Goal: Information Seeking & Learning: Check status

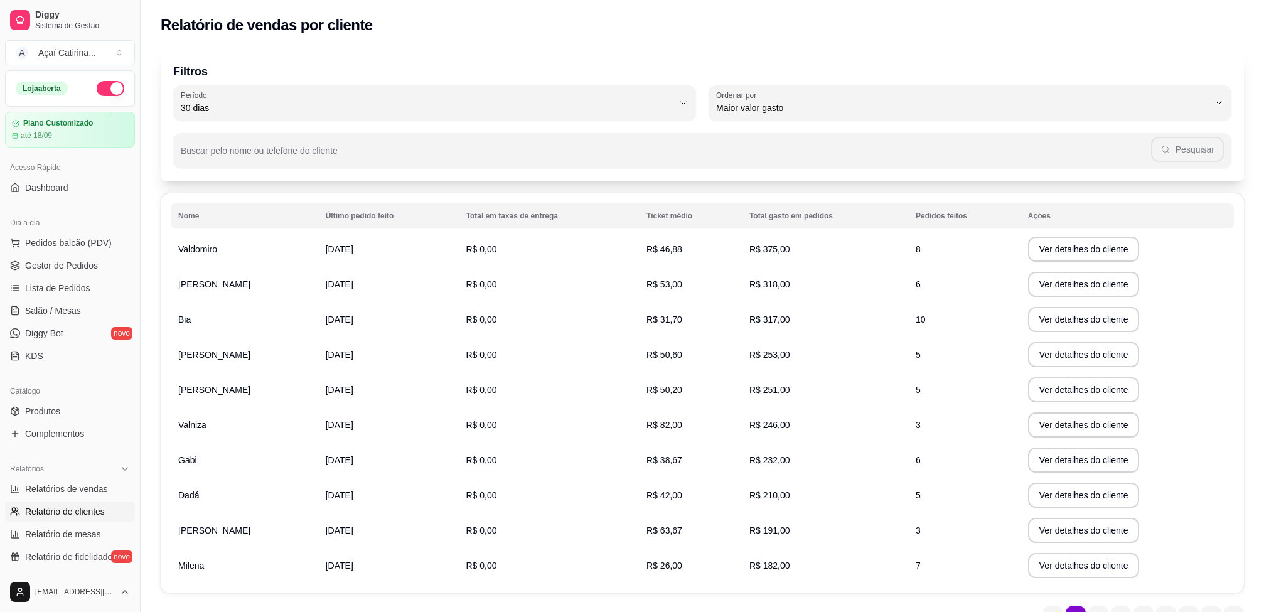
select select "30"
select select "HIGHEST_TOTAL_SPENT_WITH_ORDERS"
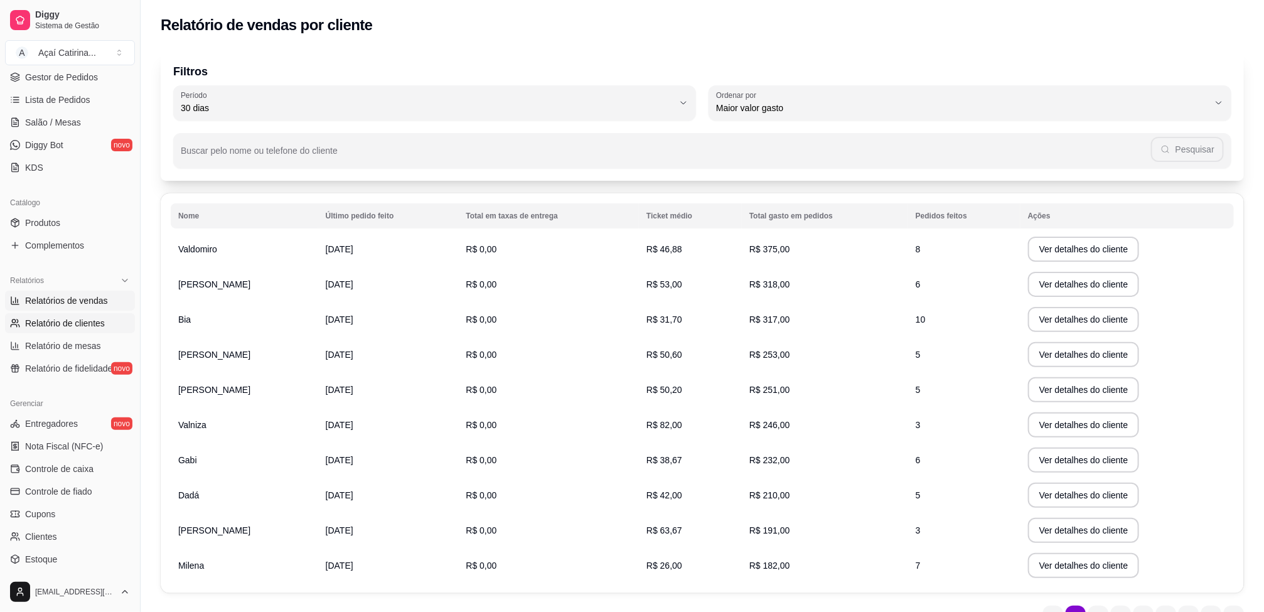
click at [92, 299] on span "Relatórios de vendas" at bounding box center [66, 300] width 83 height 13
select select "ALL"
select select "0"
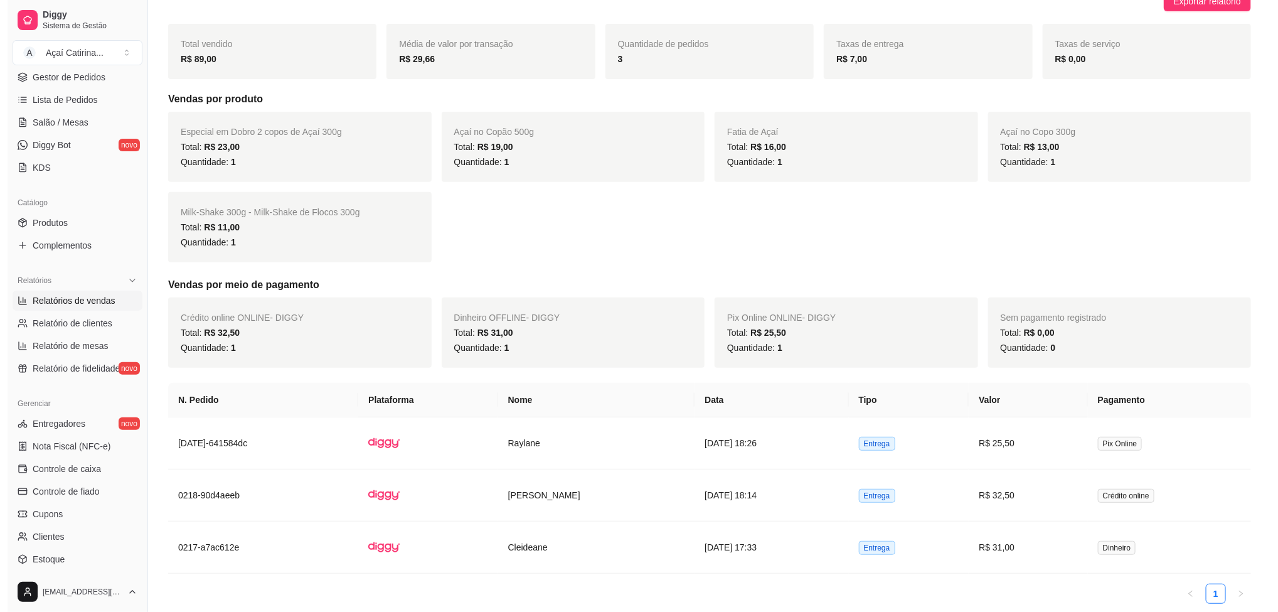
scroll to position [188, 0]
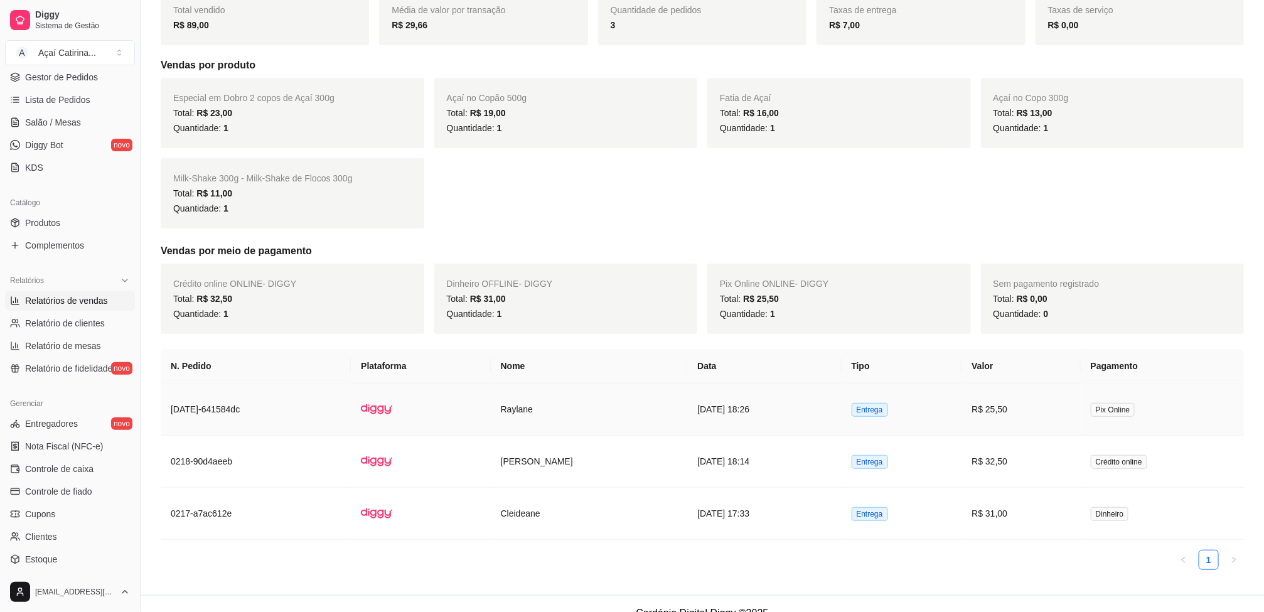
click at [746, 407] on td "[DATE] 18:26" at bounding box center [764, 409] width 154 height 52
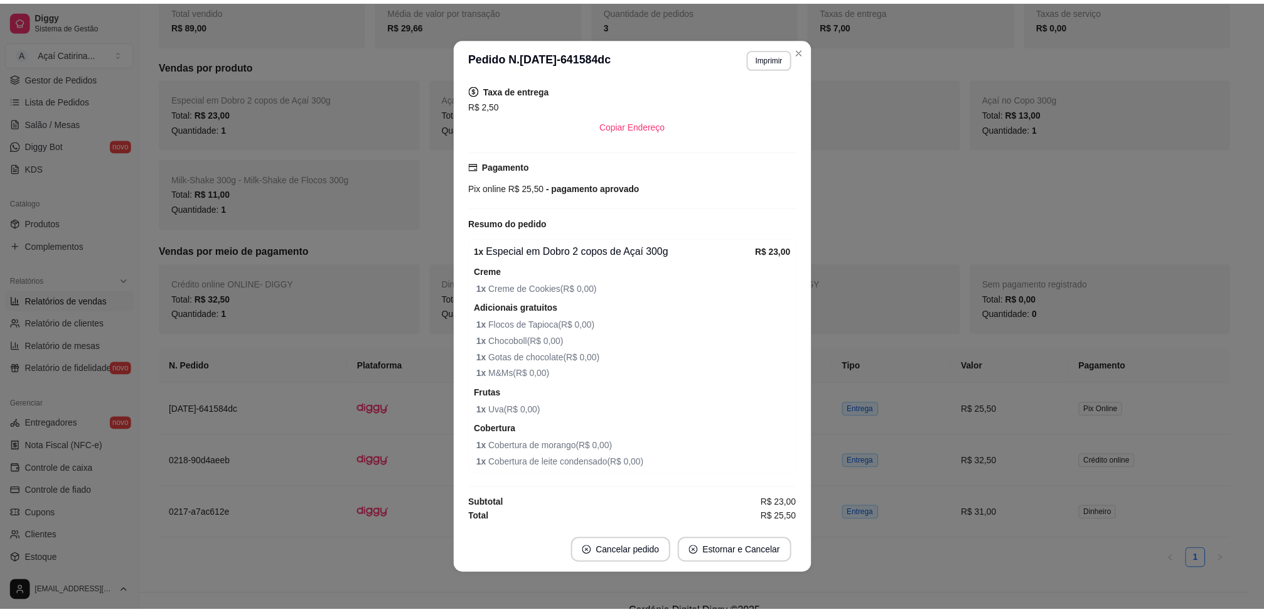
scroll to position [3, 0]
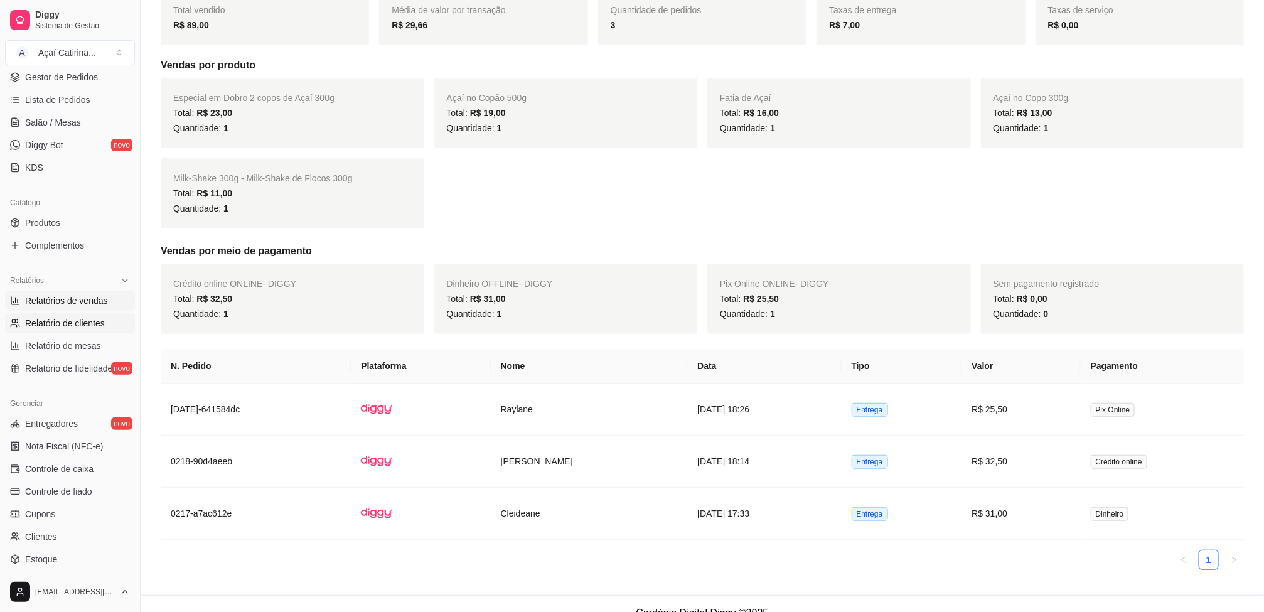
click at [55, 322] on span "Relatório de clientes" at bounding box center [65, 323] width 80 height 13
select select "30"
select select "HIGHEST_TOTAL_SPENT_WITH_ORDERS"
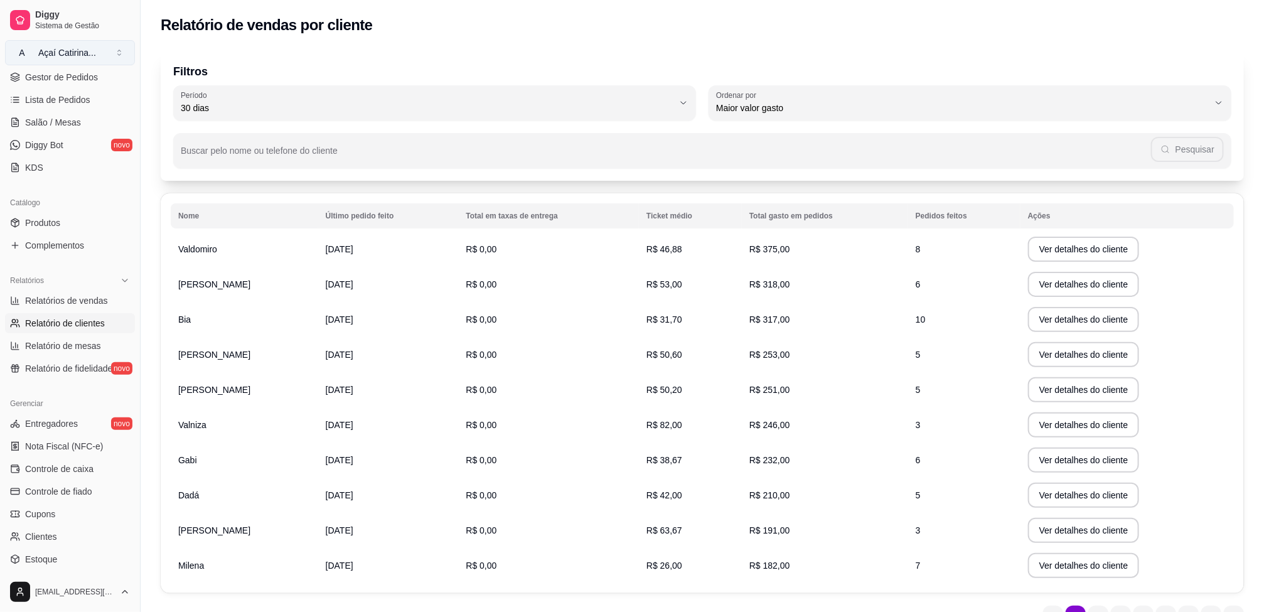
drag, startPoint x: 87, startPoint y: 76, endPoint x: 93, endPoint y: 62, distance: 15.2
click at [87, 73] on span "Gestor de Pedidos" at bounding box center [61, 77] width 73 height 13
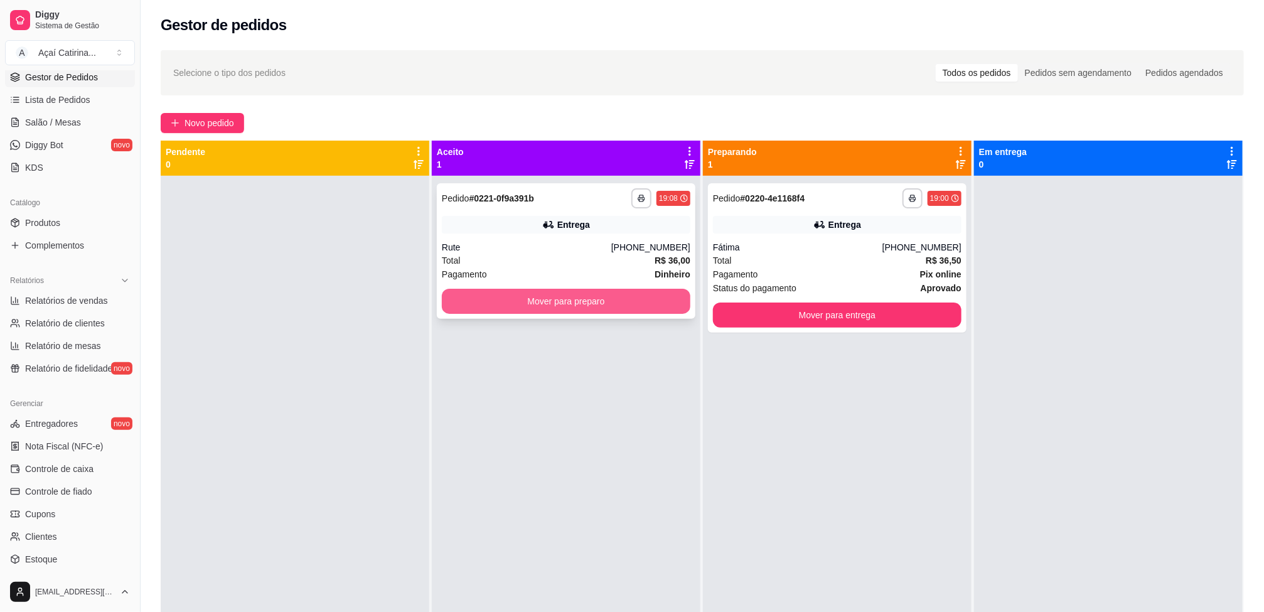
click at [599, 307] on button "Mover para preparo" at bounding box center [566, 301] width 248 height 25
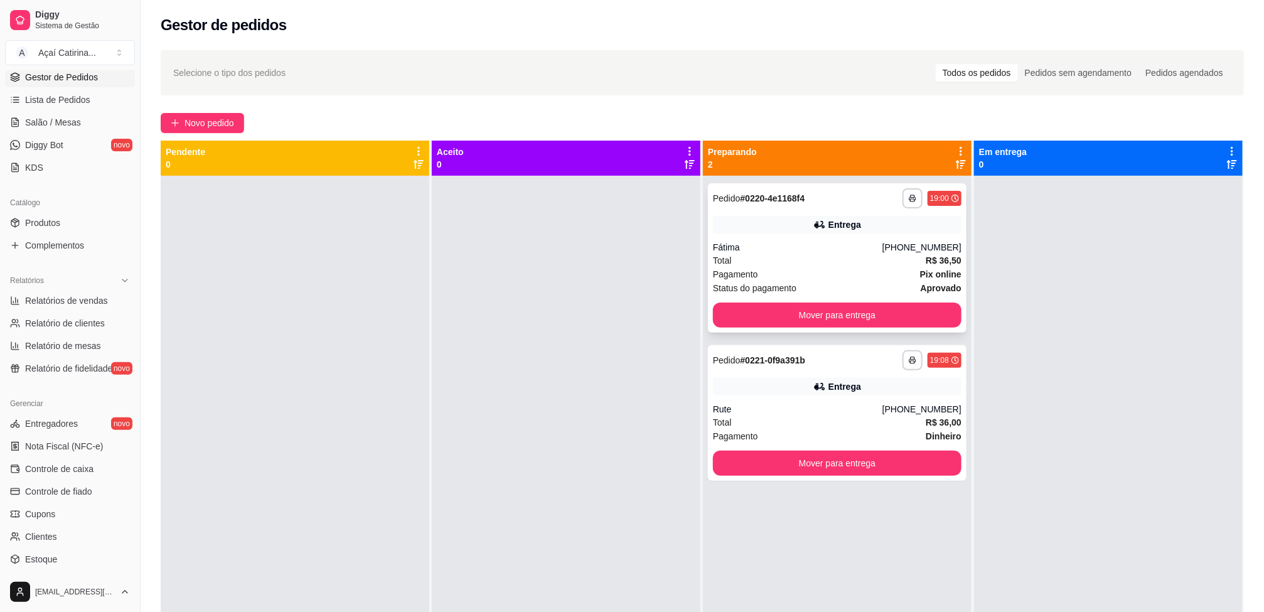
click at [806, 239] on div "**********" at bounding box center [837, 257] width 259 height 149
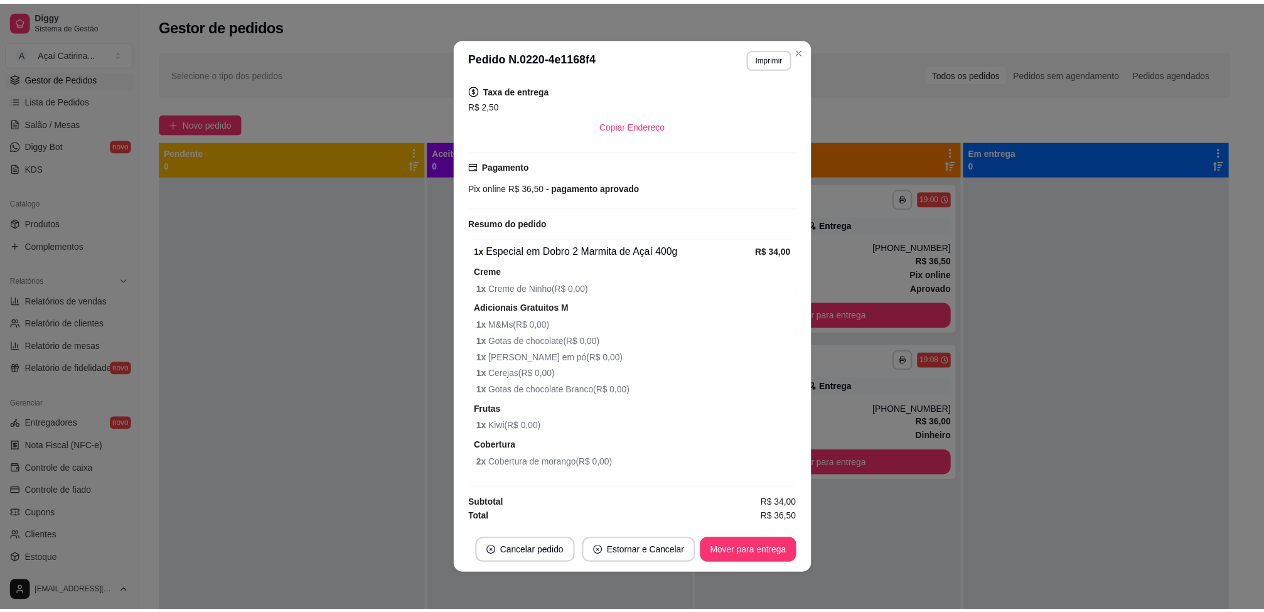
scroll to position [104, 0]
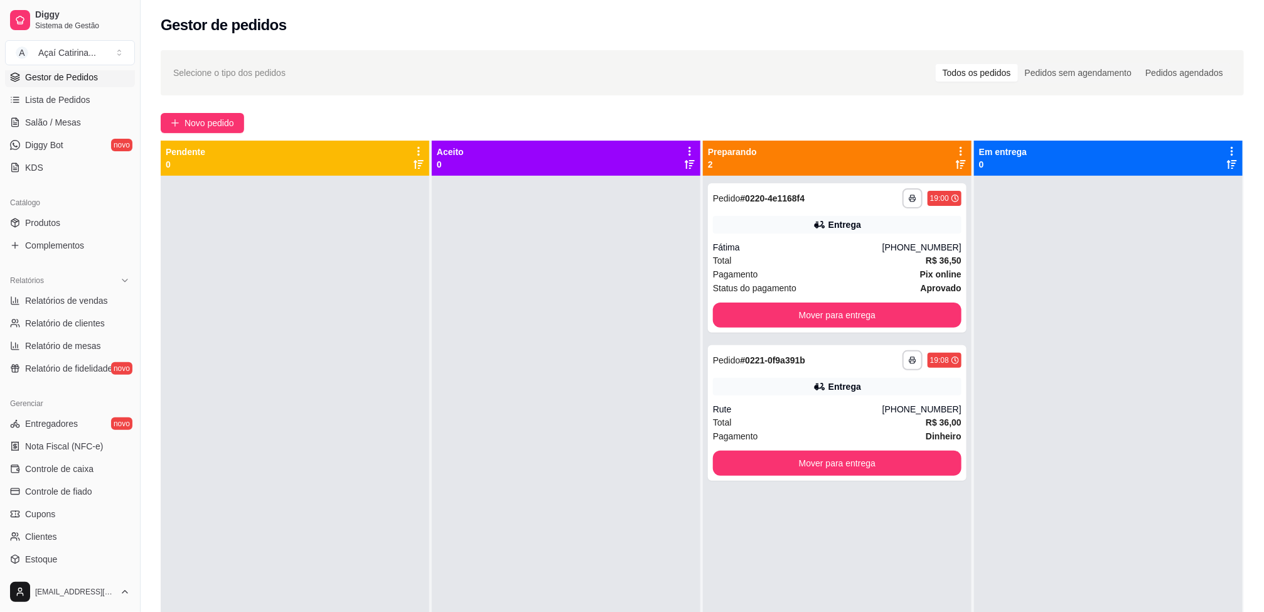
click at [905, 31] on div "Gestor de pedidos" at bounding box center [702, 25] width 1083 height 20
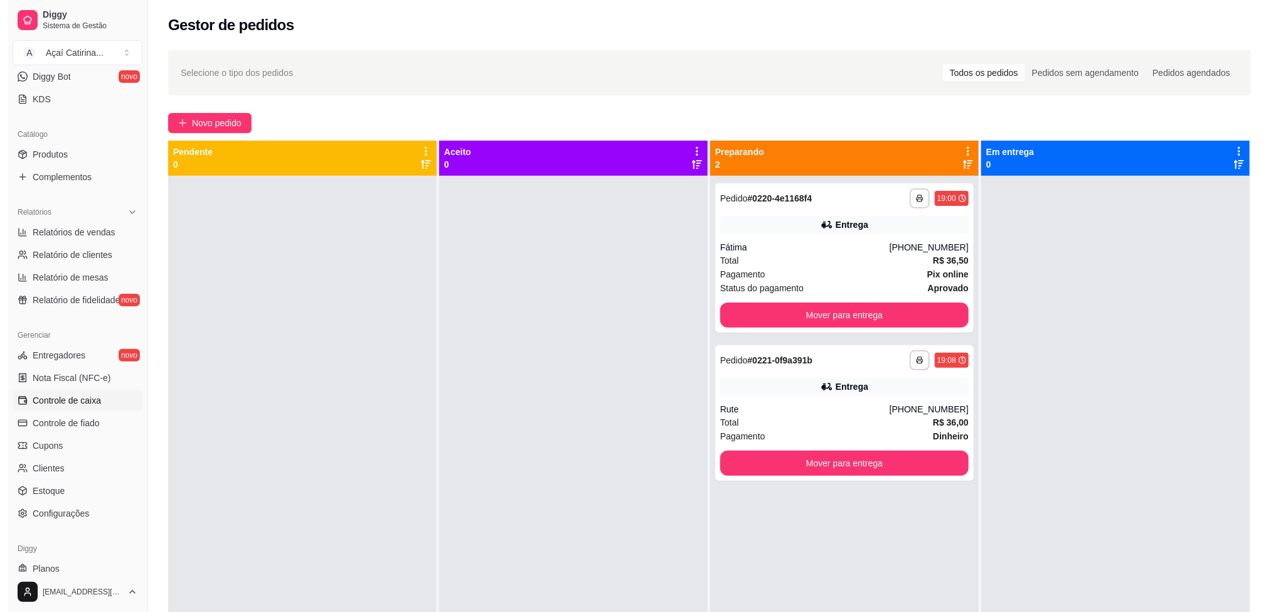
scroll to position [292, 0]
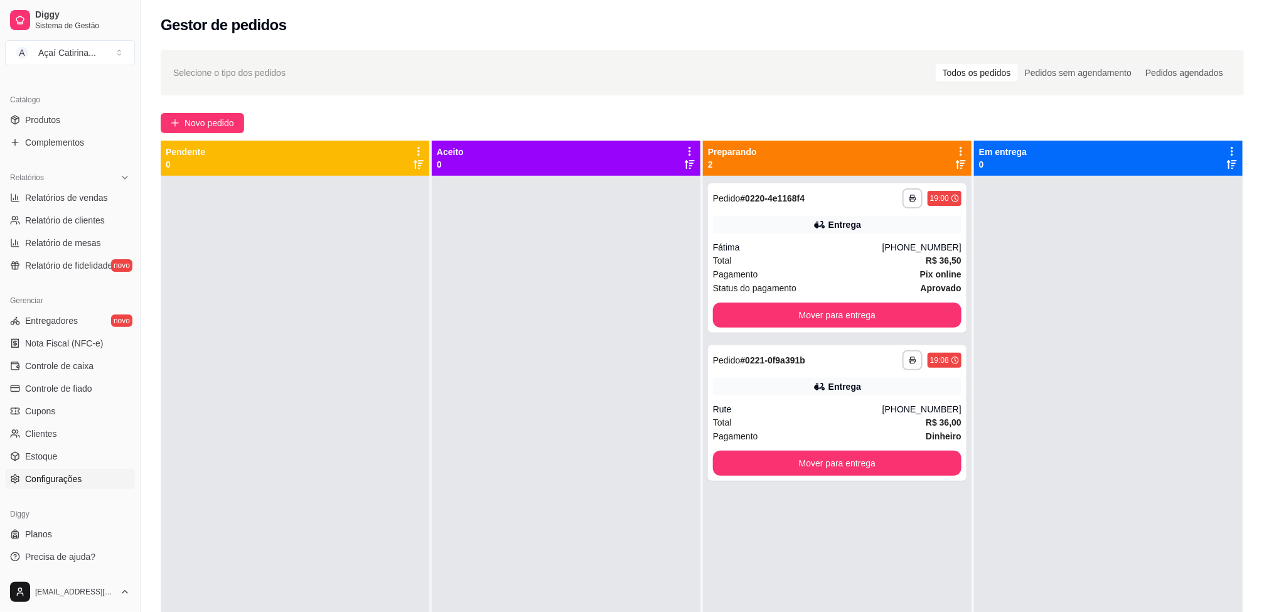
click at [44, 476] on span "Configurações" at bounding box center [53, 478] width 56 height 13
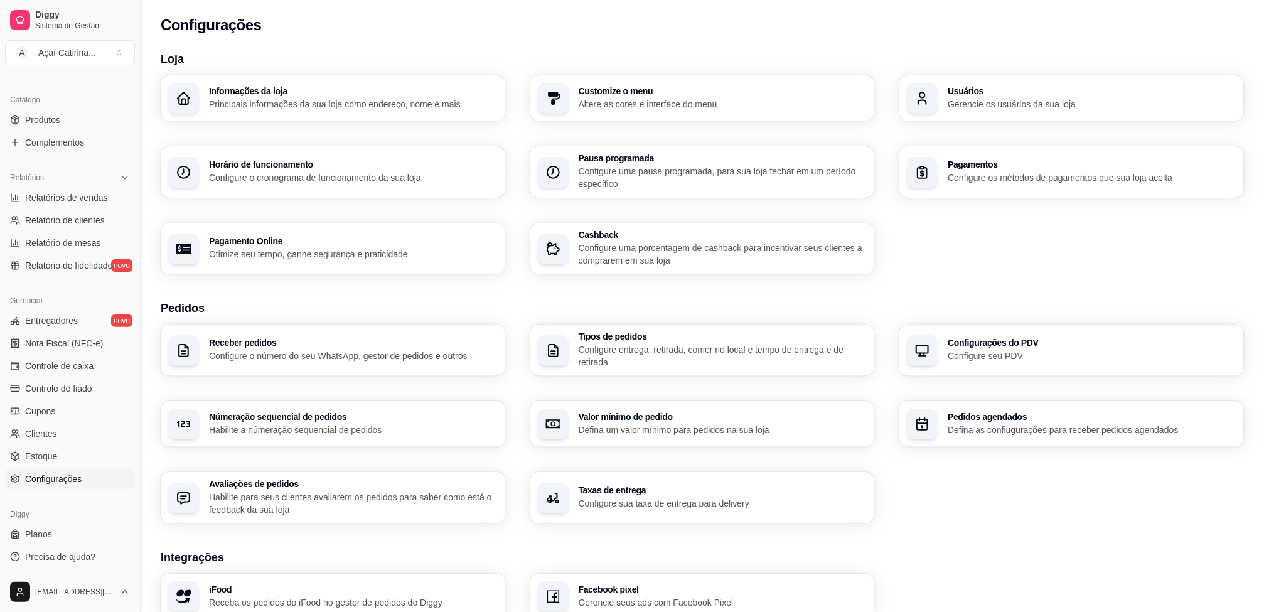
click at [260, 176] on p "Configure o cronograma de funcionamento da sua loja" at bounding box center [353, 177] width 289 height 13
click at [77, 474] on span "Configurações" at bounding box center [53, 478] width 56 height 13
click at [303, 191] on div "Horário de funcionamento Configure o cronograma de funcionamento da sua loja" at bounding box center [333, 172] width 334 height 50
click at [55, 214] on span "Relatório de clientes" at bounding box center [65, 220] width 80 height 13
select select "30"
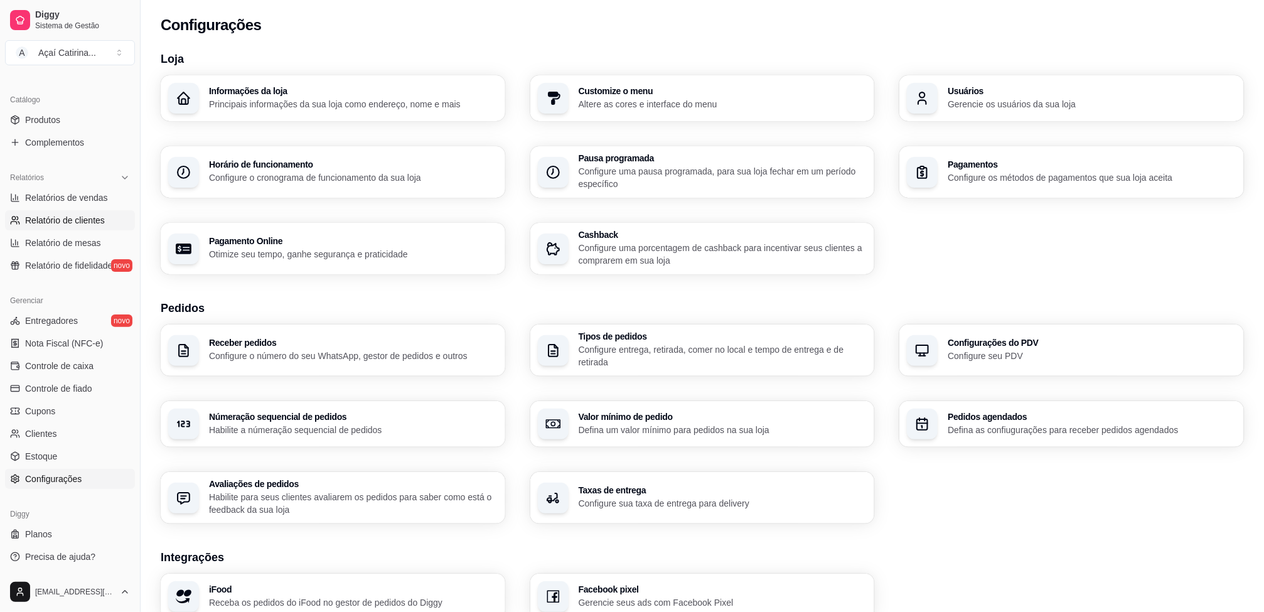
select select "HIGHEST_TOTAL_SPENT_WITH_ORDERS"
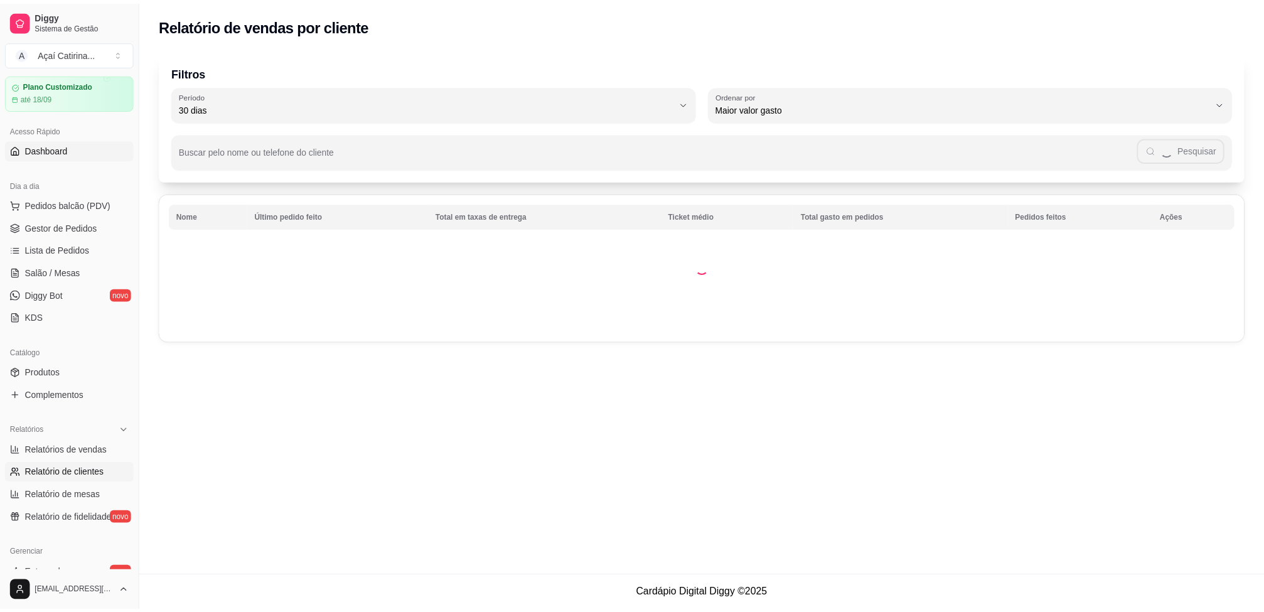
scroll to position [9, 0]
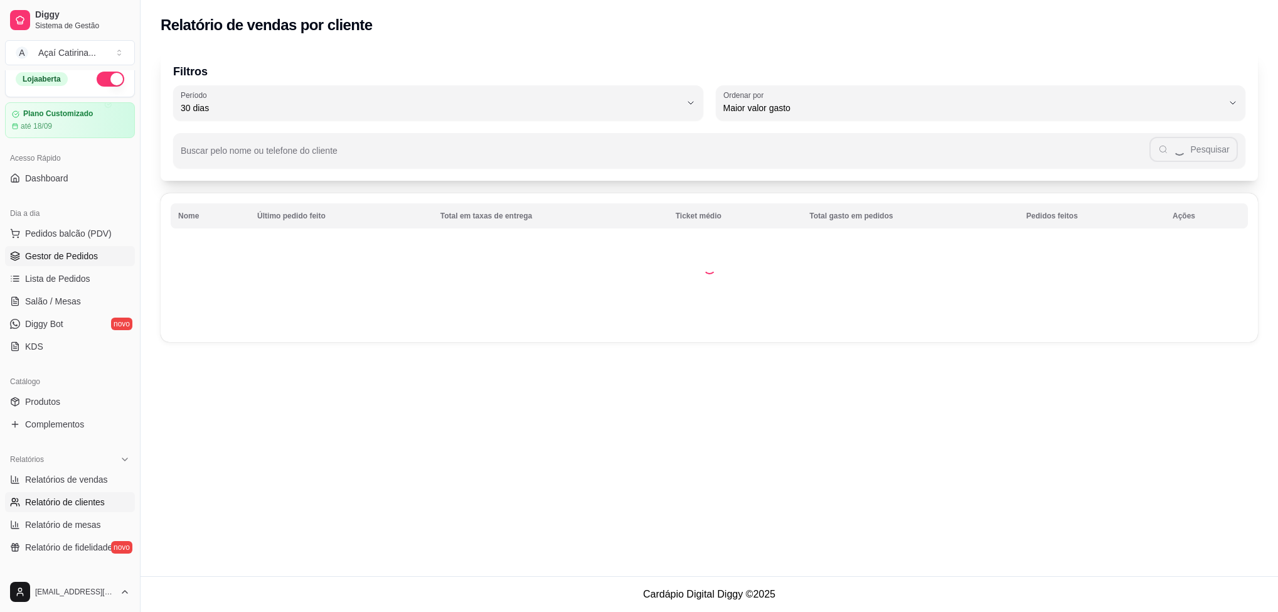
click at [60, 256] on span "Gestor de Pedidos" at bounding box center [61, 256] width 73 height 13
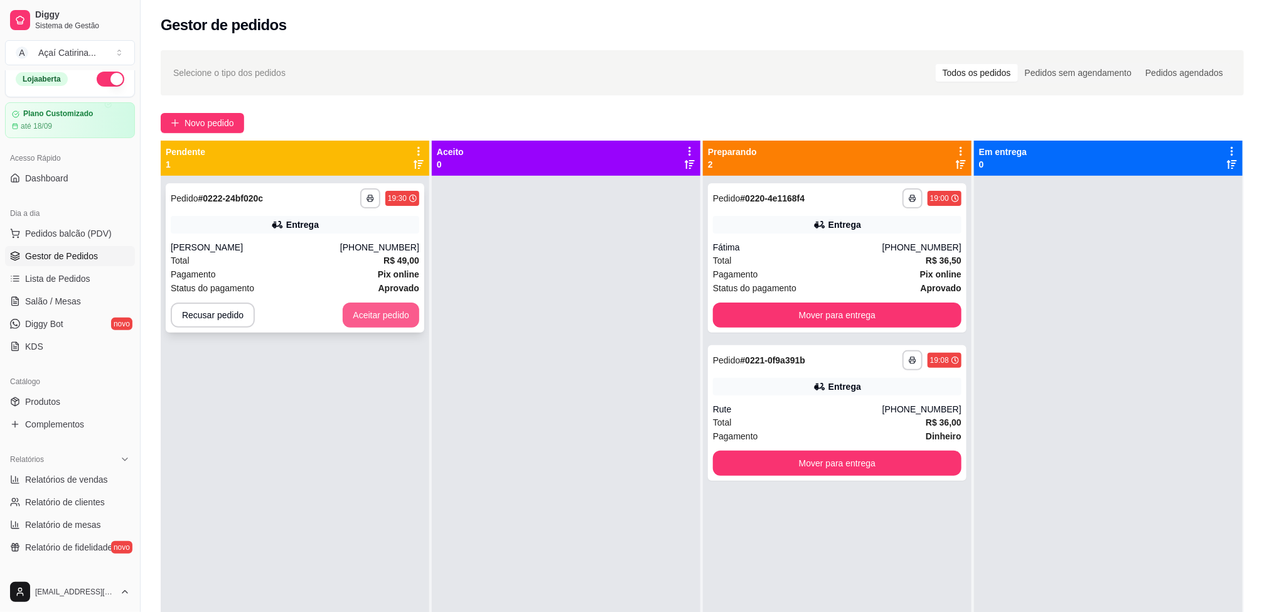
click at [375, 313] on button "Aceitar pedido" at bounding box center [381, 314] width 77 height 25
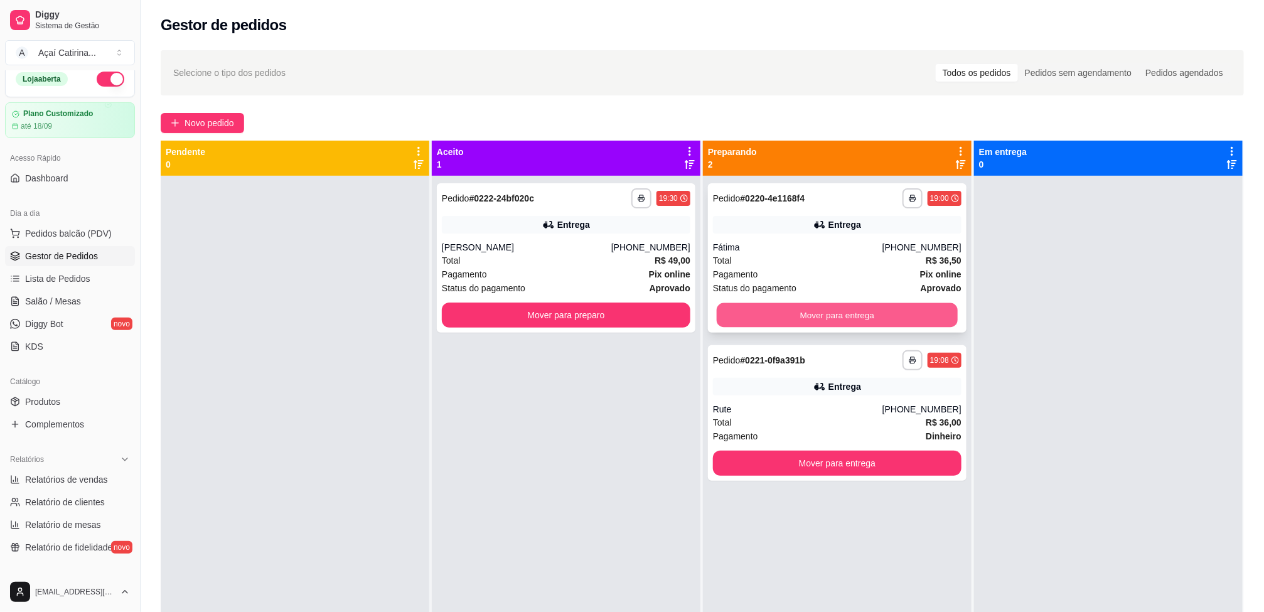
click at [787, 306] on button "Mover para entrega" at bounding box center [837, 315] width 241 height 24
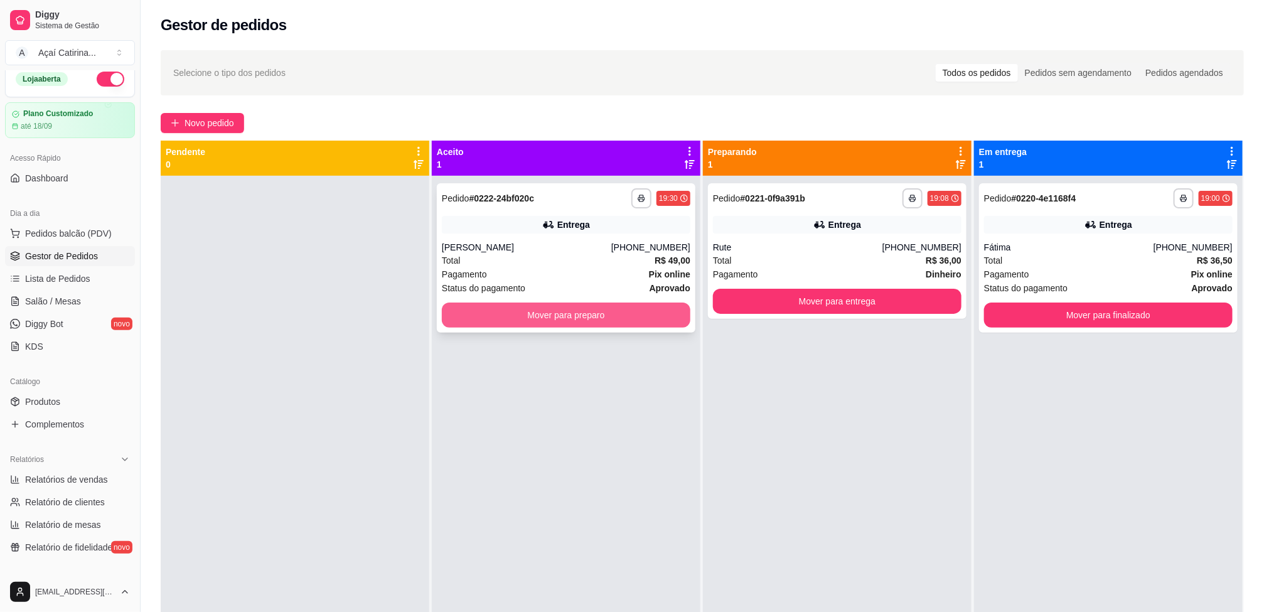
click at [637, 307] on button "Mover para preparo" at bounding box center [566, 314] width 248 height 25
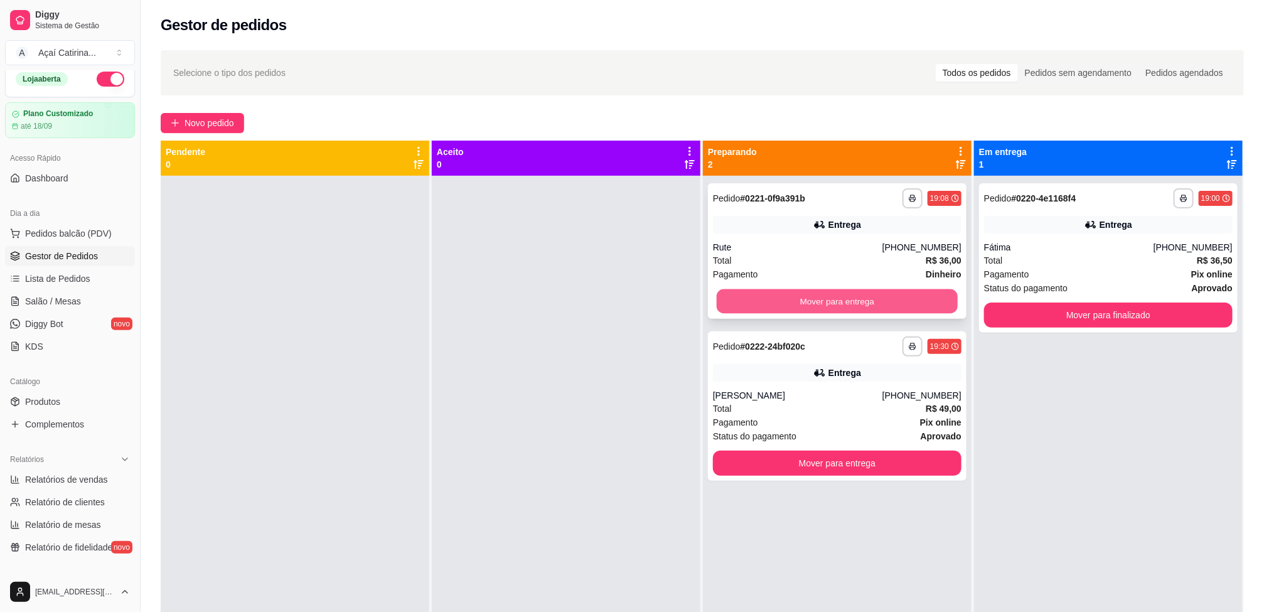
click at [838, 289] on div "Mover para entrega" at bounding box center [837, 301] width 248 height 25
click at [877, 298] on button "Mover para entrega" at bounding box center [837, 301] width 241 height 24
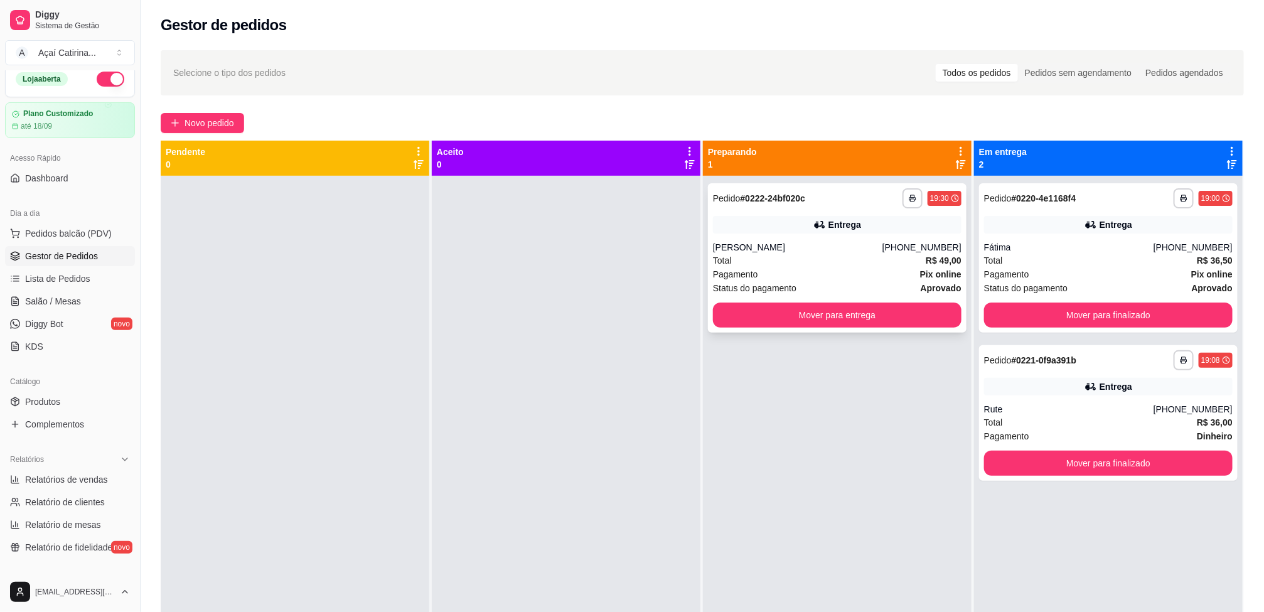
click at [794, 237] on div "**********" at bounding box center [837, 257] width 259 height 149
click at [1037, 456] on button "Mover para finalizado" at bounding box center [1108, 463] width 241 height 24
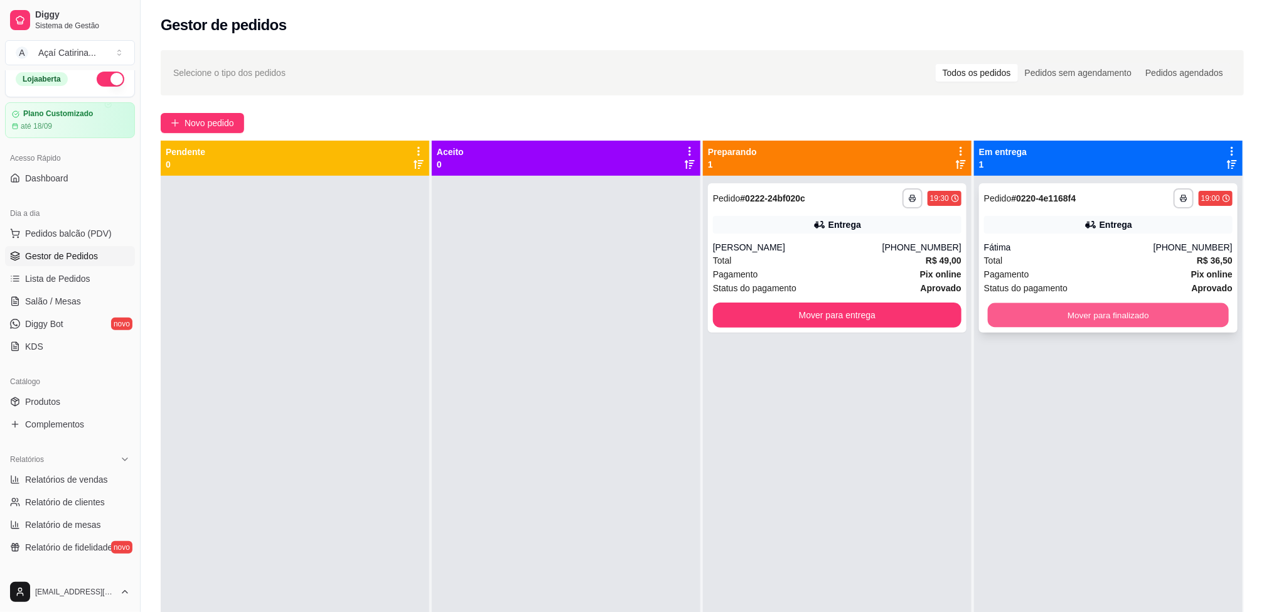
click at [1073, 318] on button "Mover para finalizado" at bounding box center [1108, 315] width 241 height 24
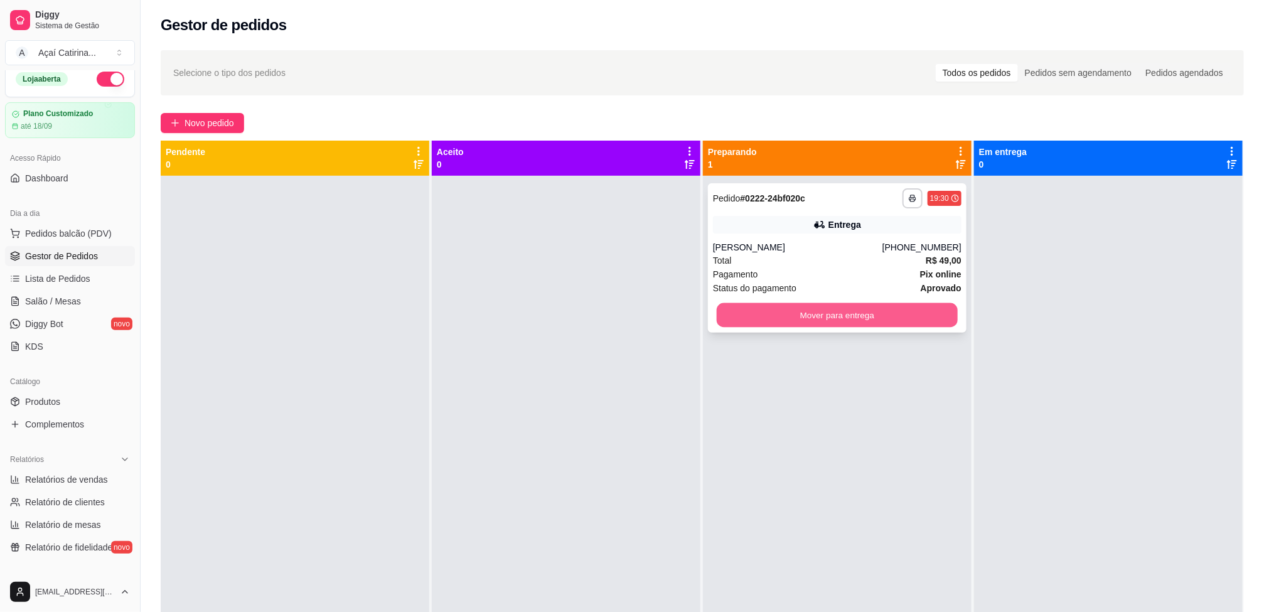
click at [870, 311] on button "Mover para entrega" at bounding box center [837, 315] width 241 height 24
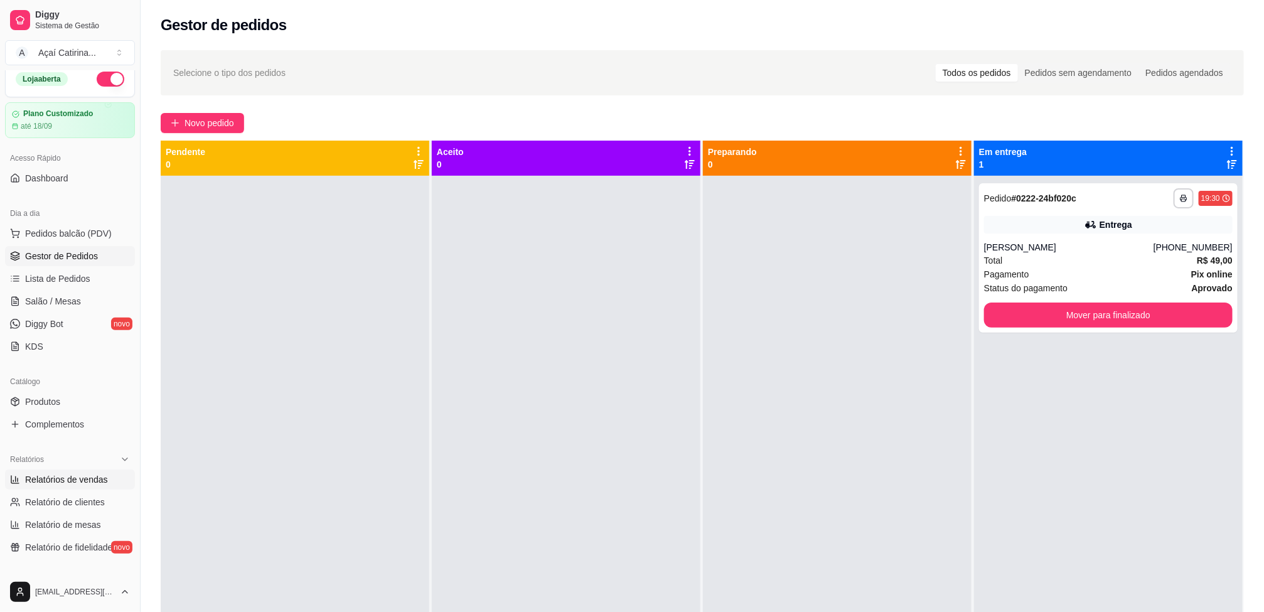
click at [92, 480] on span "Relatórios de vendas" at bounding box center [66, 479] width 83 height 13
select select "ALL"
select select "0"
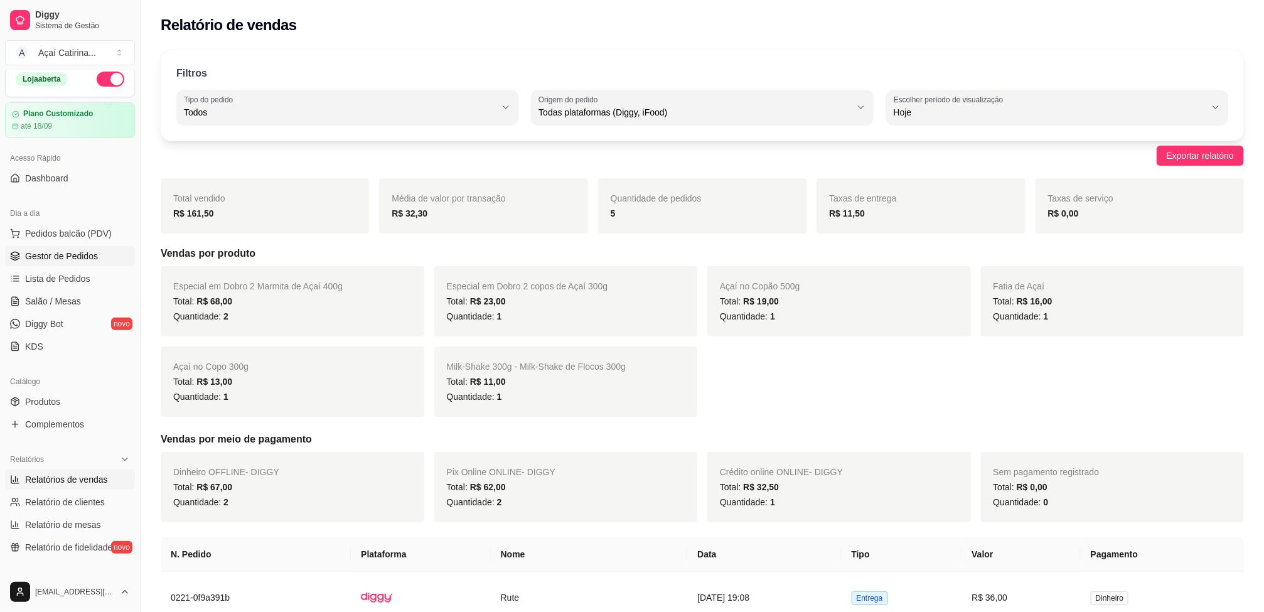
click at [83, 248] on link "Gestor de Pedidos" at bounding box center [70, 256] width 130 height 20
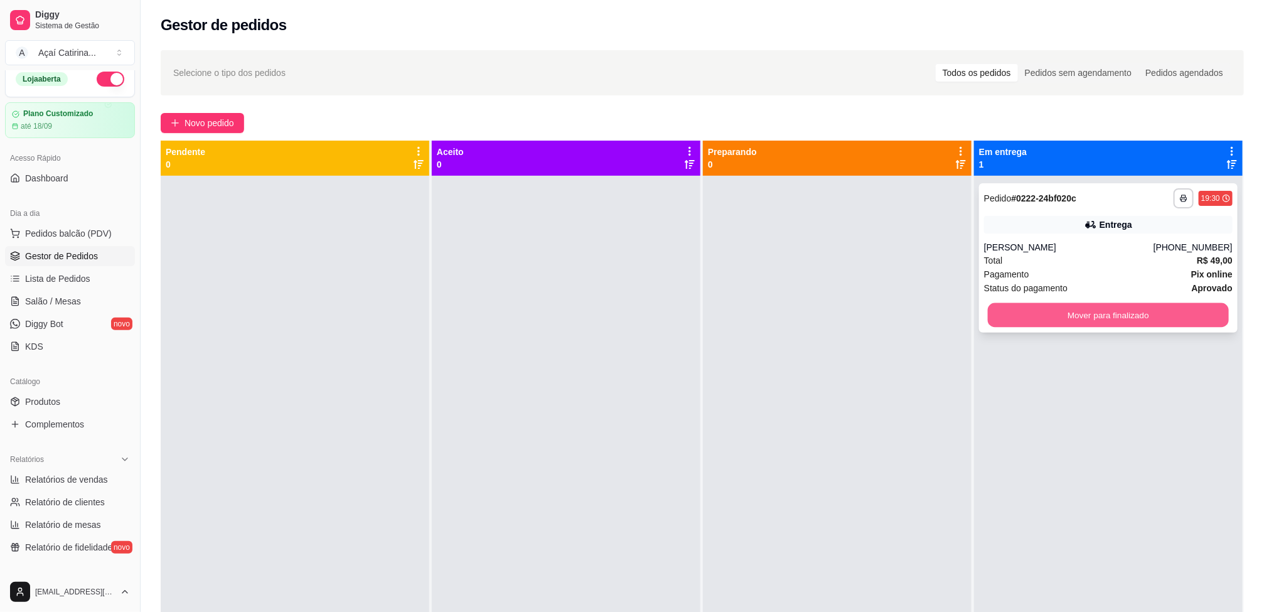
click at [1079, 309] on button "Mover para finalizado" at bounding box center [1108, 315] width 241 height 24
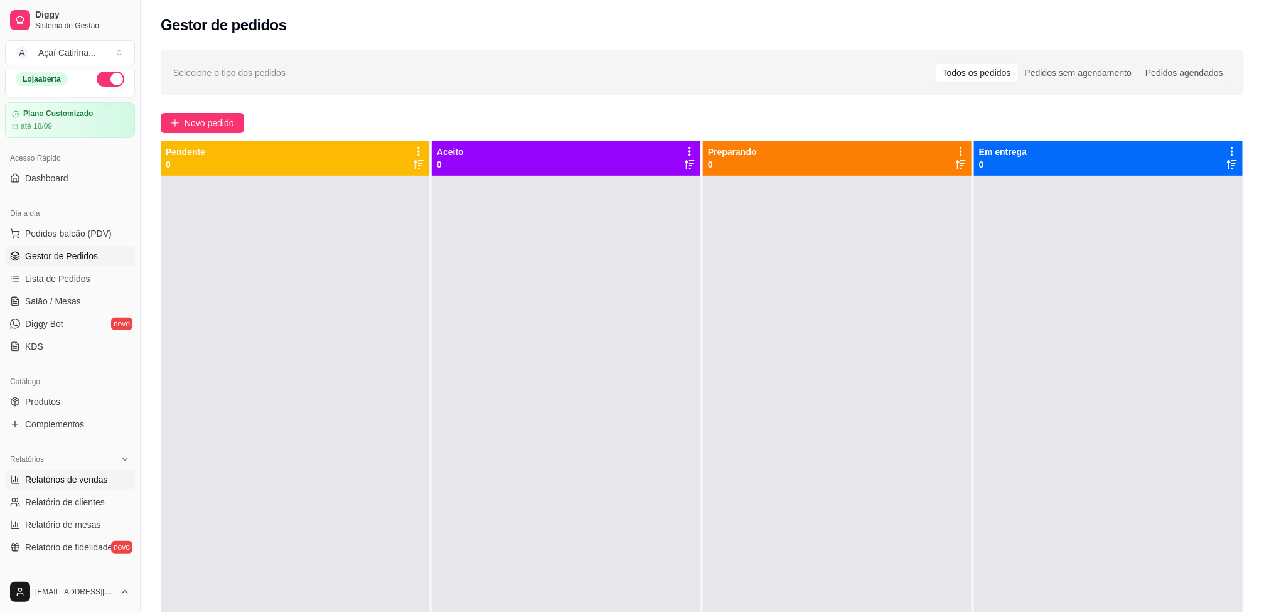
click at [85, 484] on span "Relatórios de vendas" at bounding box center [66, 479] width 83 height 13
select select "ALL"
select select "0"
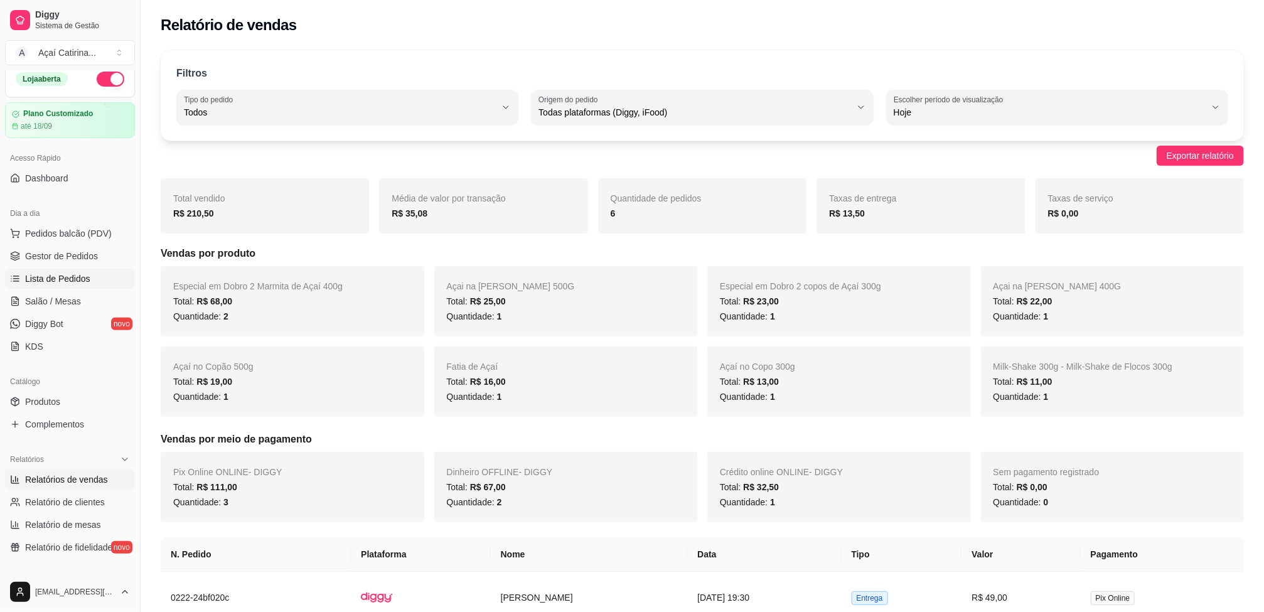
click at [68, 273] on span "Lista de Pedidos" at bounding box center [57, 278] width 65 height 13
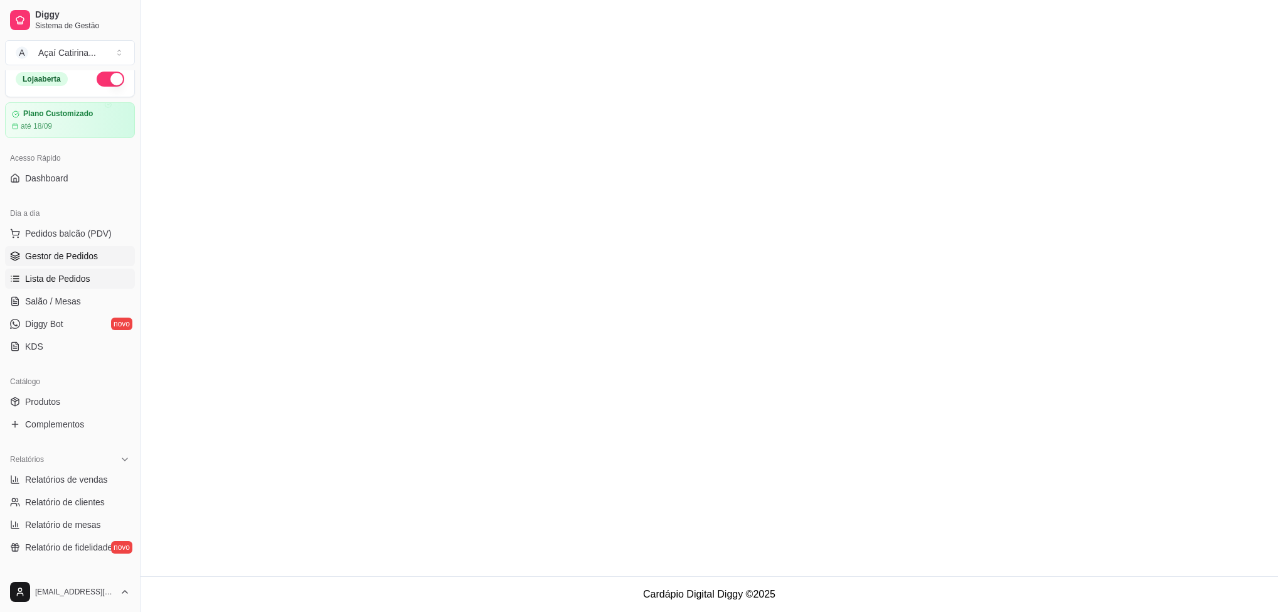
drag, startPoint x: 68, startPoint y: 256, endPoint x: 70, endPoint y: 248, distance: 7.6
click at [70, 255] on span "Gestor de Pedidos" at bounding box center [61, 256] width 73 height 13
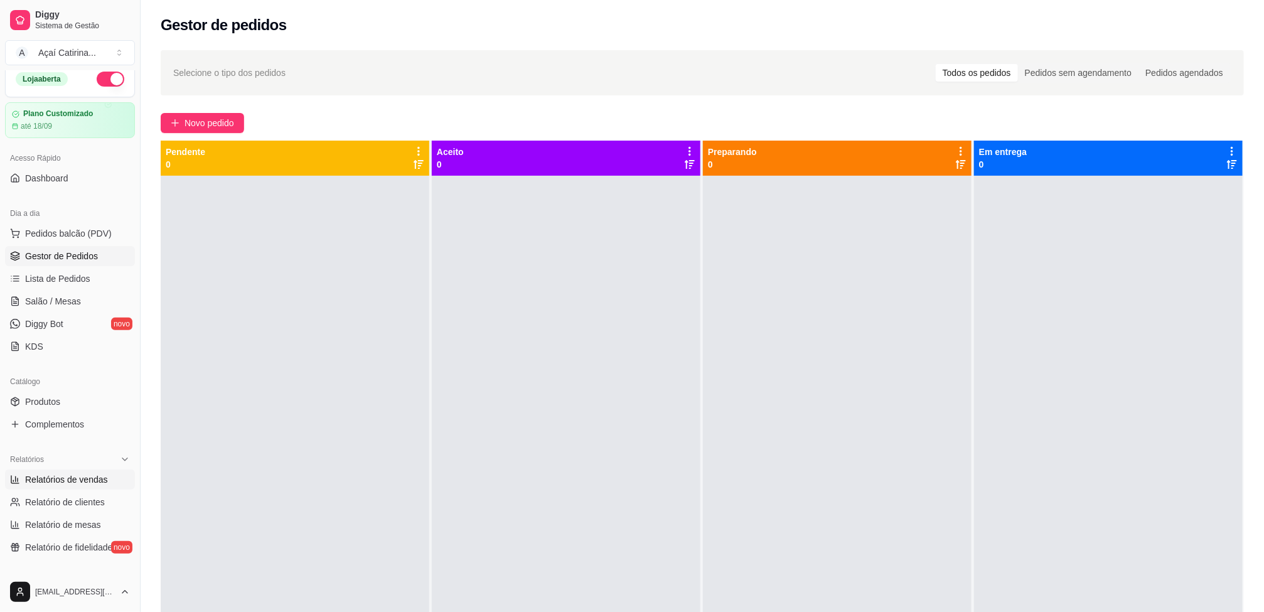
click at [87, 482] on span "Relatórios de vendas" at bounding box center [66, 479] width 83 height 13
select select "ALL"
select select "0"
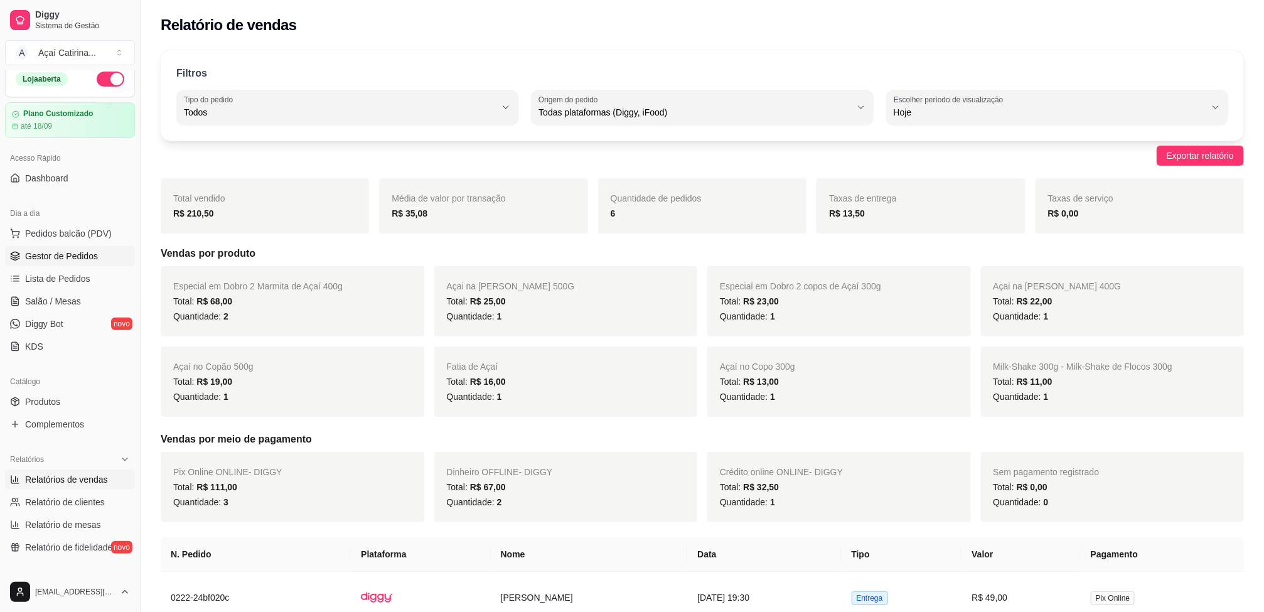
click at [73, 262] on span "Gestor de Pedidos" at bounding box center [61, 256] width 73 height 13
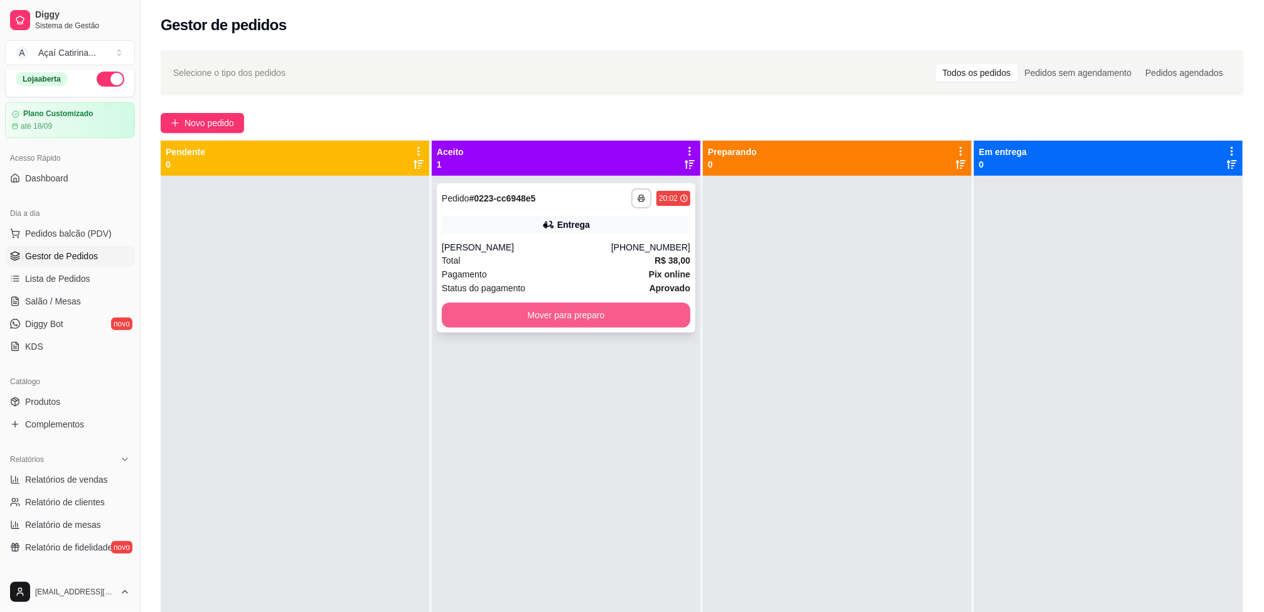
click at [576, 311] on button "Mover para preparo" at bounding box center [566, 314] width 248 height 25
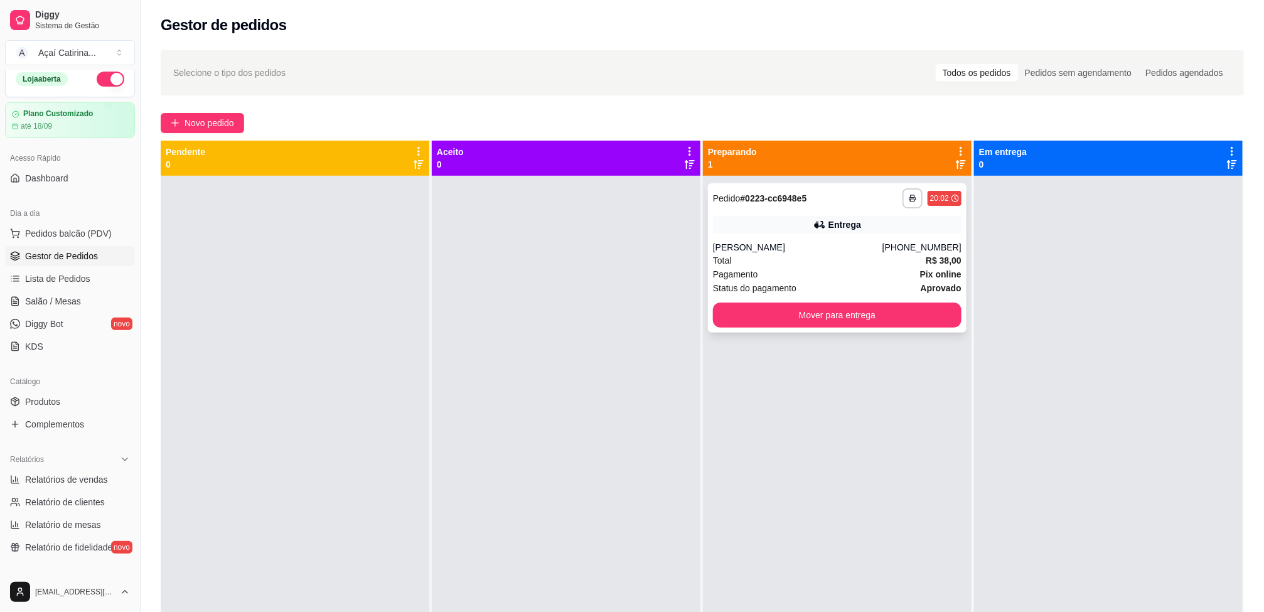
click at [831, 245] on div "[PERSON_NAME]" at bounding box center [797, 247] width 169 height 13
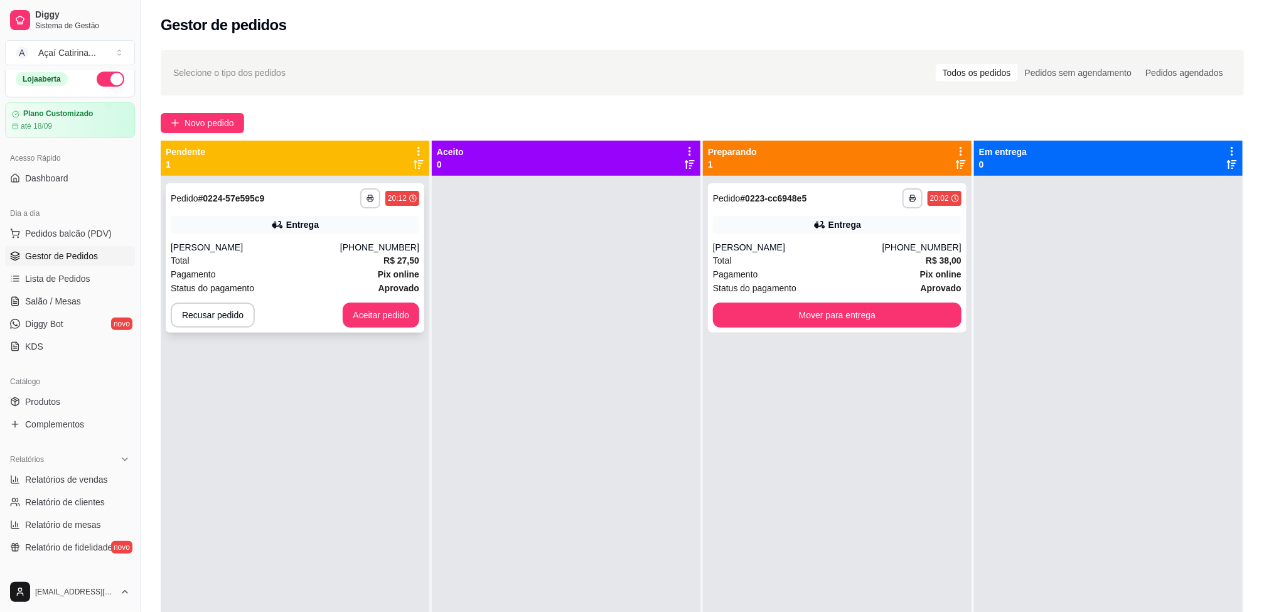
click at [387, 328] on div "**********" at bounding box center [295, 257] width 259 height 149
click at [390, 304] on button "Aceitar pedido" at bounding box center [381, 314] width 77 height 25
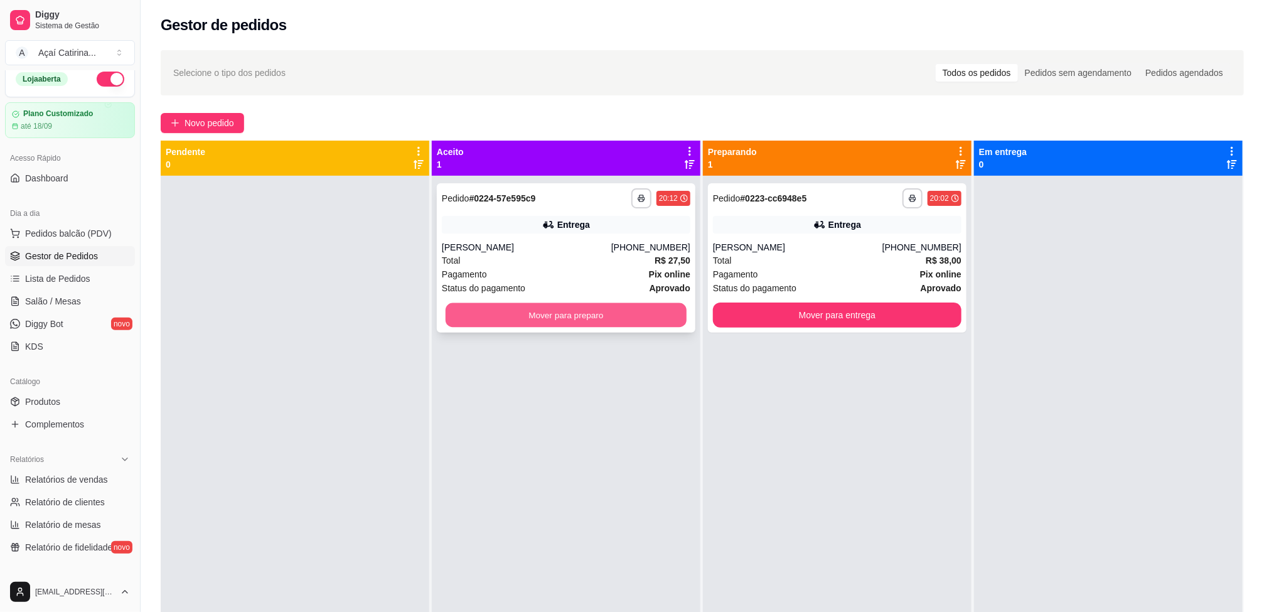
click at [618, 317] on button "Mover para preparo" at bounding box center [566, 315] width 241 height 24
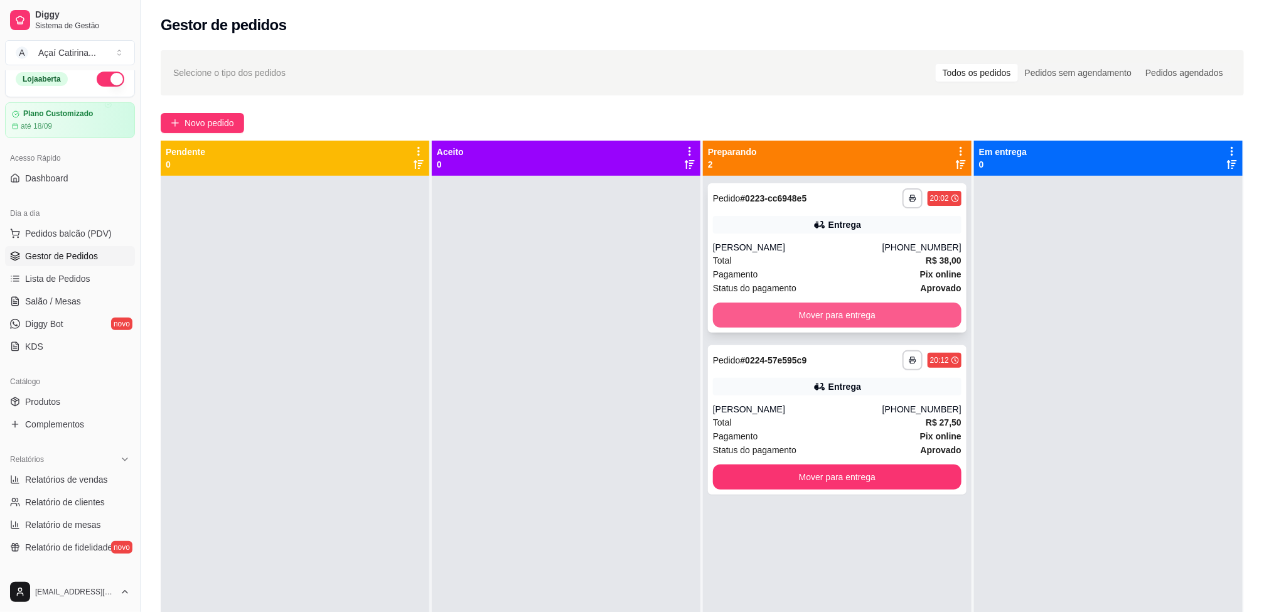
click at [737, 321] on button "Mover para entrega" at bounding box center [837, 314] width 248 height 25
click at [757, 413] on div "**********" at bounding box center [837, 482] width 269 height 612
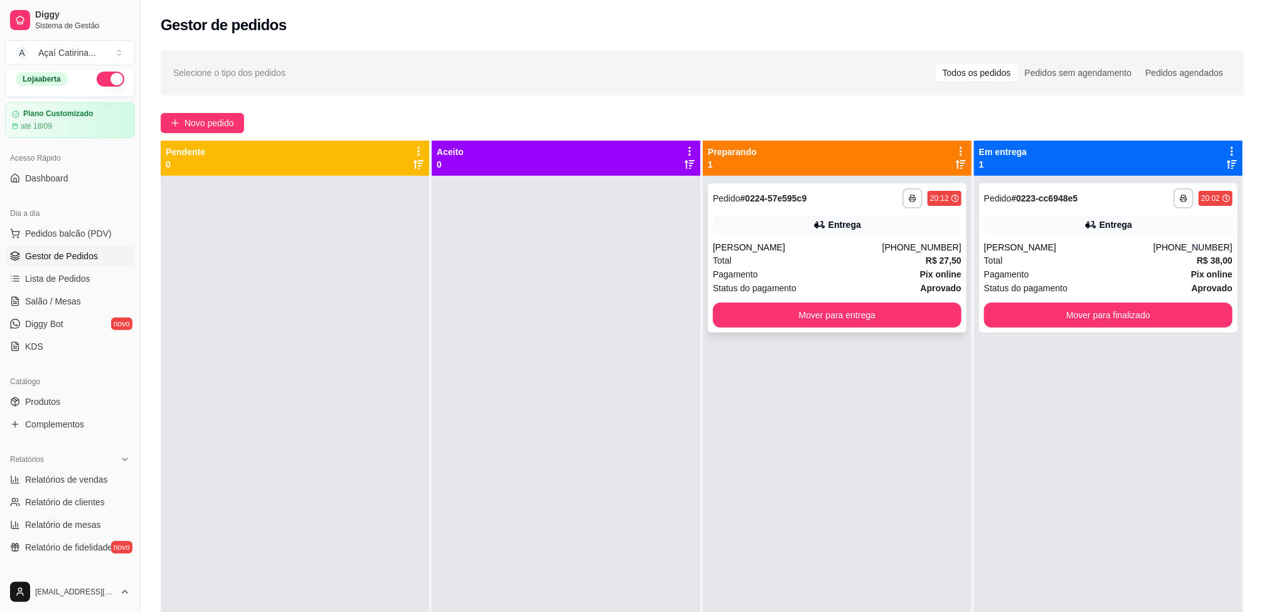
click at [806, 243] on div "[PERSON_NAME]" at bounding box center [797, 247] width 169 height 13
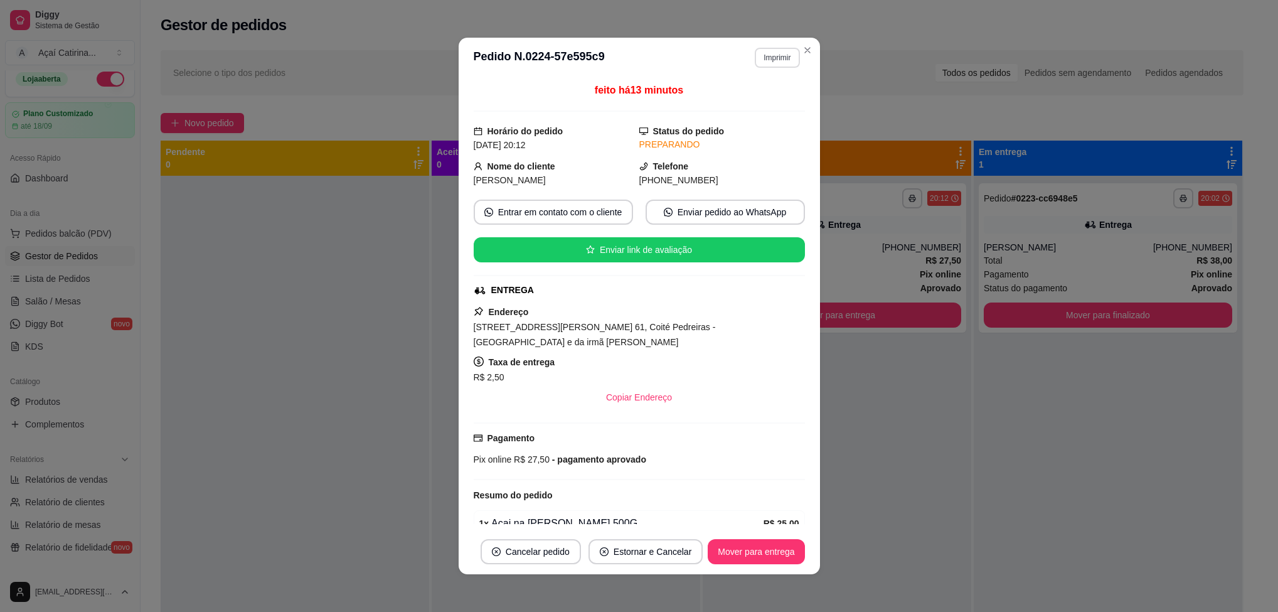
click at [770, 51] on button "Imprimir" at bounding box center [777, 58] width 45 height 20
click at [759, 100] on button "IMPRESSORA" at bounding box center [748, 101] width 88 height 19
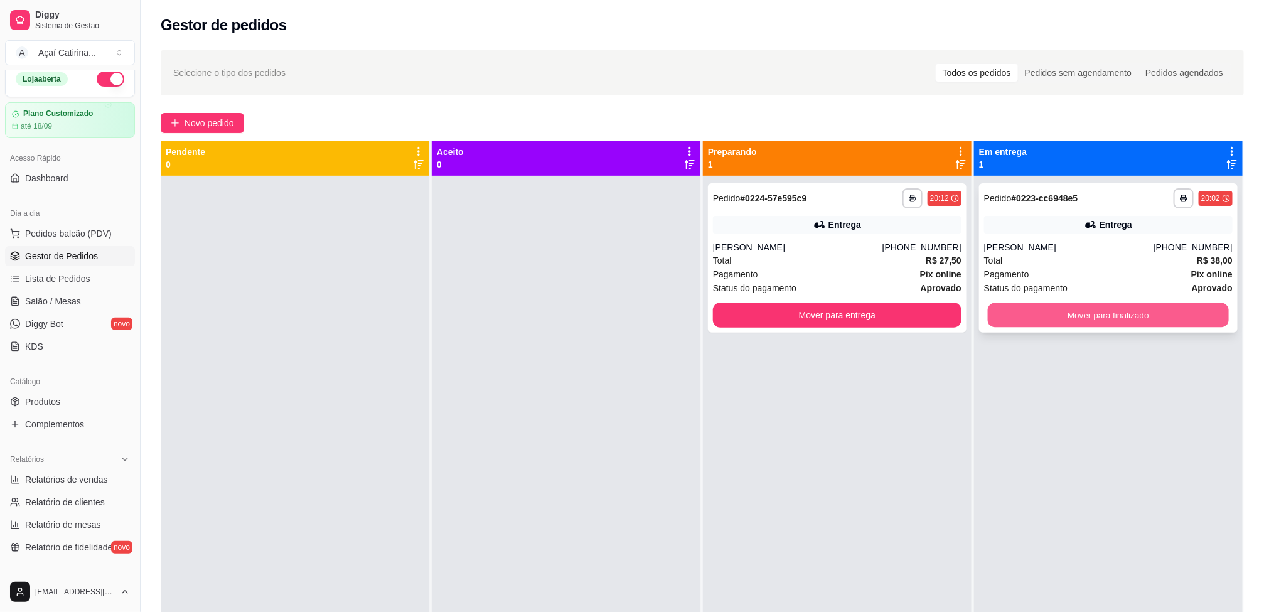
click at [1045, 309] on button "Mover para finalizado" at bounding box center [1108, 315] width 241 height 24
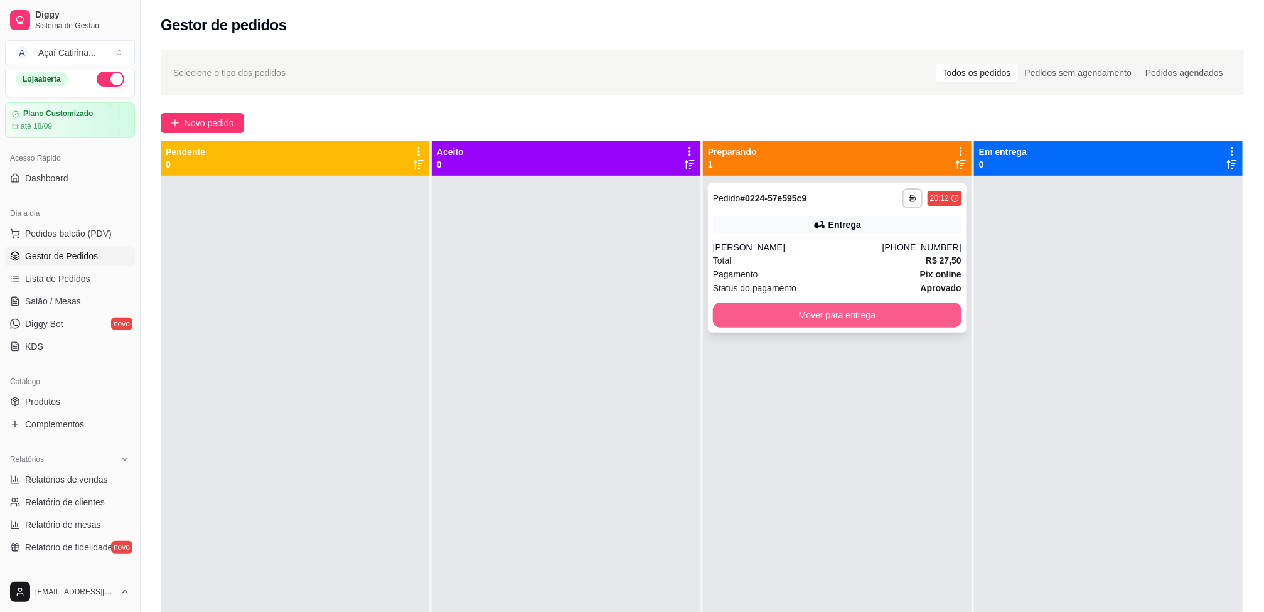
click at [932, 311] on button "Mover para entrega" at bounding box center [837, 314] width 248 height 25
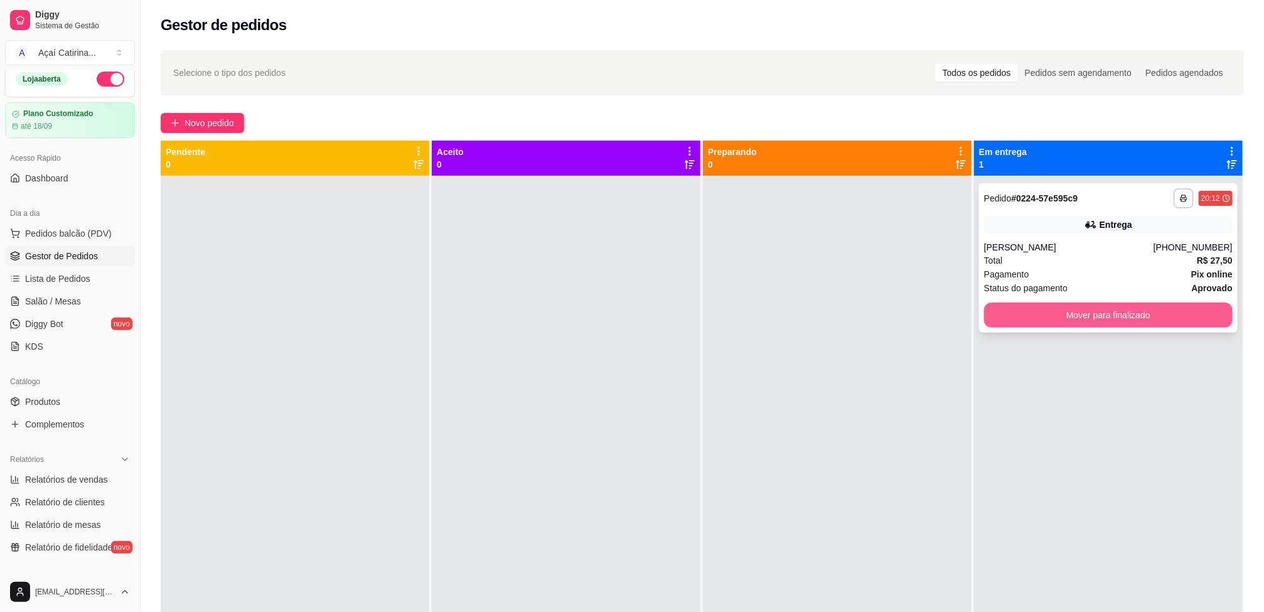
click at [1000, 311] on button "Mover para finalizado" at bounding box center [1108, 314] width 248 height 25
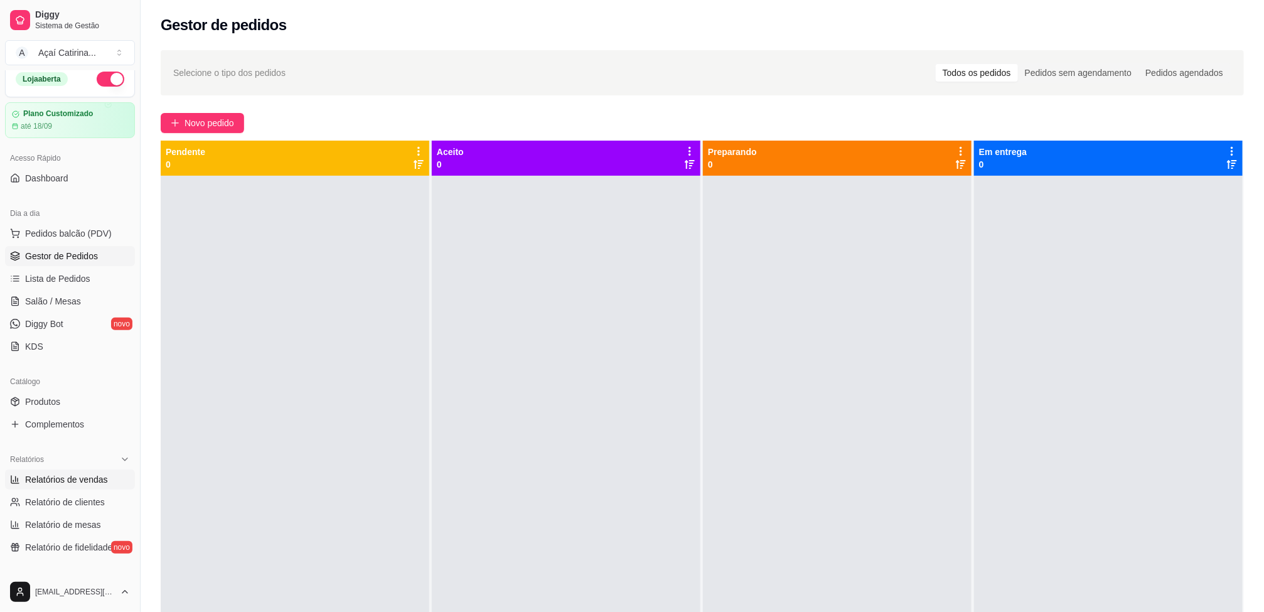
click at [64, 486] on span "Relatórios de vendas" at bounding box center [66, 479] width 83 height 13
select select "ALL"
select select "0"
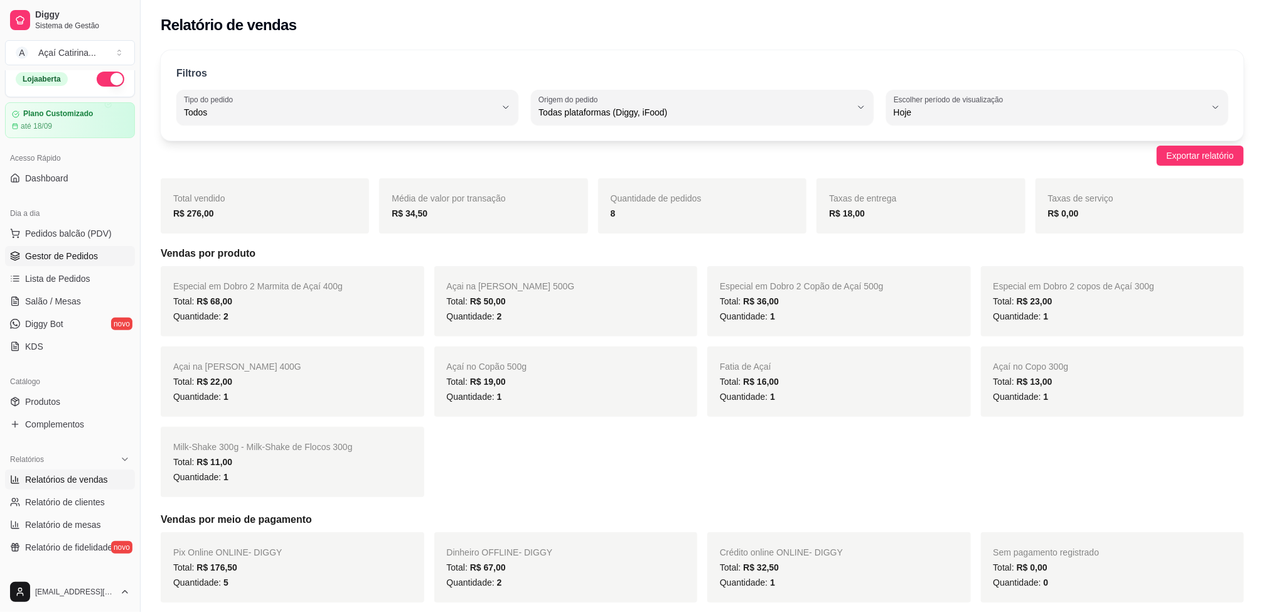
click at [53, 262] on span "Gestor de Pedidos" at bounding box center [61, 256] width 73 height 13
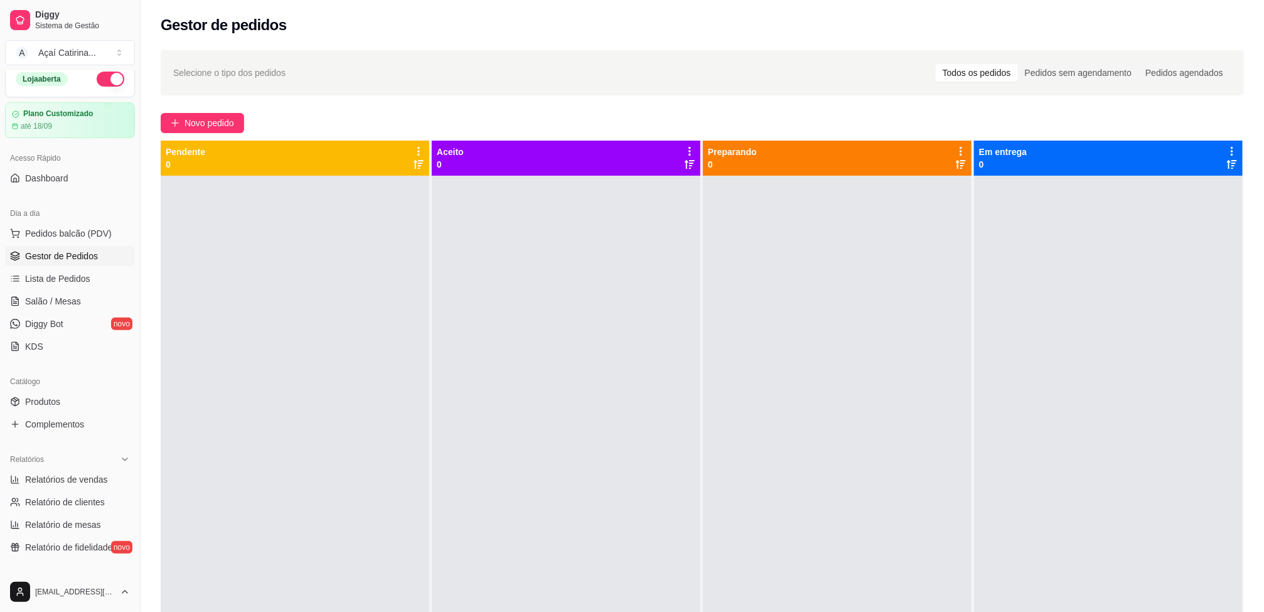
drag, startPoint x: 979, startPoint y: 405, endPoint x: 981, endPoint y: 275, distance: 129.9
click at [977, 364] on div at bounding box center [1108, 482] width 269 height 612
click at [82, 503] on span "Relatório de clientes" at bounding box center [65, 502] width 80 height 13
select select "30"
select select "HIGHEST_TOTAL_SPENT_WITH_ORDERS"
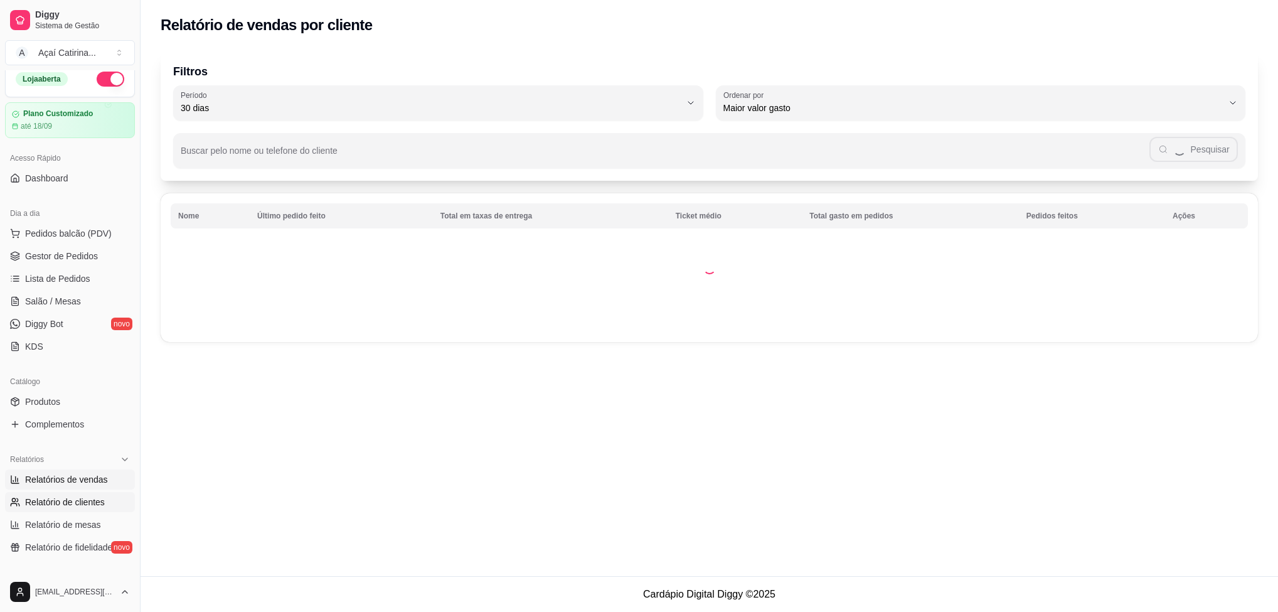
click at [77, 478] on span "Relatórios de vendas" at bounding box center [66, 479] width 83 height 13
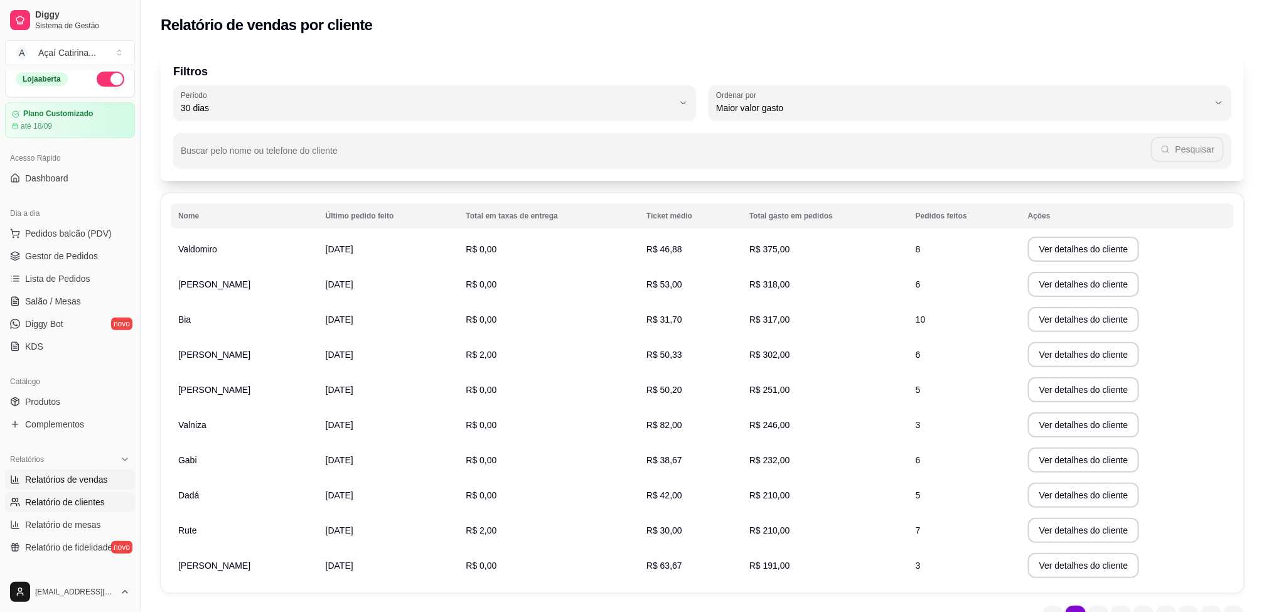
select select "ALL"
select select "0"
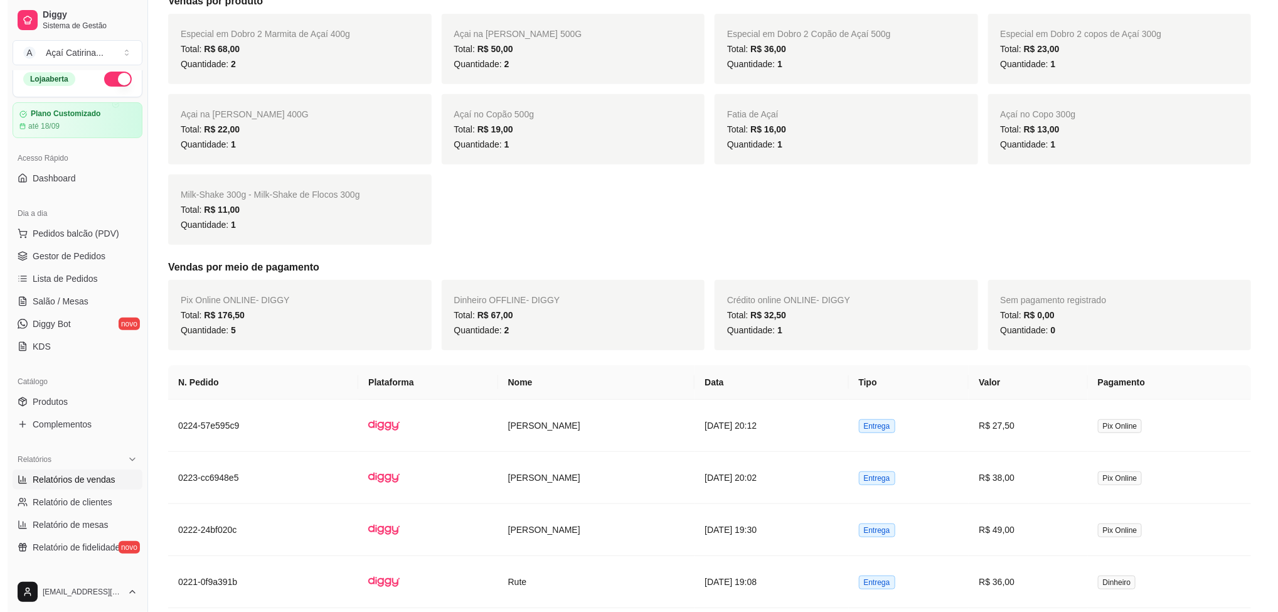
scroll to position [376, 0]
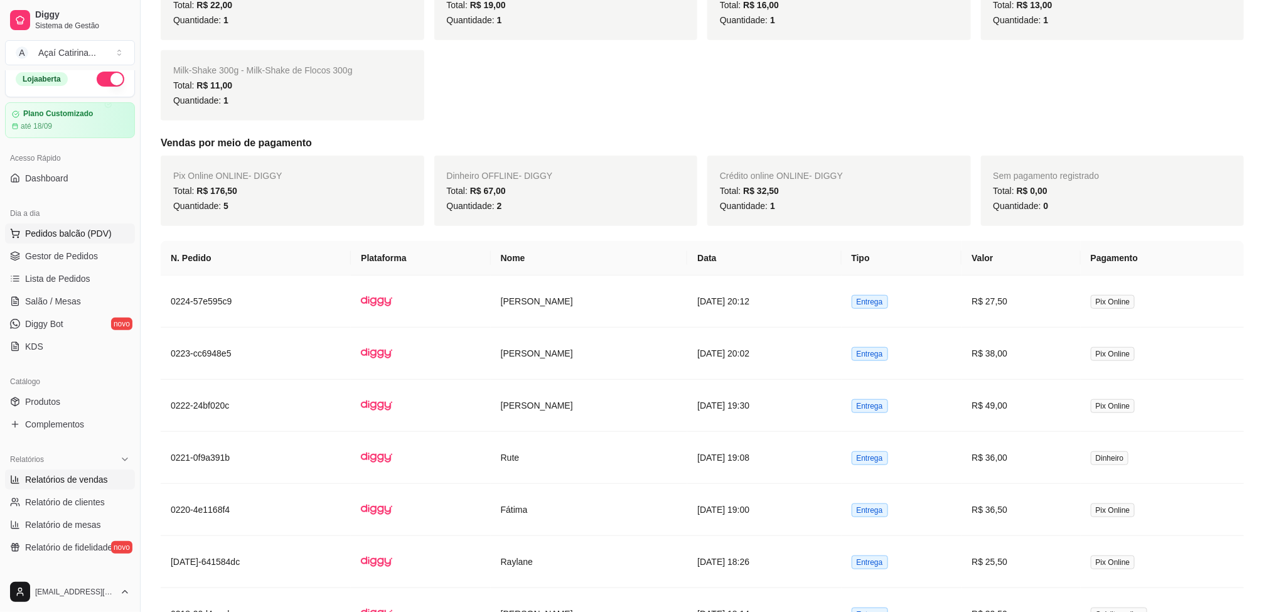
click at [92, 230] on span "Pedidos balcão (PDV)" at bounding box center [68, 233] width 87 height 13
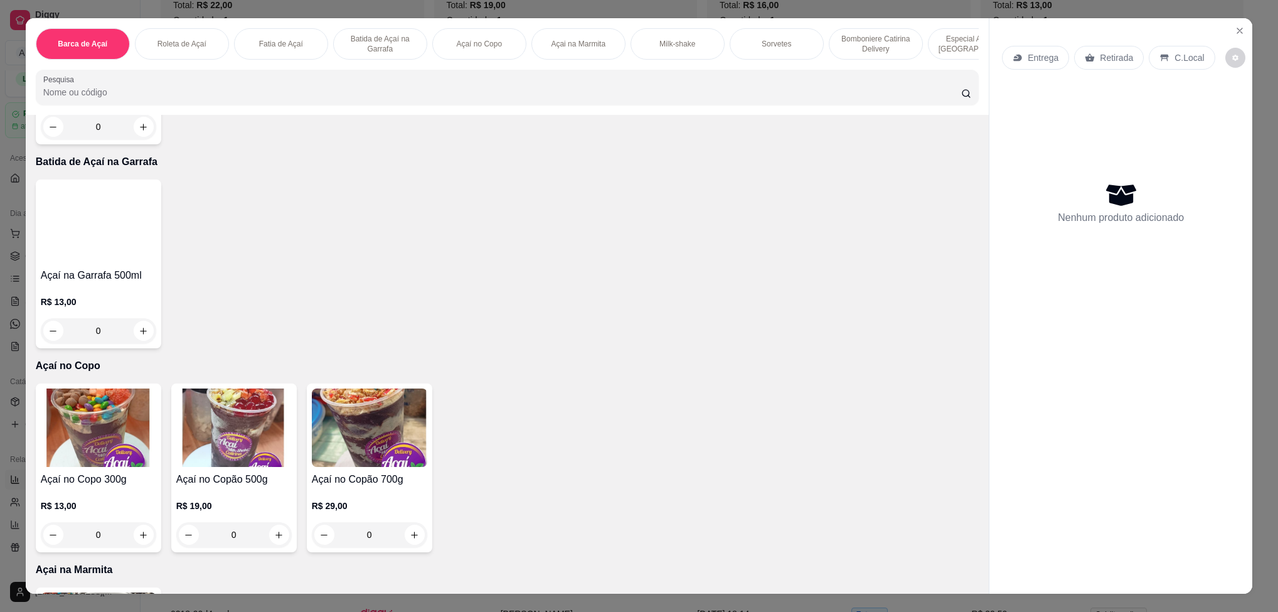
scroll to position [753, 0]
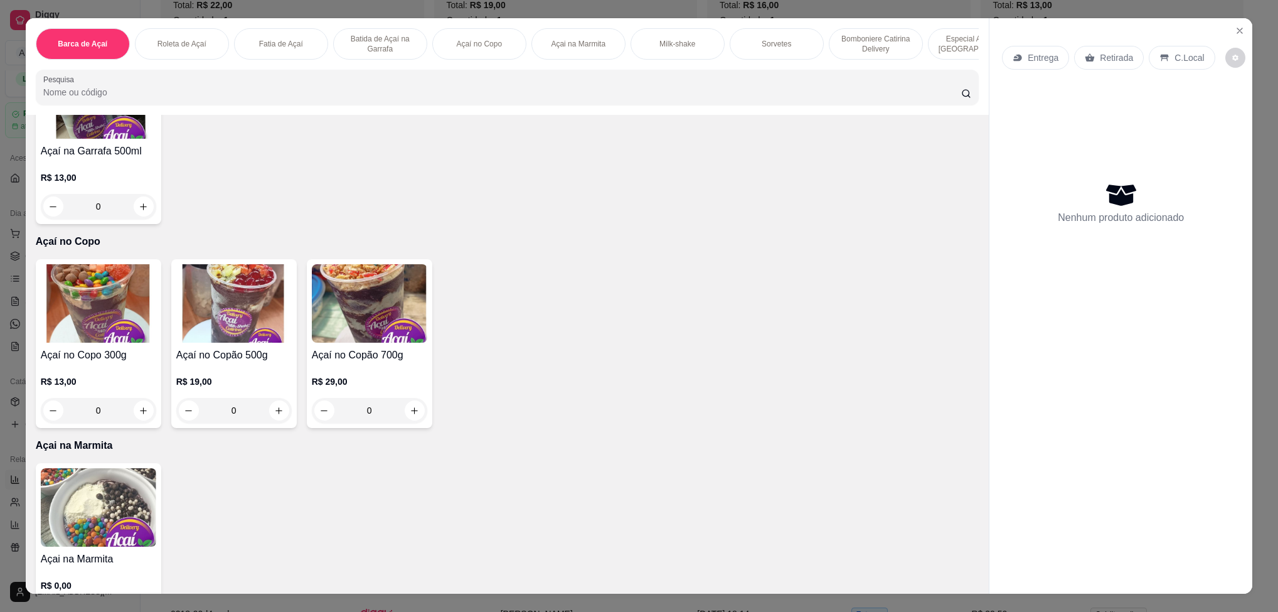
click at [378, 312] on img at bounding box center [369, 303] width 115 height 78
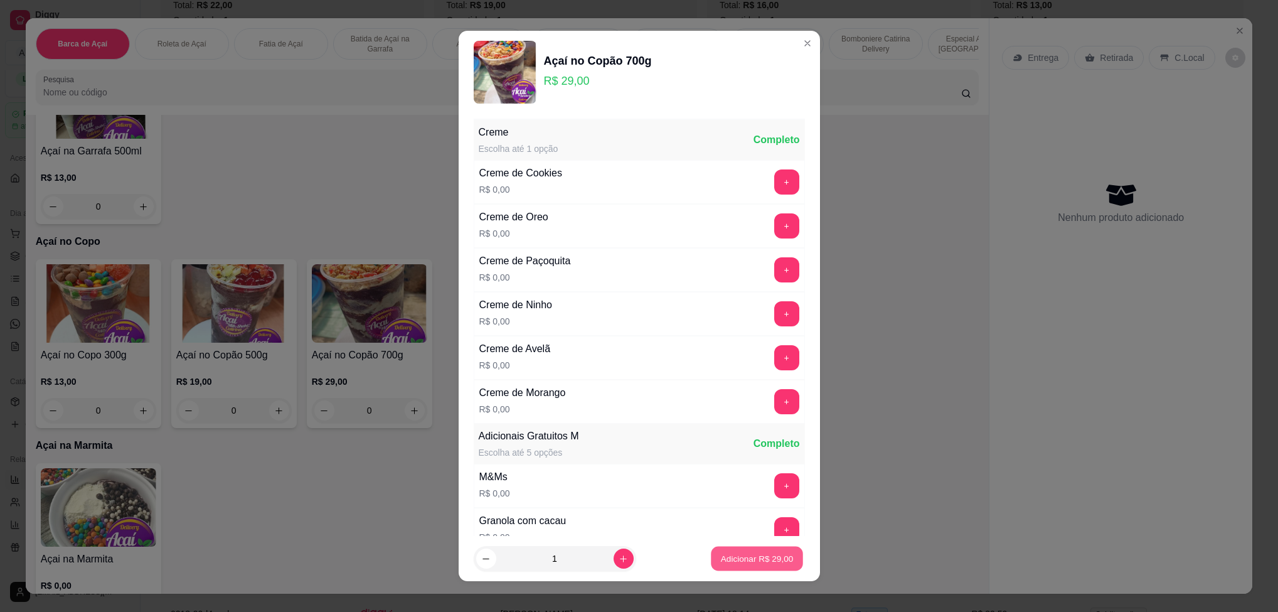
click at [742, 555] on p "Adicionar R$ 29,00" at bounding box center [757, 559] width 73 height 12
type input "1"
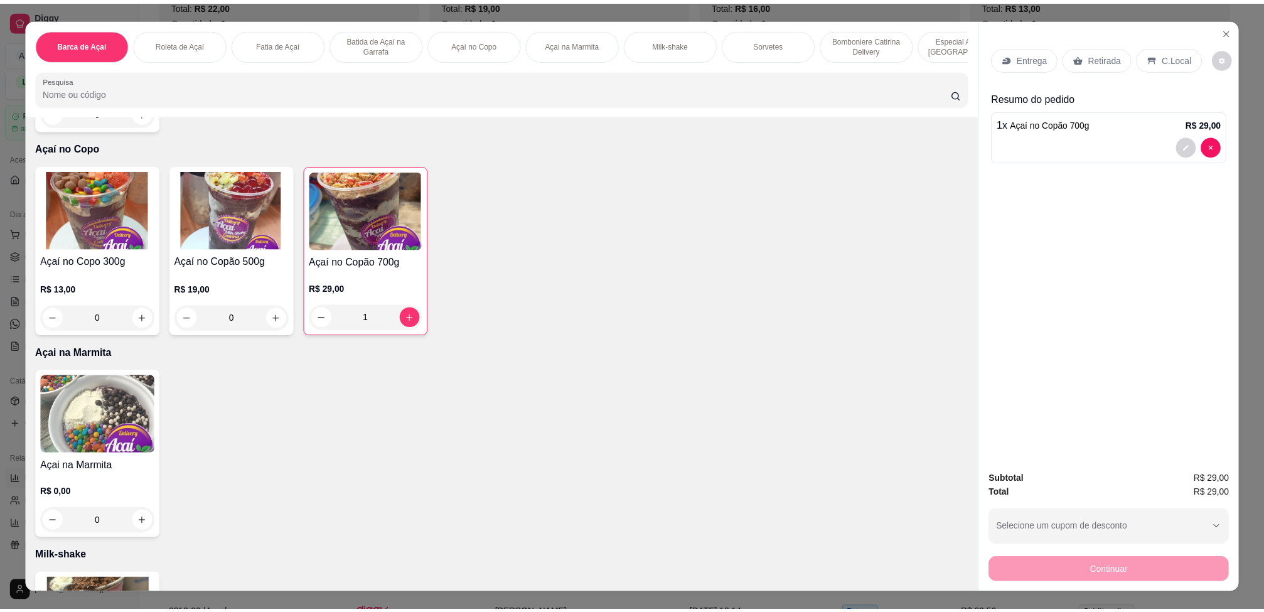
scroll to position [941, 0]
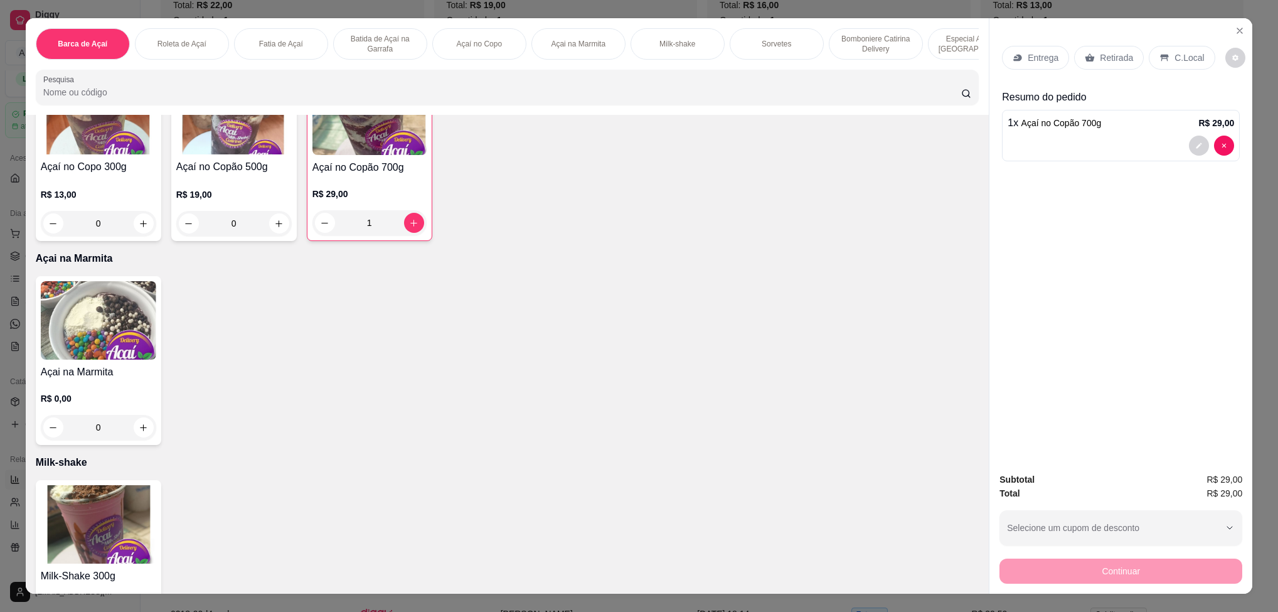
click at [117, 354] on img at bounding box center [98, 320] width 115 height 78
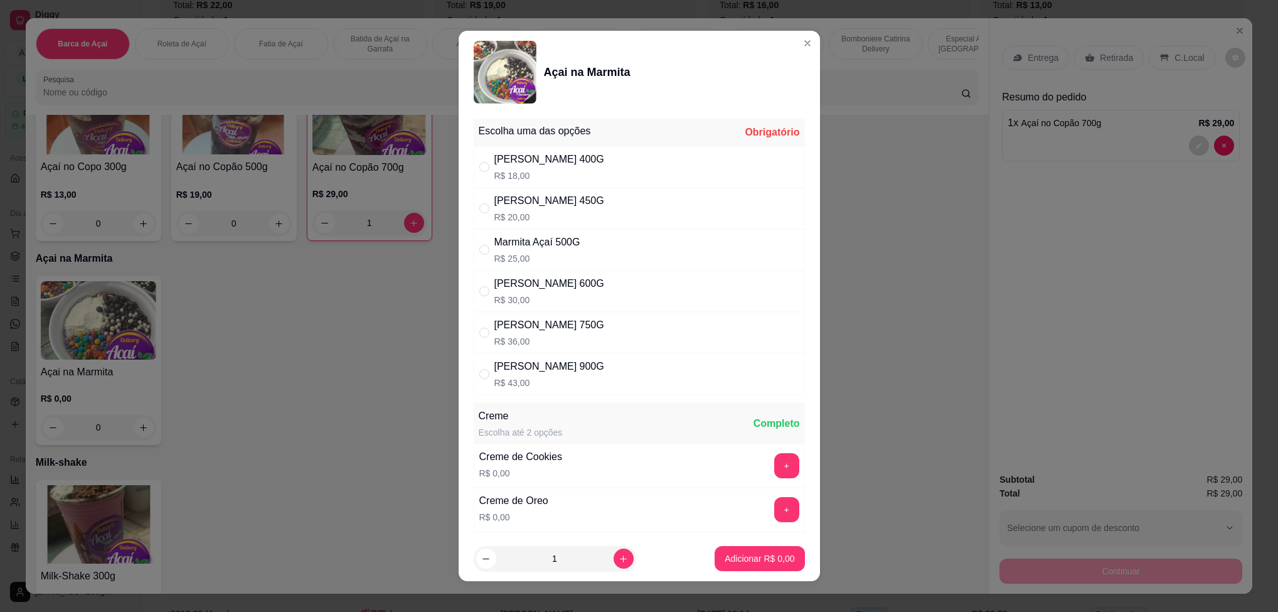
drag, startPoint x: 488, startPoint y: 253, endPoint x: 582, endPoint y: 331, distance: 123.0
click at [494, 255] on p "R$ 25,00" at bounding box center [537, 258] width 86 height 13
radio input "true"
click at [755, 562] on p "Adicionar R$ 25,00" at bounding box center [757, 559] width 73 height 12
type input "1"
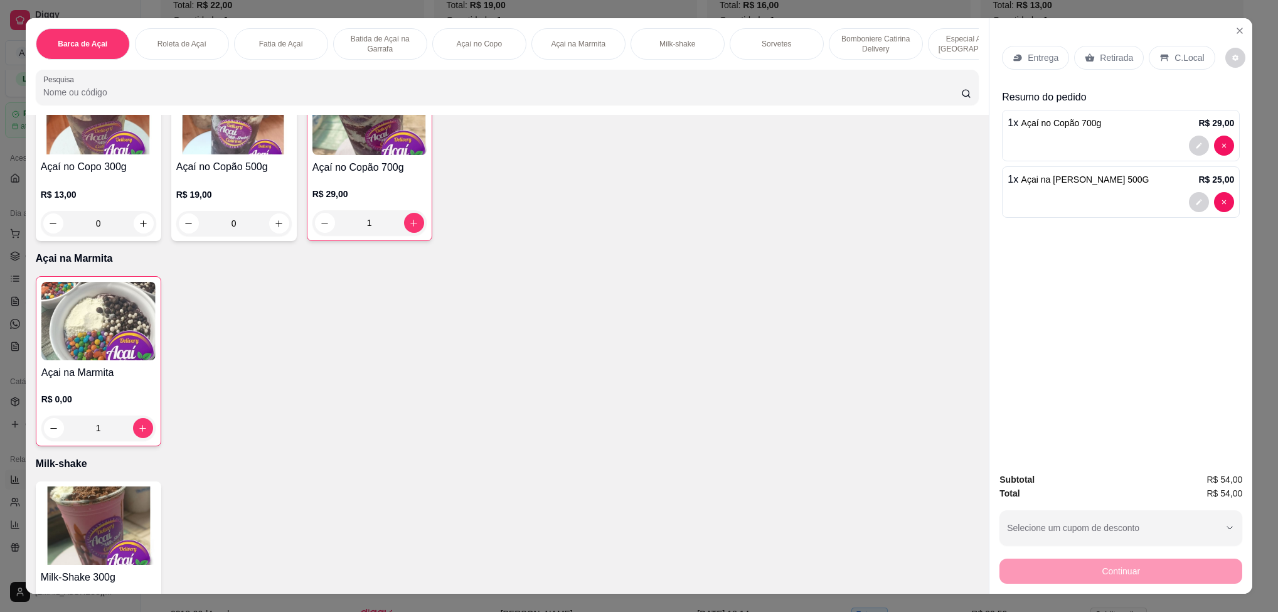
click at [1109, 60] on p "Retirada" at bounding box center [1116, 57] width 33 height 13
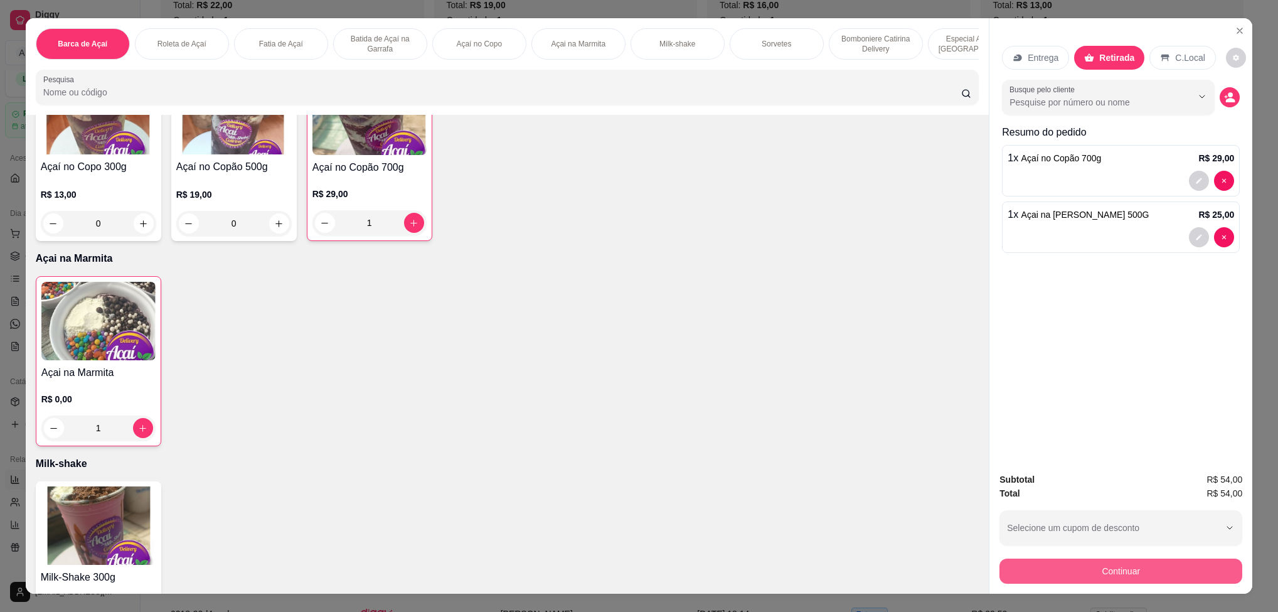
click at [1126, 565] on button "Continuar" at bounding box center [1121, 570] width 243 height 25
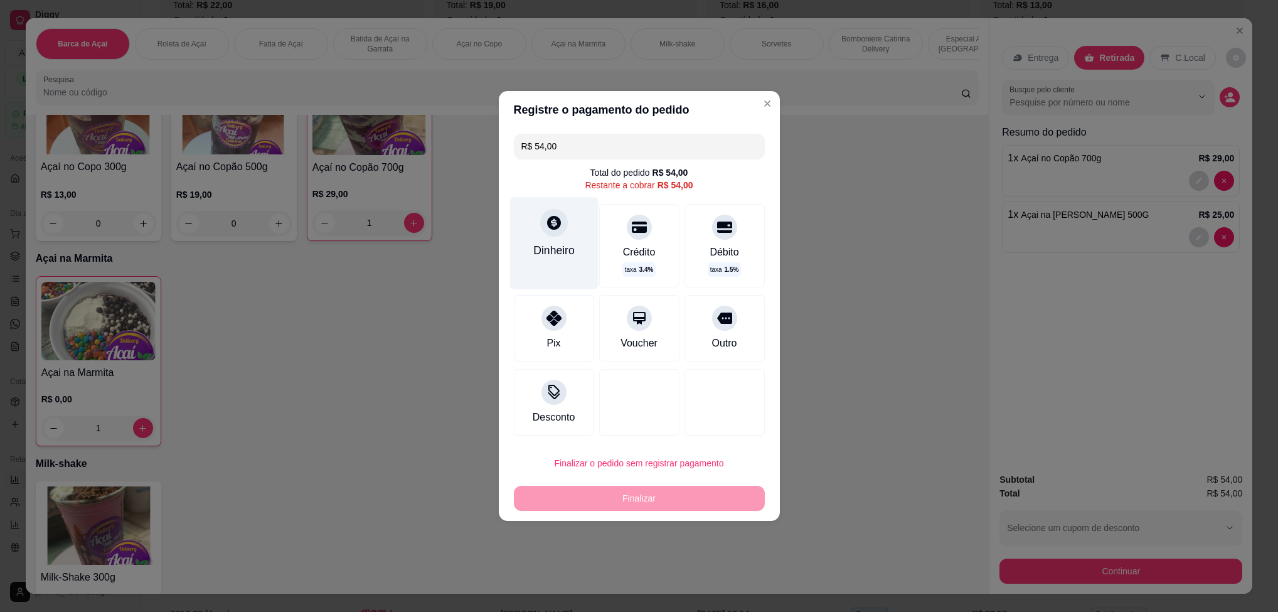
click at [531, 213] on div "Dinheiro" at bounding box center [554, 243] width 88 height 92
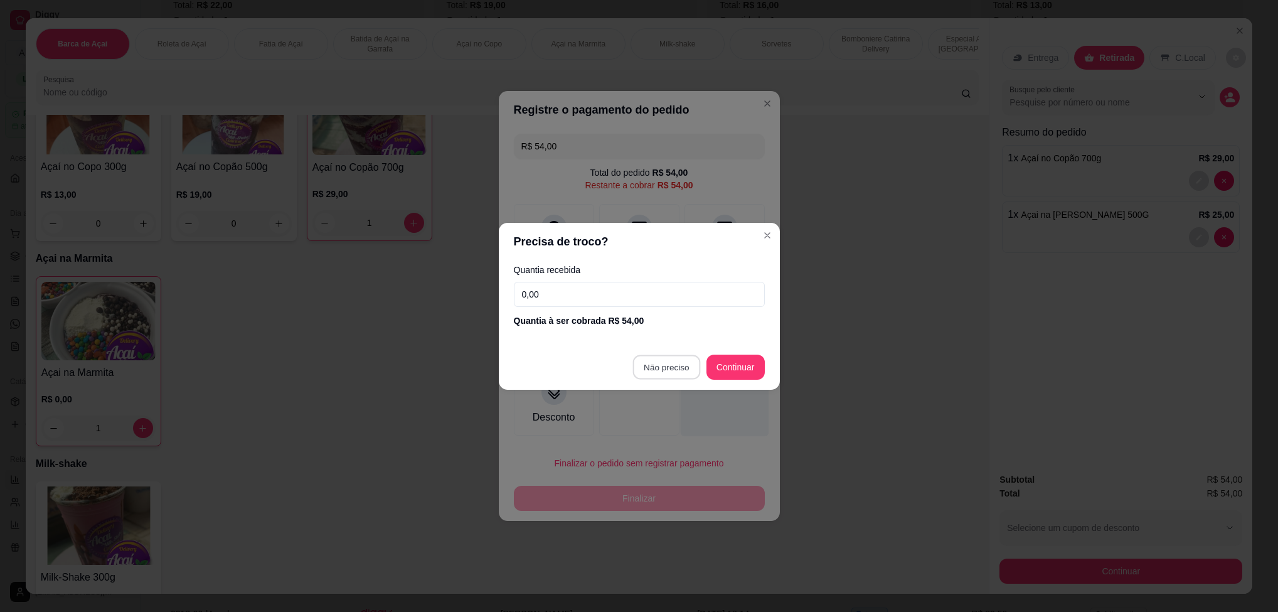
type input "R$ 0,00"
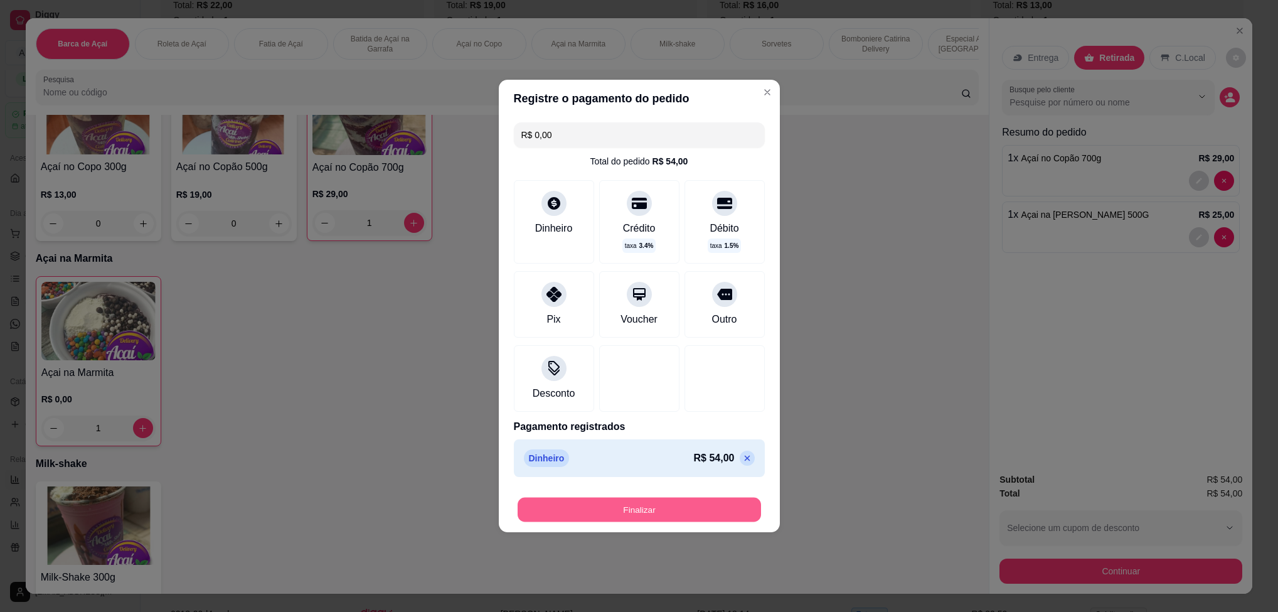
click at [665, 503] on button "Finalizar" at bounding box center [639, 510] width 243 height 24
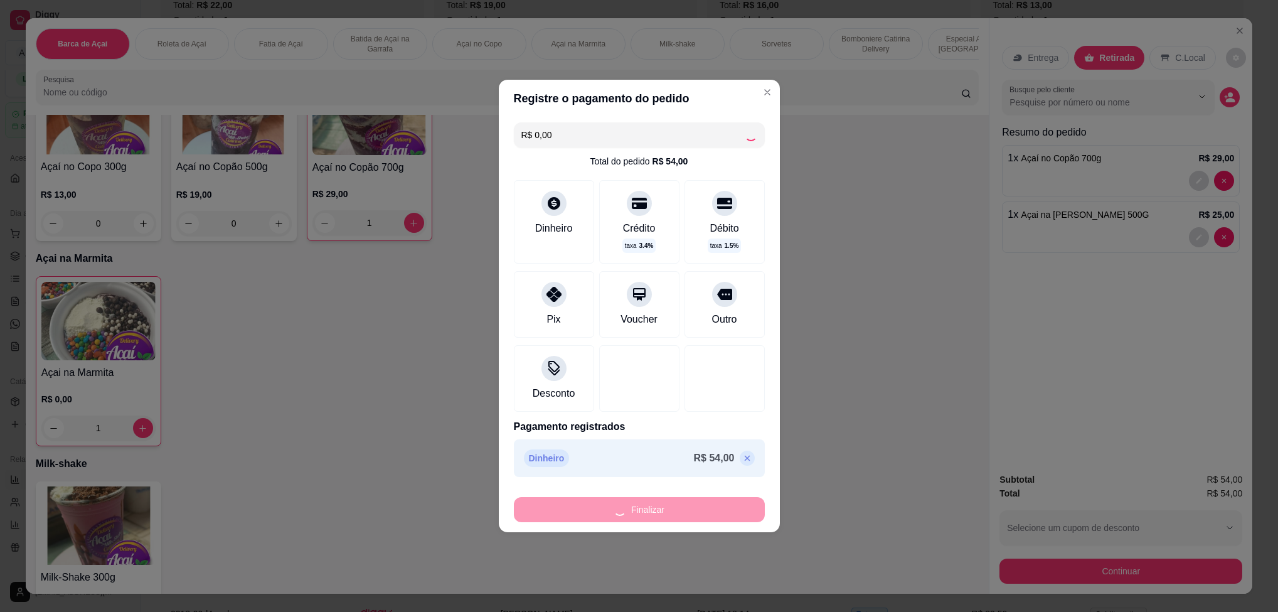
type input "0"
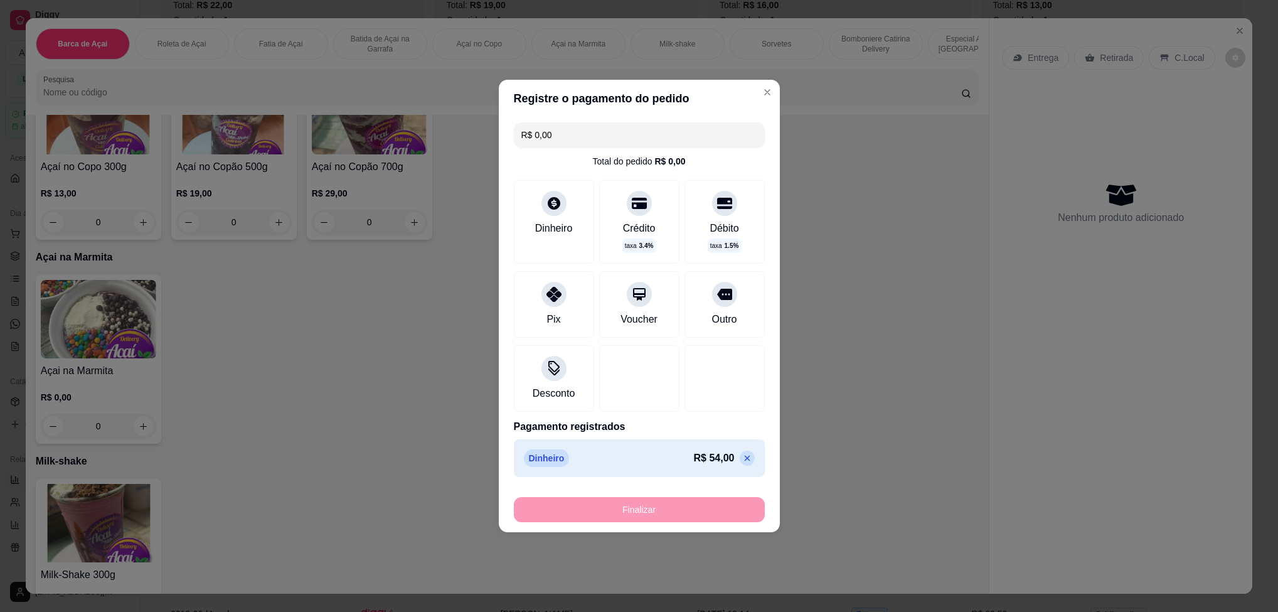
type input "-R$ 54,00"
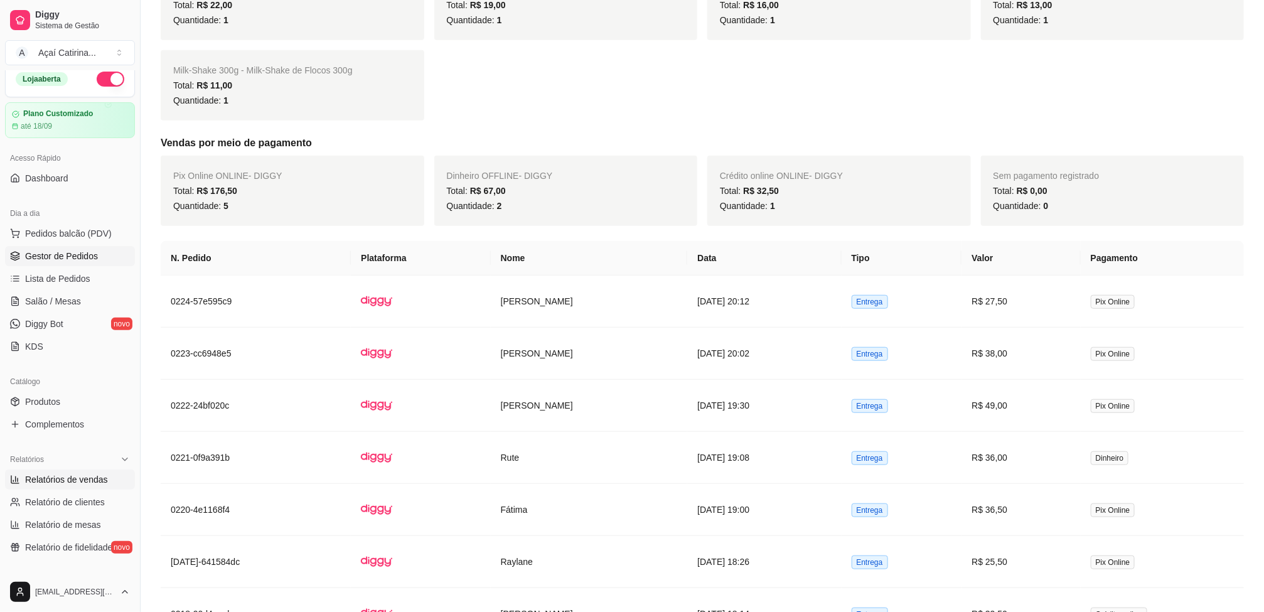
click at [93, 254] on span "Gestor de Pedidos" at bounding box center [61, 256] width 73 height 13
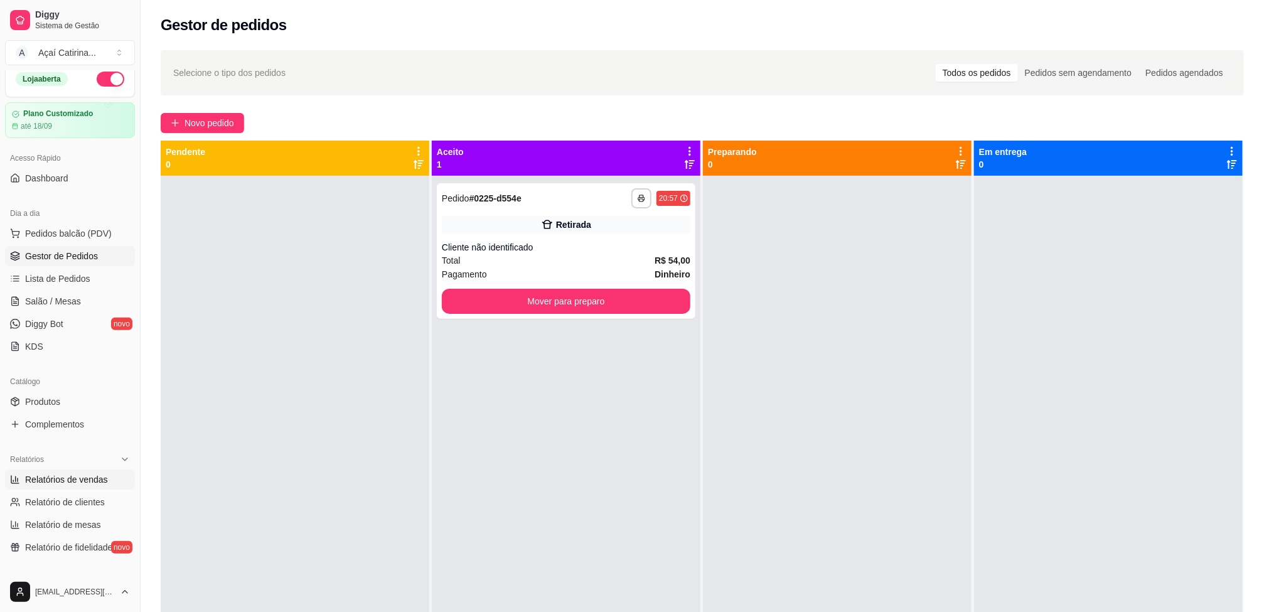
click at [83, 478] on span "Relatórios de vendas" at bounding box center [66, 479] width 83 height 13
select select "ALL"
select select "0"
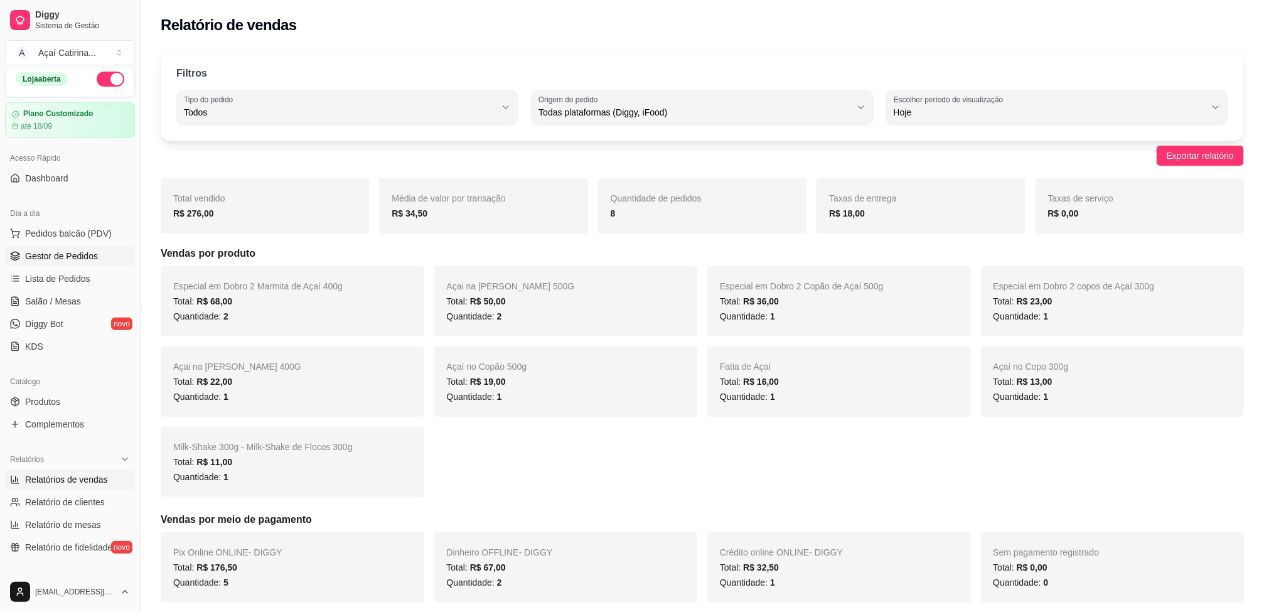
click at [67, 251] on span "Gestor de Pedidos" at bounding box center [61, 256] width 73 height 13
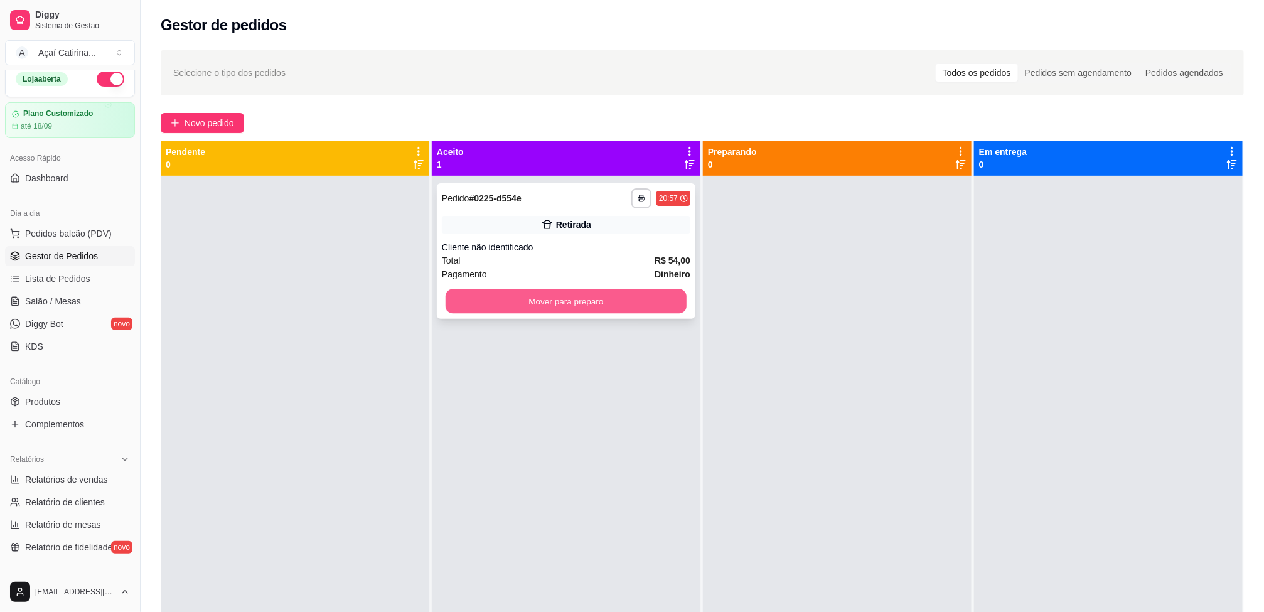
click at [565, 289] on button "Mover para preparo" at bounding box center [566, 301] width 241 height 24
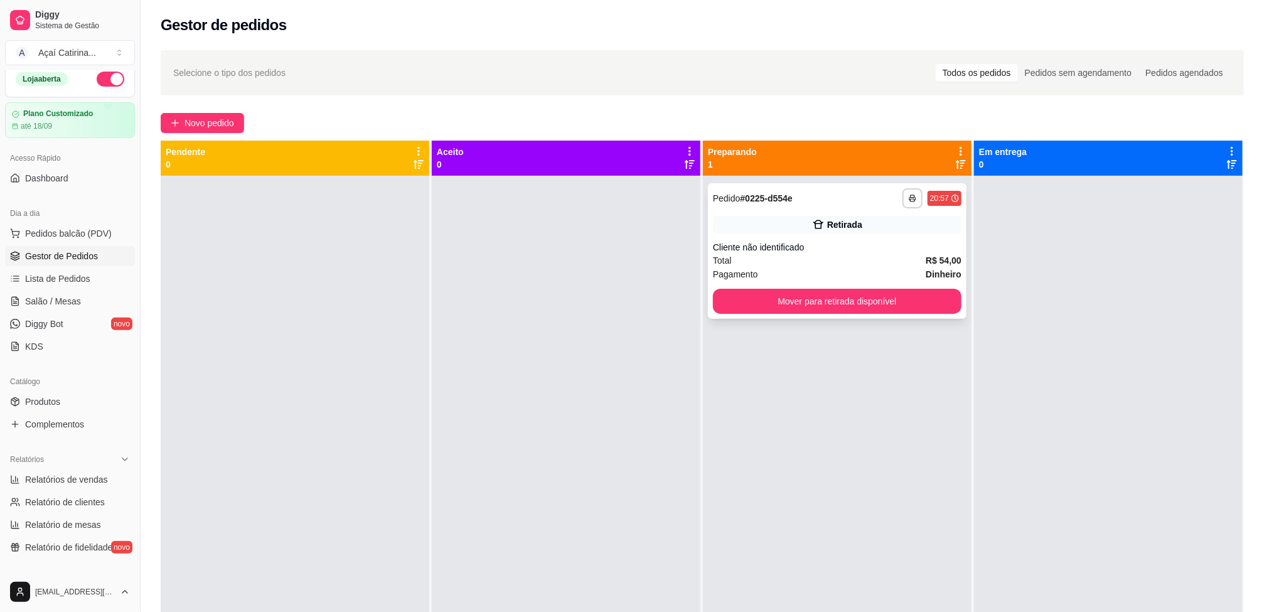
click at [887, 234] on div "**********" at bounding box center [837, 251] width 259 height 136
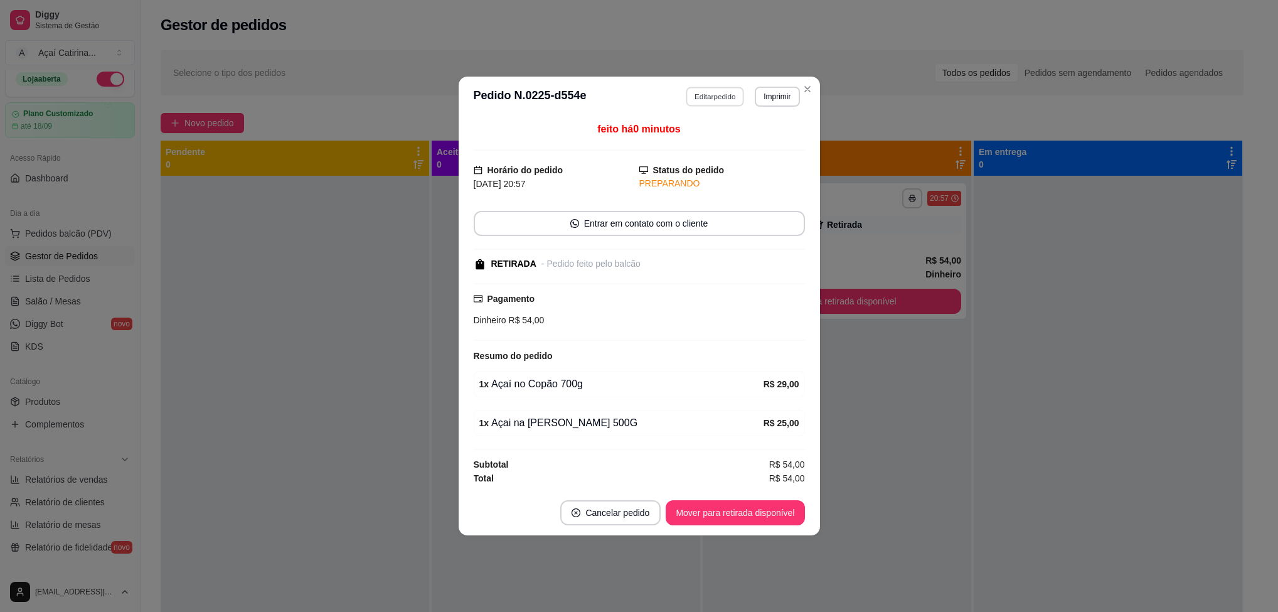
click at [700, 87] on button "Editar pedido" at bounding box center [715, 96] width 58 height 19
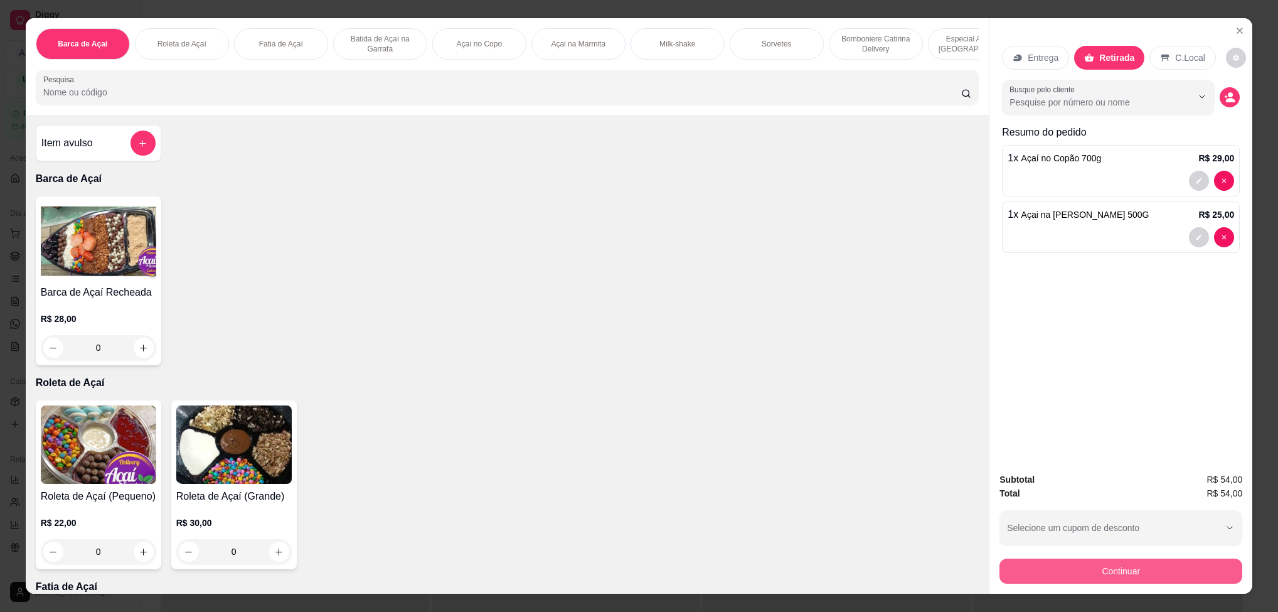
click at [1126, 563] on button "Continuar" at bounding box center [1121, 570] width 243 height 25
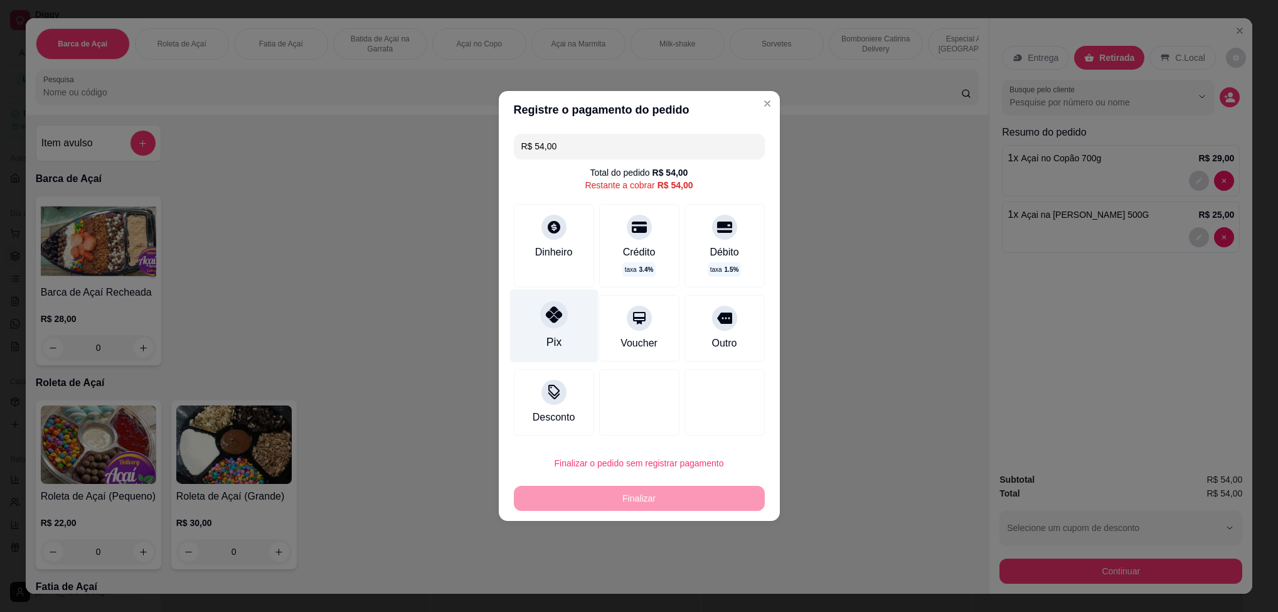
click at [553, 322] on icon at bounding box center [553, 314] width 16 height 16
type input "R$ 0,00"
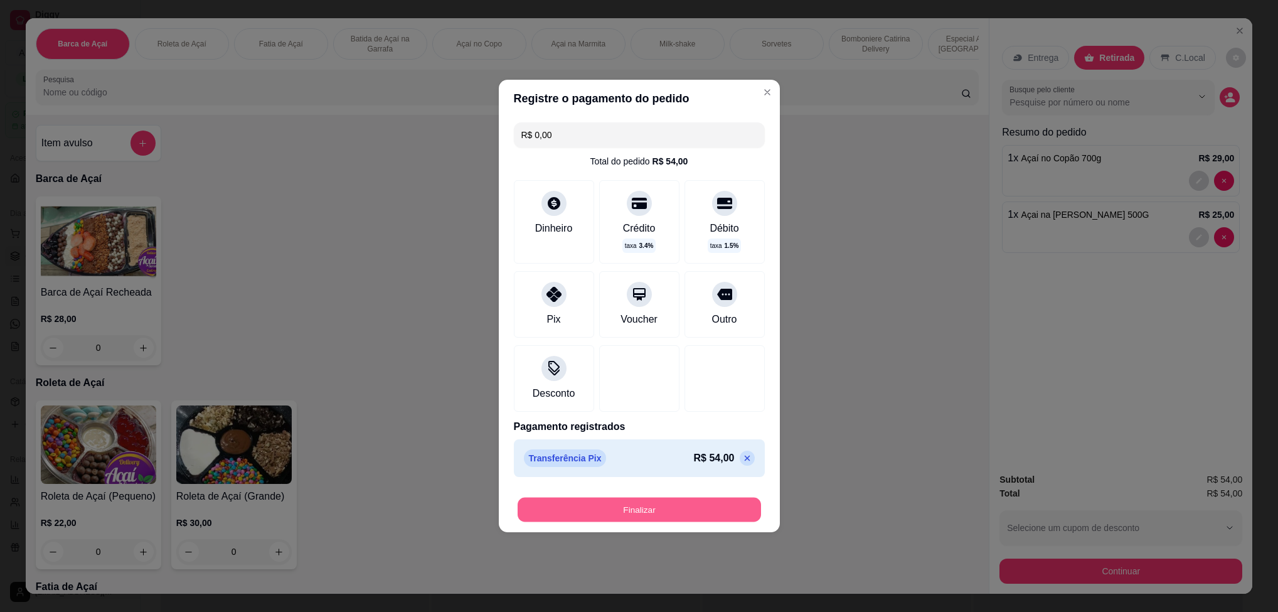
click at [642, 509] on button "Finalizar" at bounding box center [639, 510] width 243 height 24
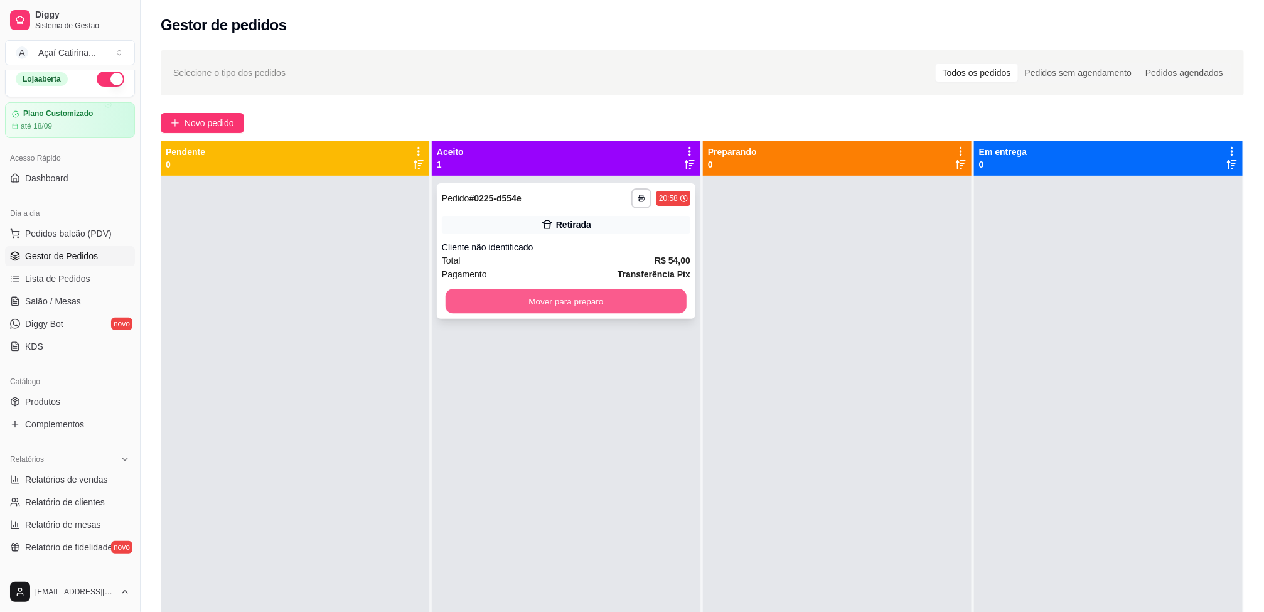
click at [638, 301] on button "Mover para preparo" at bounding box center [566, 301] width 241 height 24
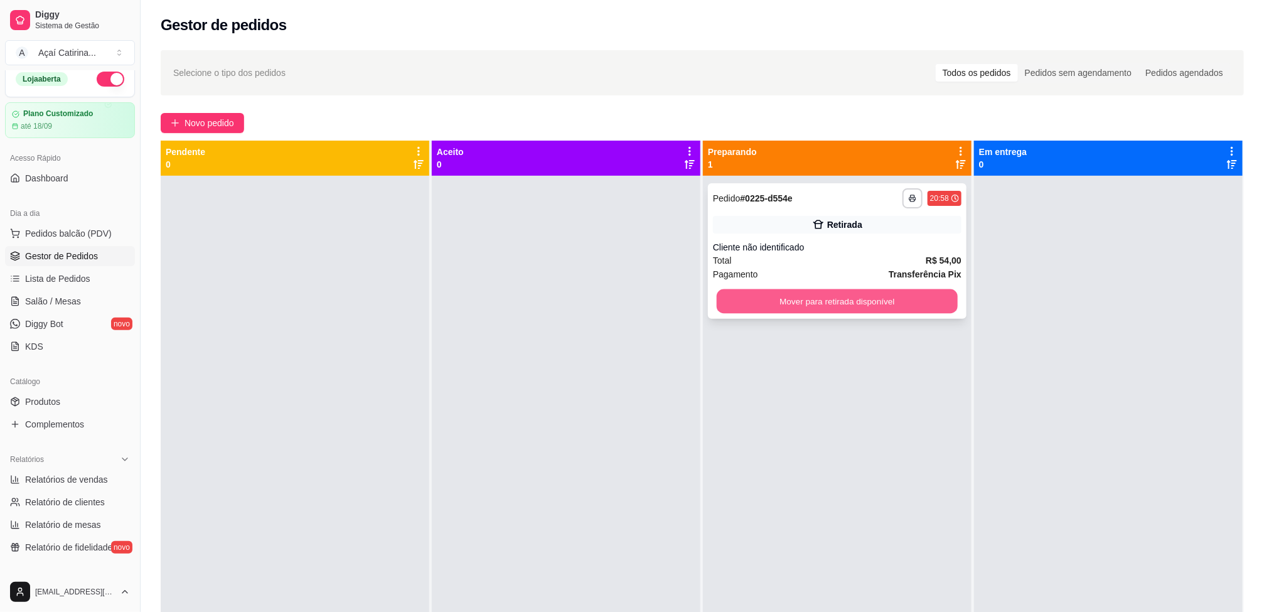
click at [847, 302] on button "Mover para retirada disponível" at bounding box center [837, 301] width 241 height 24
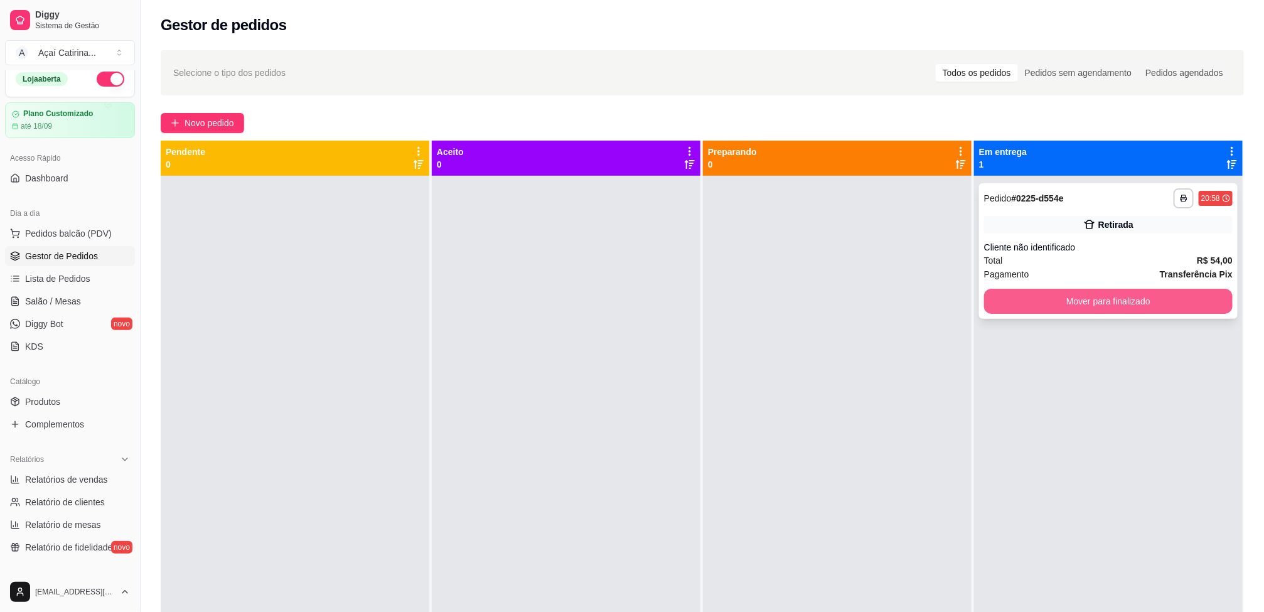
click at [1062, 297] on button "Mover para finalizado" at bounding box center [1108, 301] width 248 height 25
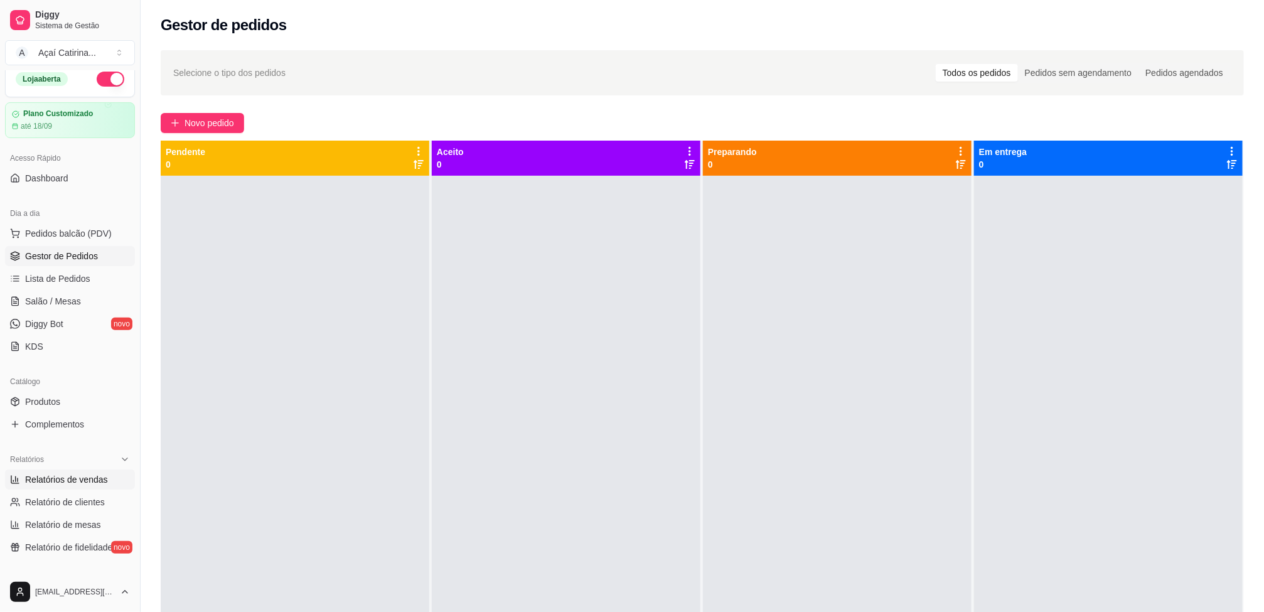
click at [85, 481] on span "Relatórios de vendas" at bounding box center [66, 479] width 83 height 13
select select "ALL"
select select "0"
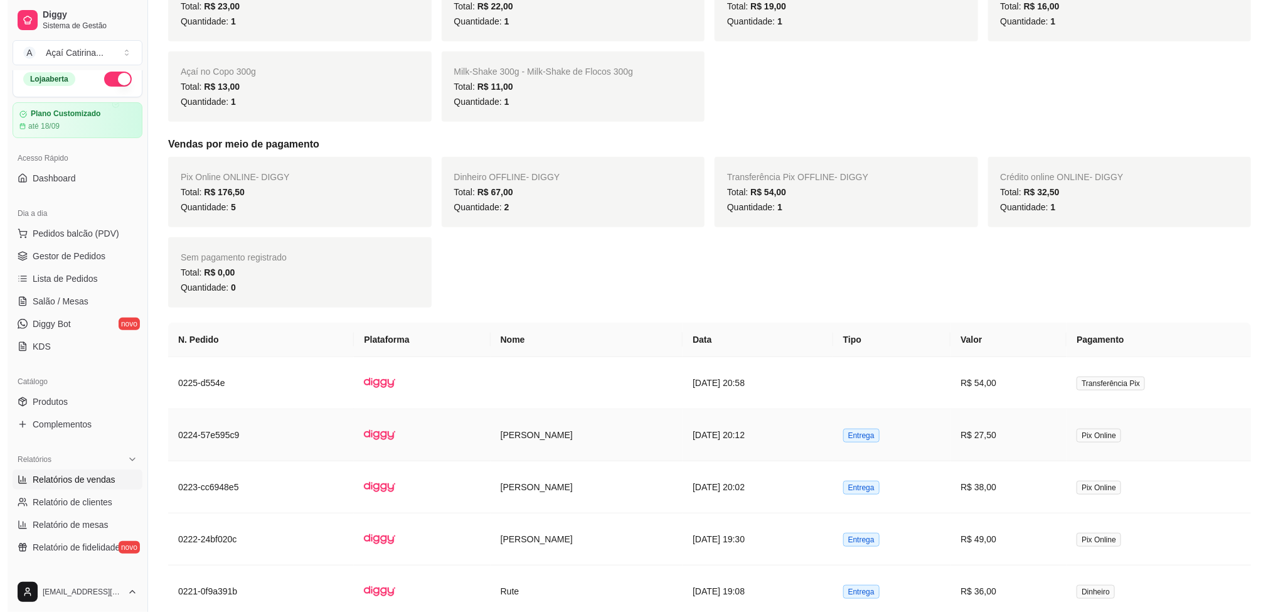
scroll to position [376, 0]
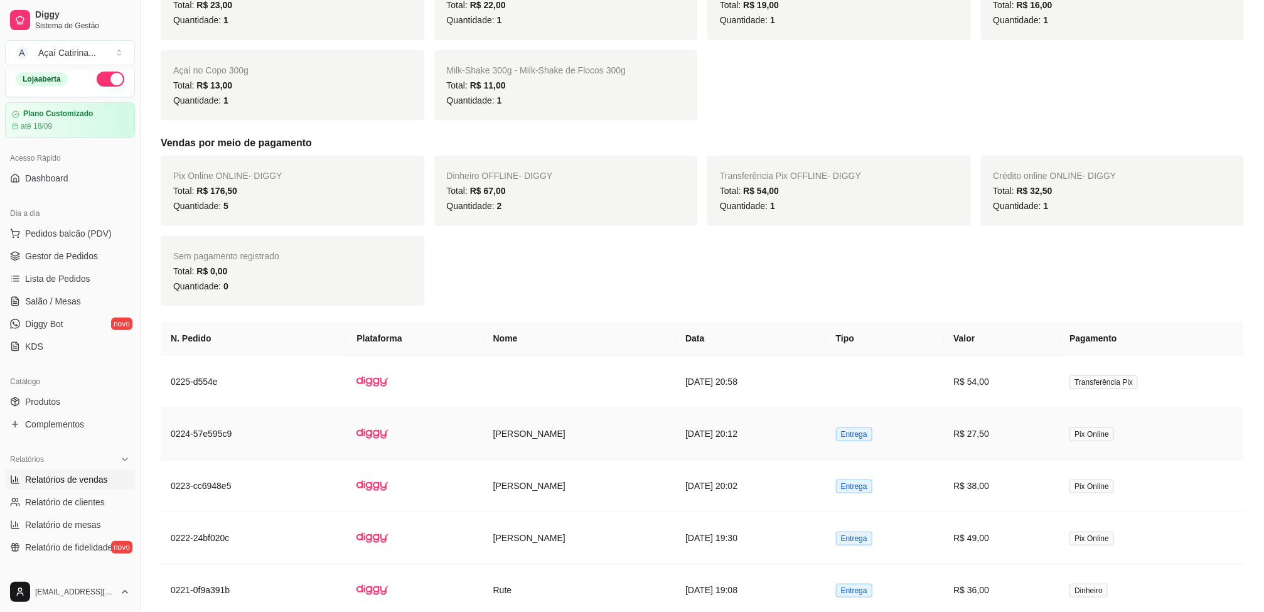
click at [742, 424] on td "[DATE] 20:12" at bounding box center [750, 434] width 151 height 52
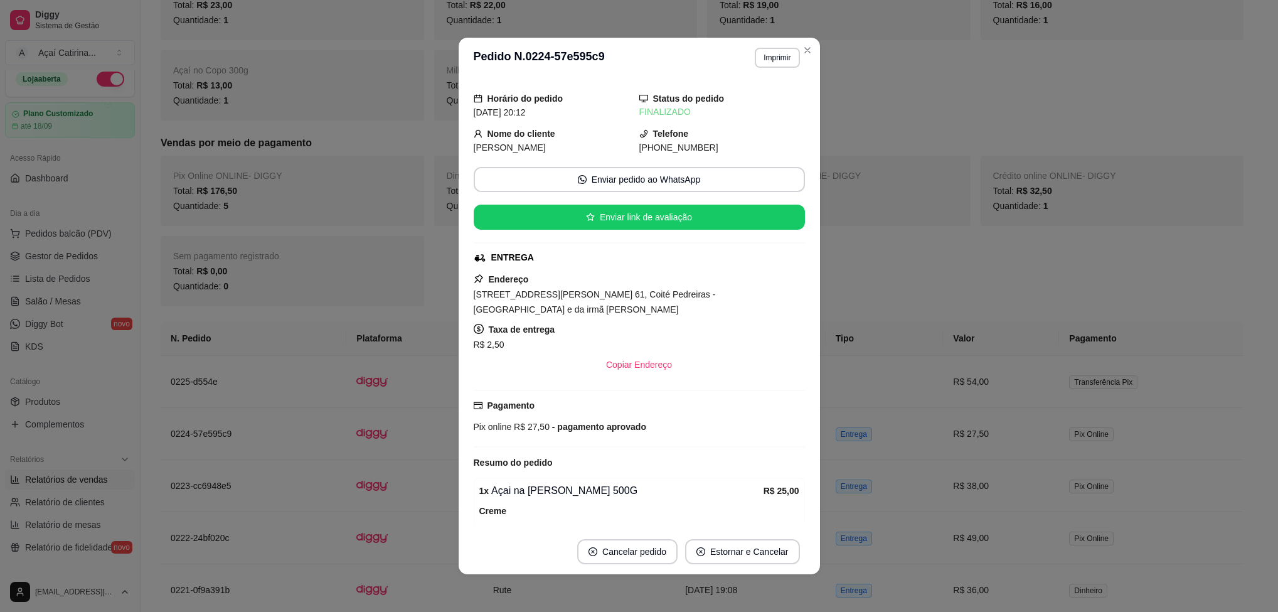
scroll to position [0, 0]
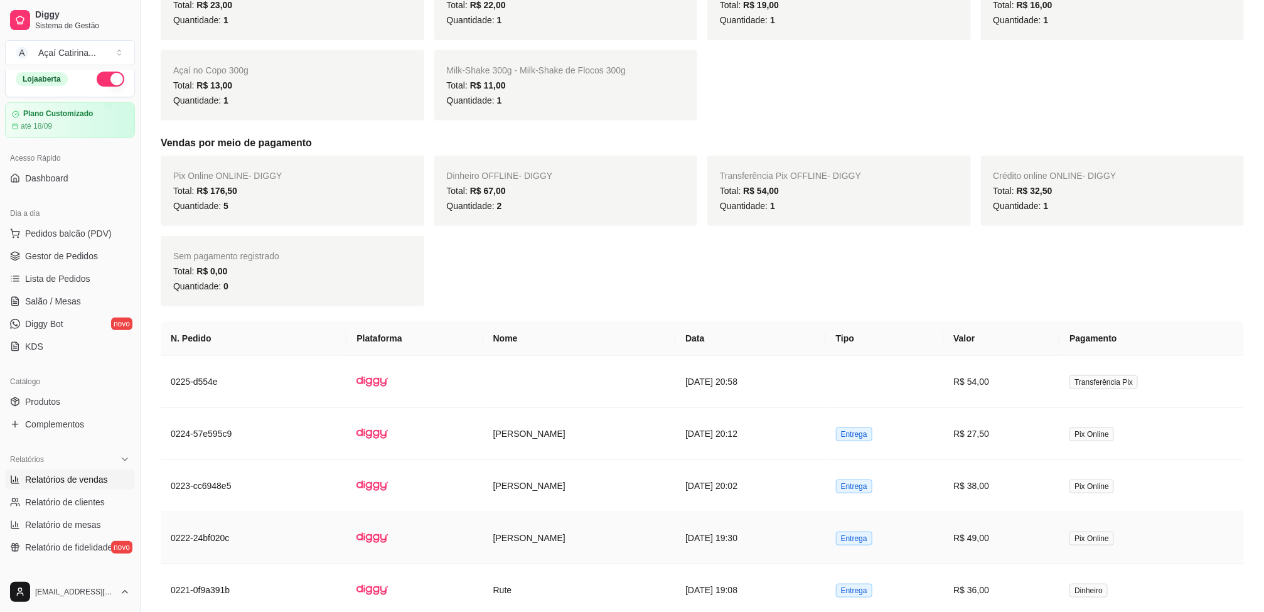
click at [1039, 537] on td "R$ 49,00" at bounding box center [1001, 538] width 116 height 52
click at [484, 533] on td "[PERSON_NAME]" at bounding box center [579, 538] width 193 height 52
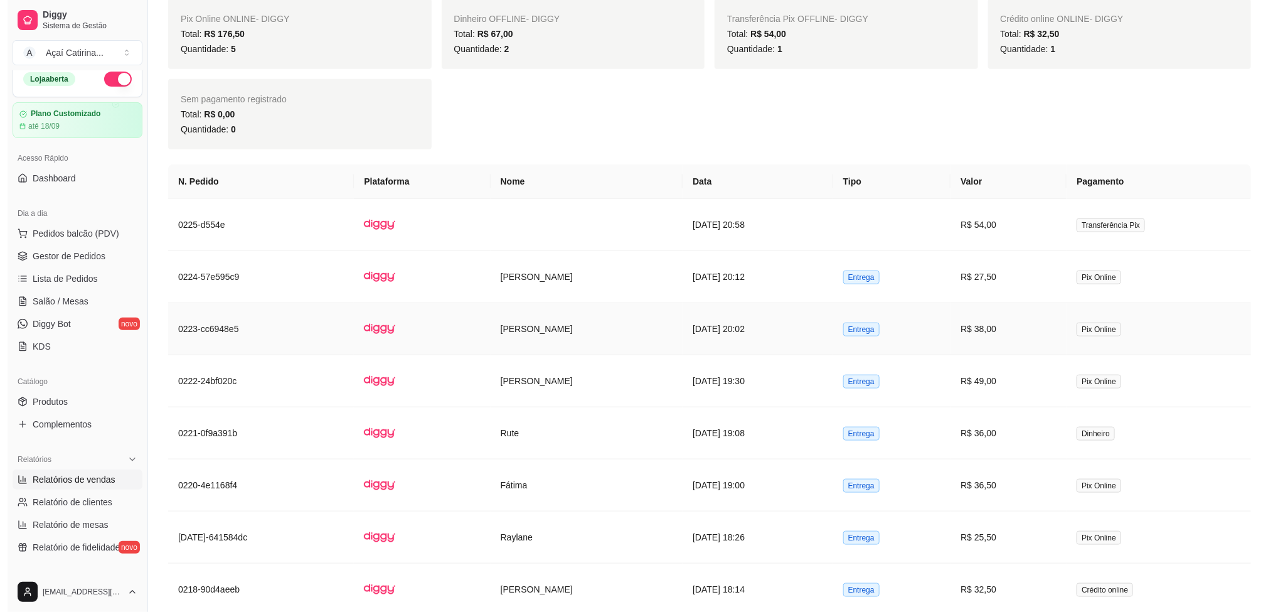
scroll to position [565, 0]
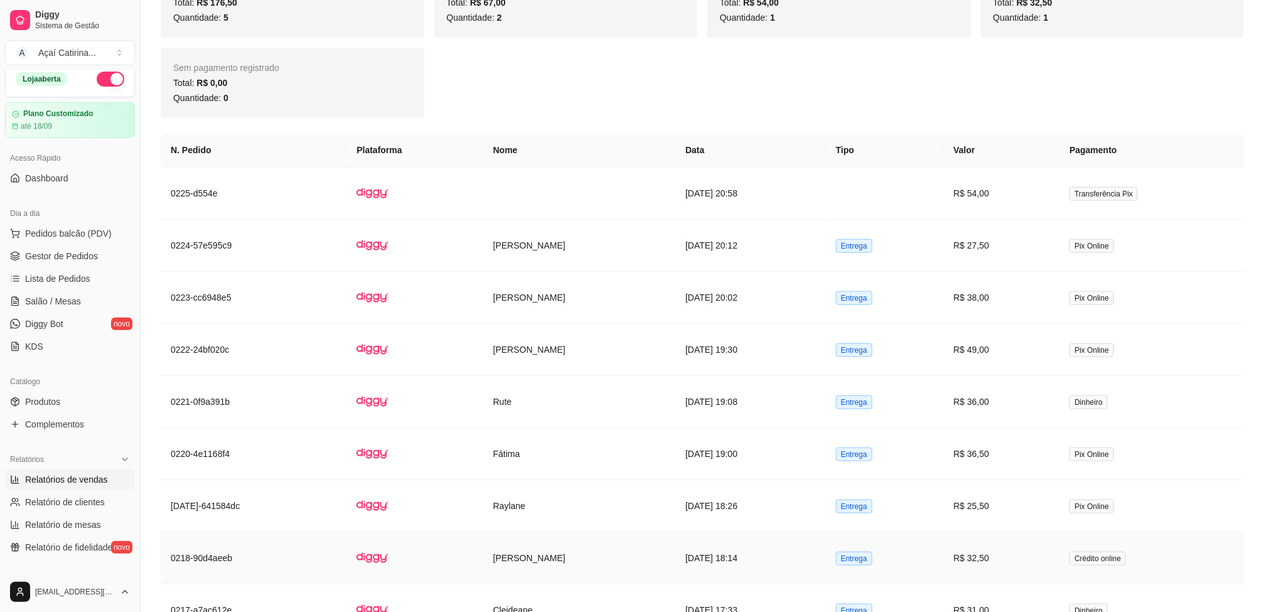
click at [670, 560] on td "[PERSON_NAME]" at bounding box center [579, 558] width 193 height 52
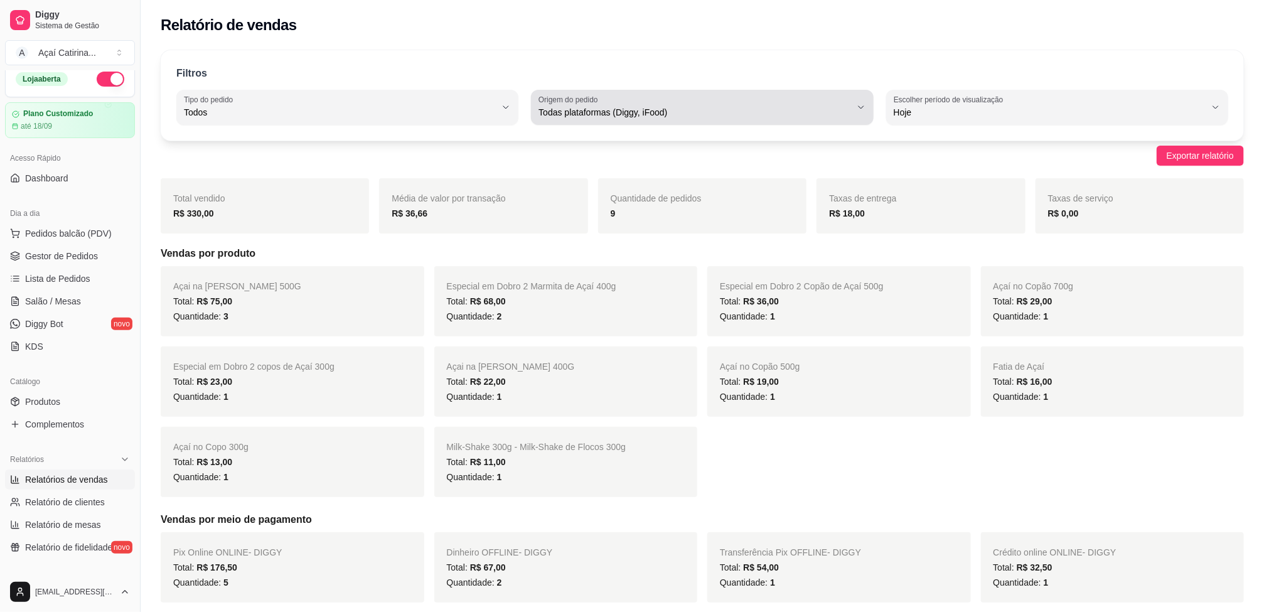
scroll to position [9, 0]
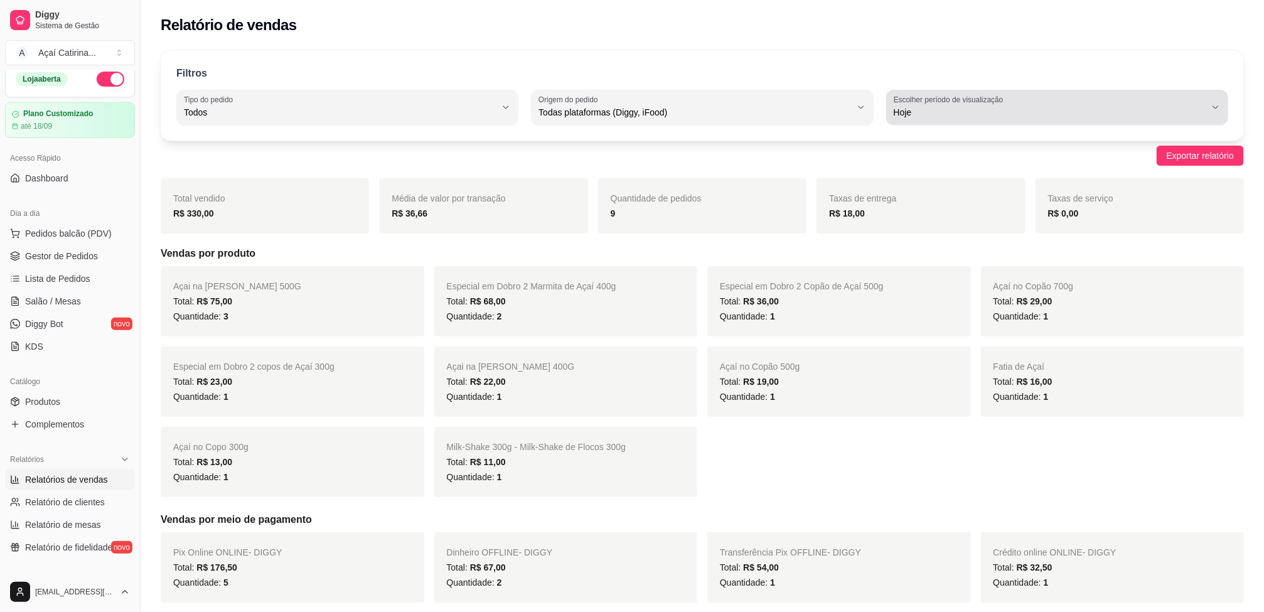
click at [1213, 108] on icon "button" at bounding box center [1215, 107] width 10 height 10
click at [897, 264] on li "Customizado" at bounding box center [1056, 265] width 319 height 19
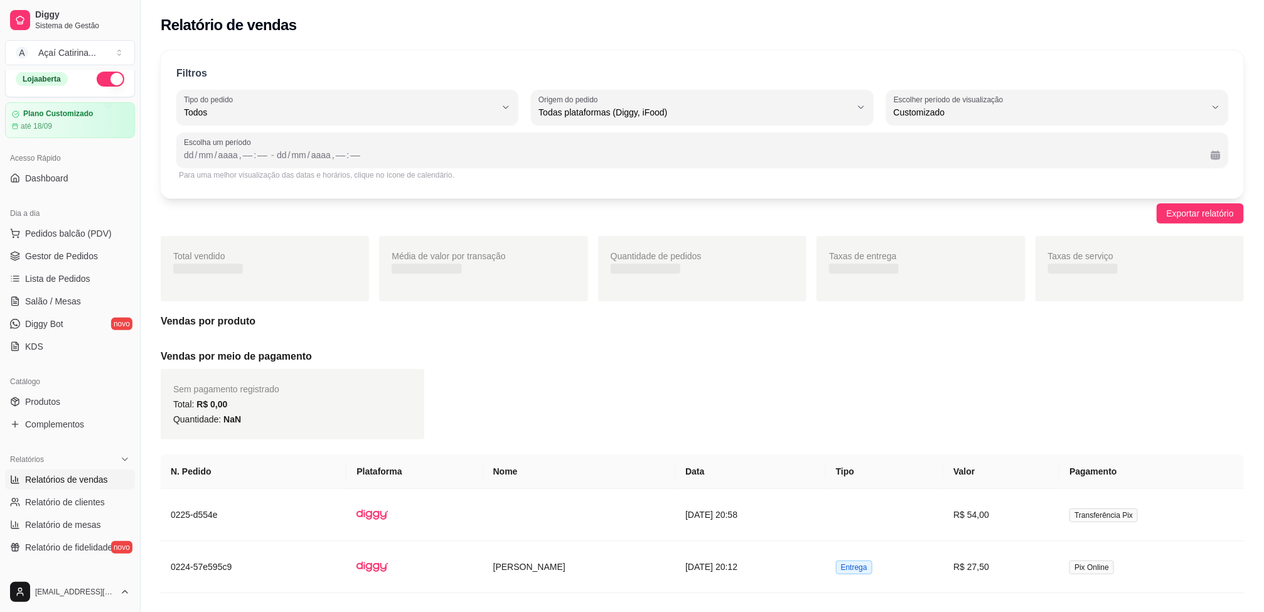
type input "-1"
select select "-1"
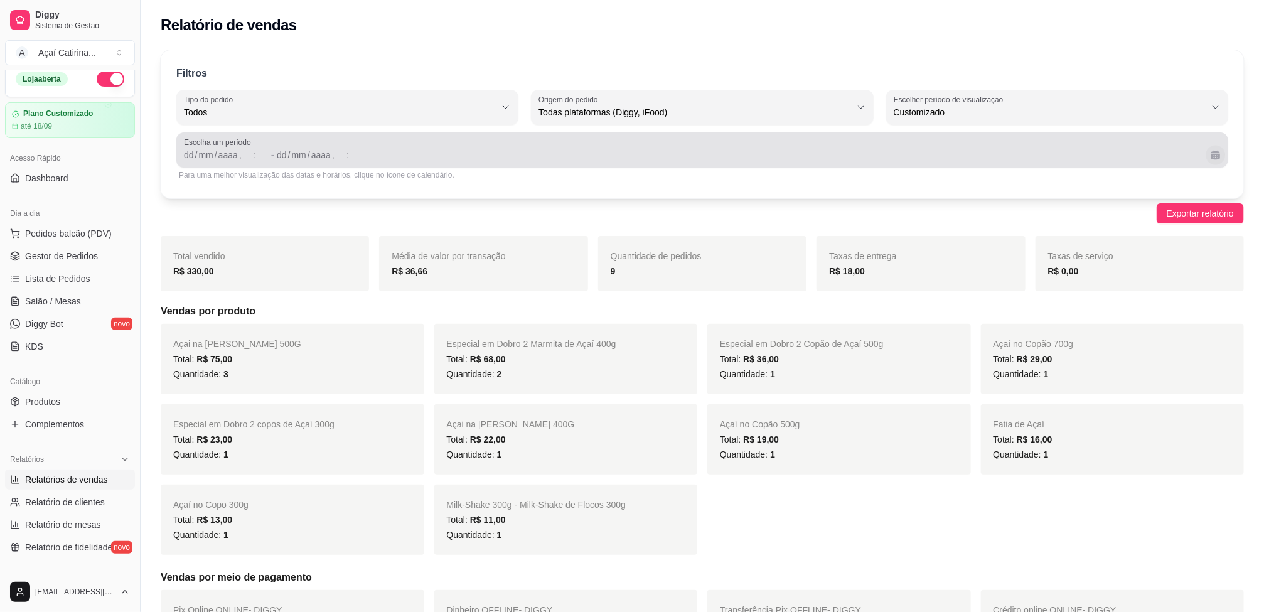
click at [1216, 151] on button "Calendário" at bounding box center [1214, 154] width 19 height 19
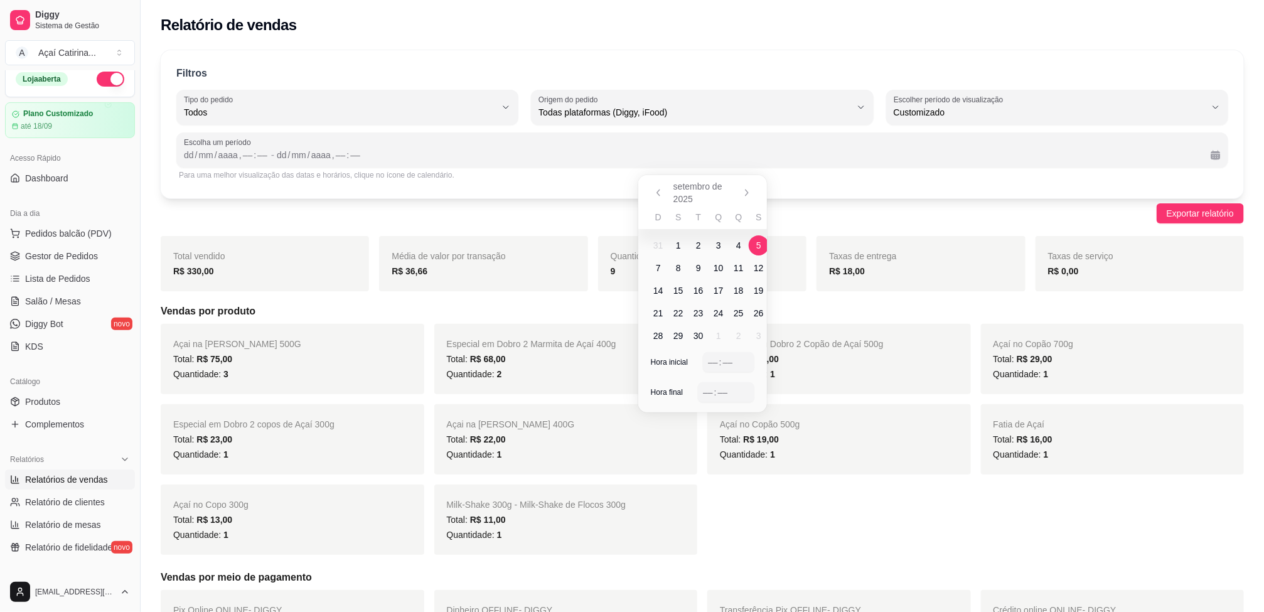
click at [757, 243] on span "5" at bounding box center [758, 245] width 5 height 13
click at [757, 239] on span "5" at bounding box center [758, 245] width 5 height 13
click at [712, 355] on div "–– : ––" at bounding box center [728, 362] width 41 height 15
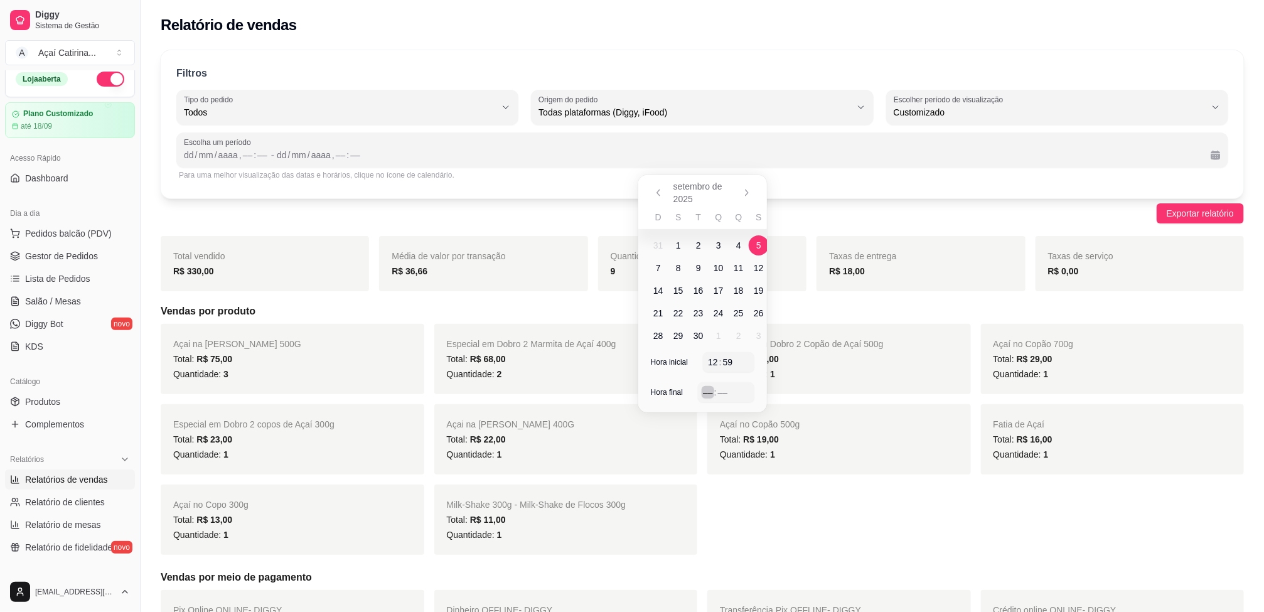
click at [707, 392] on div "––" at bounding box center [708, 392] width 13 height 13
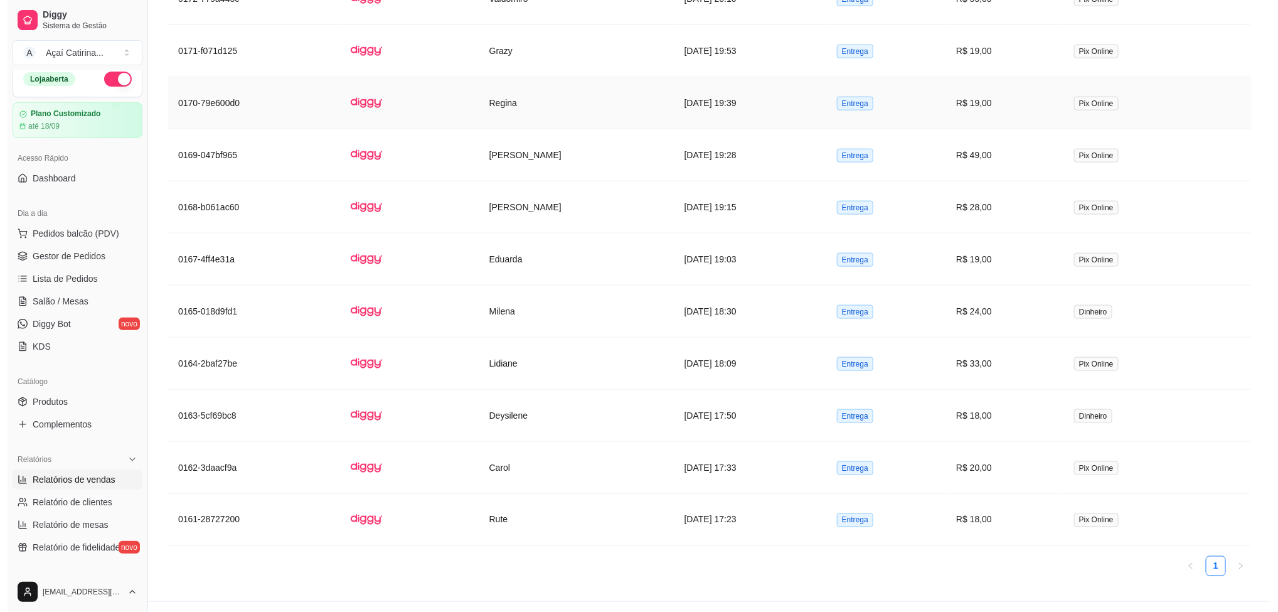
scroll to position [818, 0]
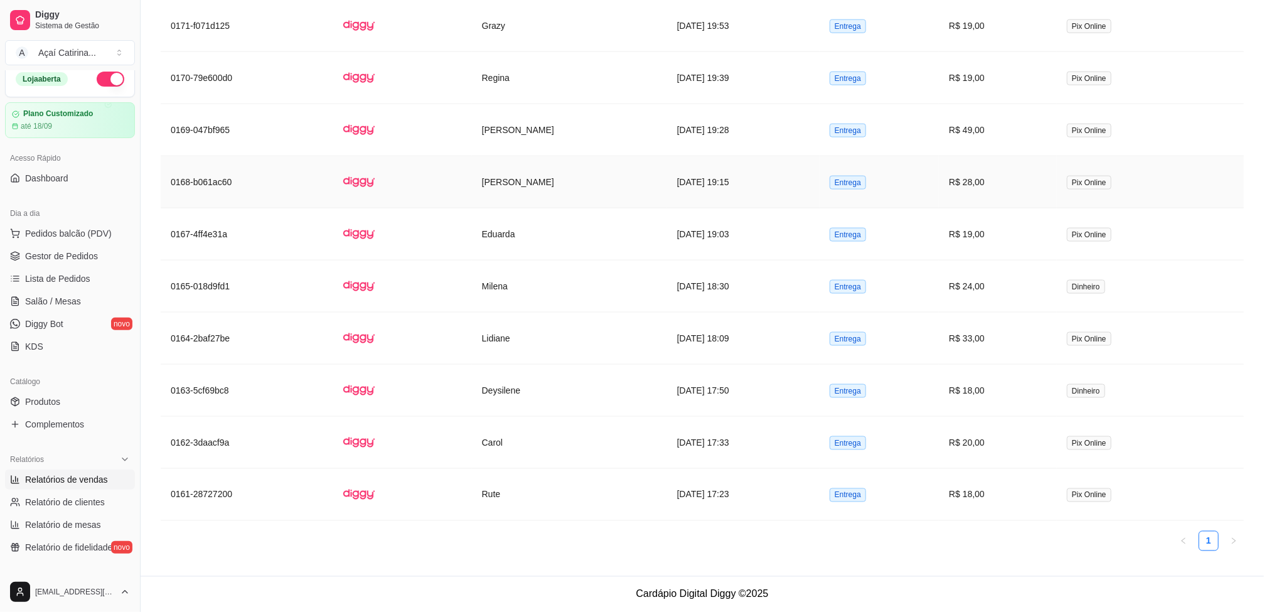
click at [690, 179] on td "[DATE] 19:15" at bounding box center [743, 182] width 152 height 52
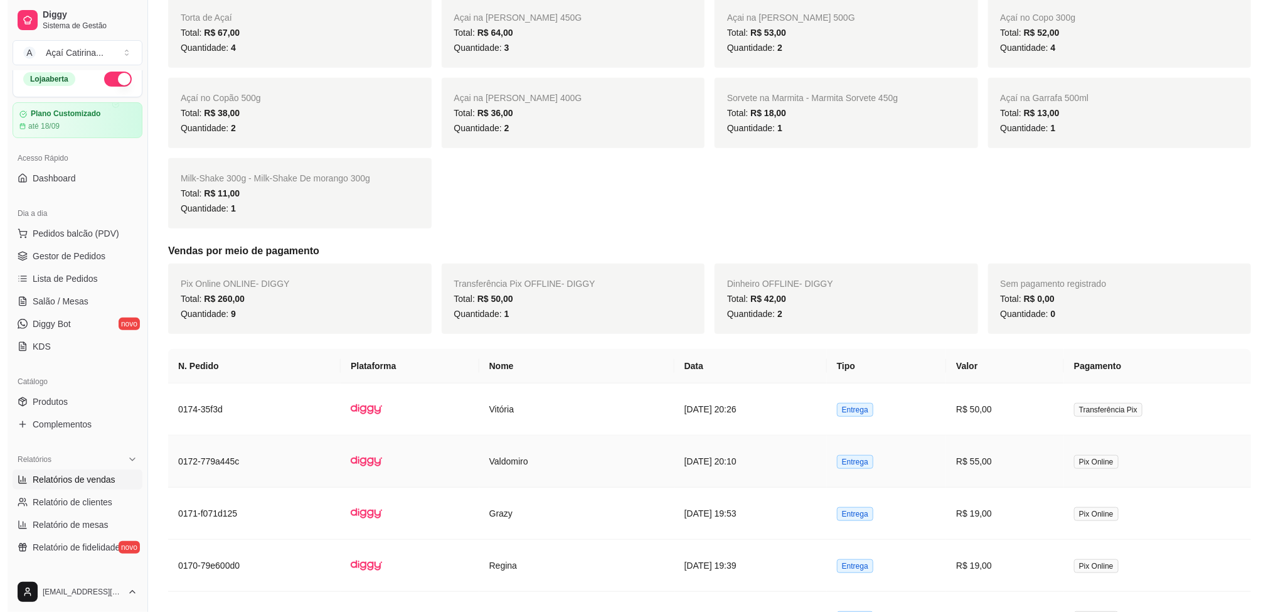
scroll to position [347, 0]
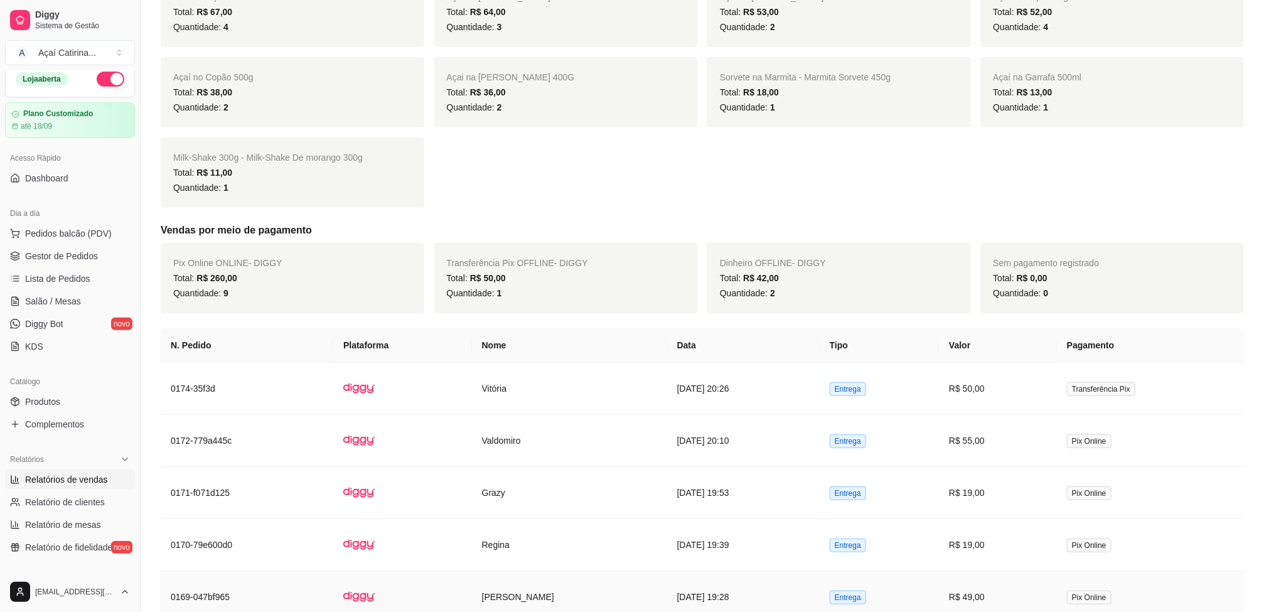
click at [690, 588] on td "[DATE] 19:28" at bounding box center [743, 597] width 152 height 52
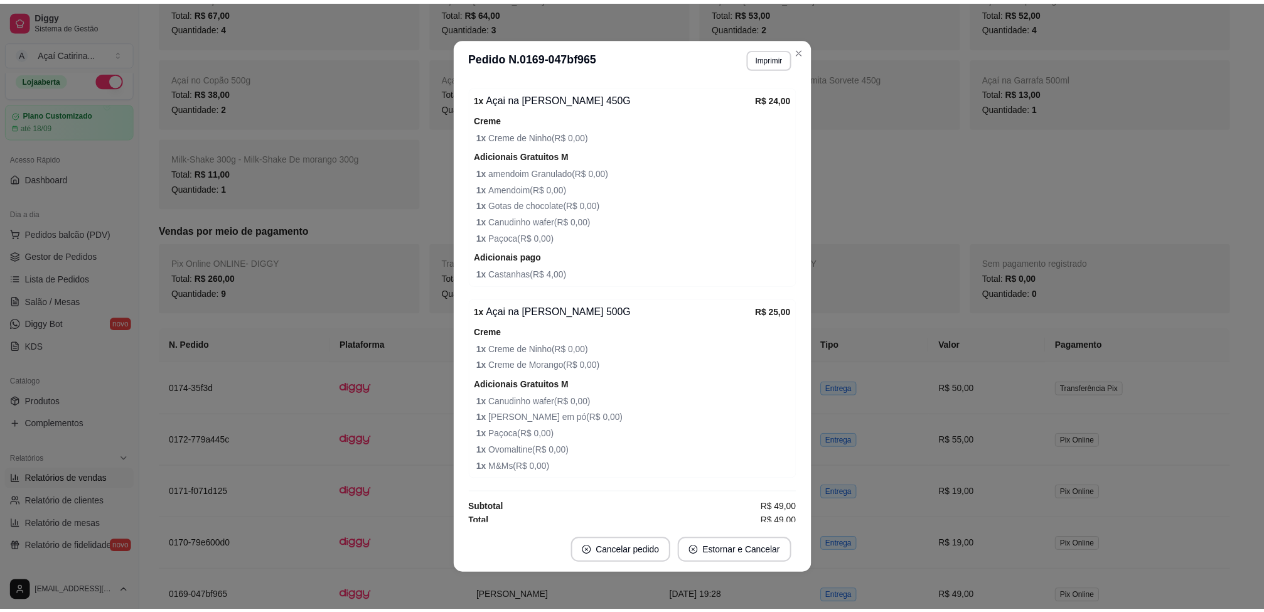
scroll to position [390, 0]
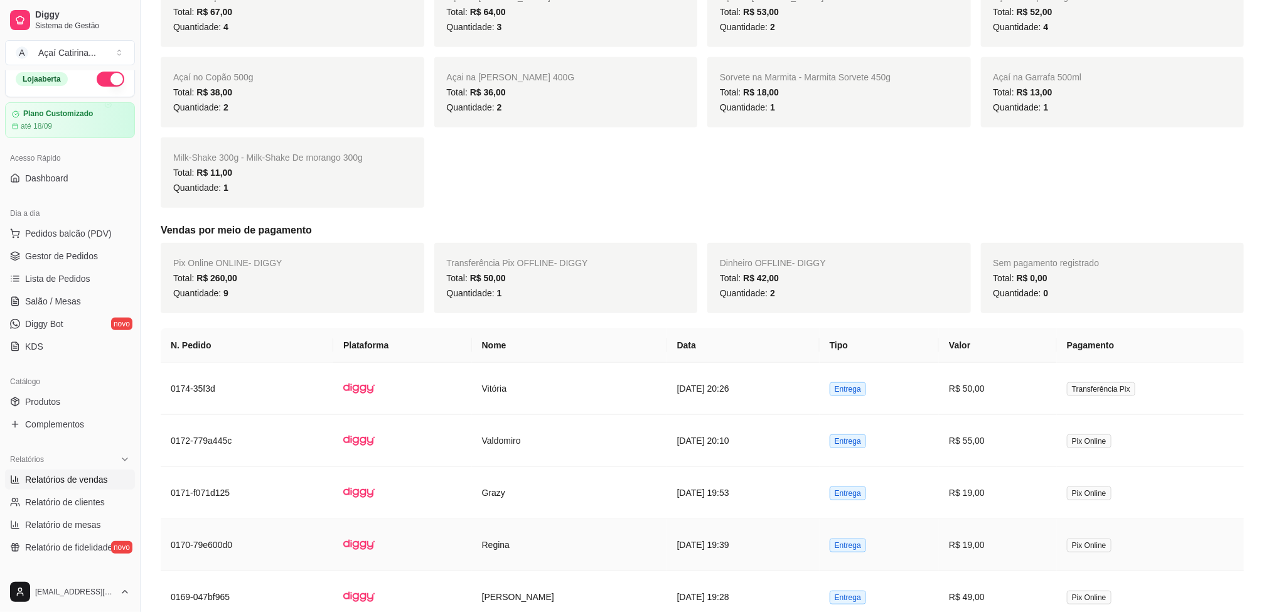
click at [540, 536] on td "Regina" at bounding box center [569, 545] width 195 height 52
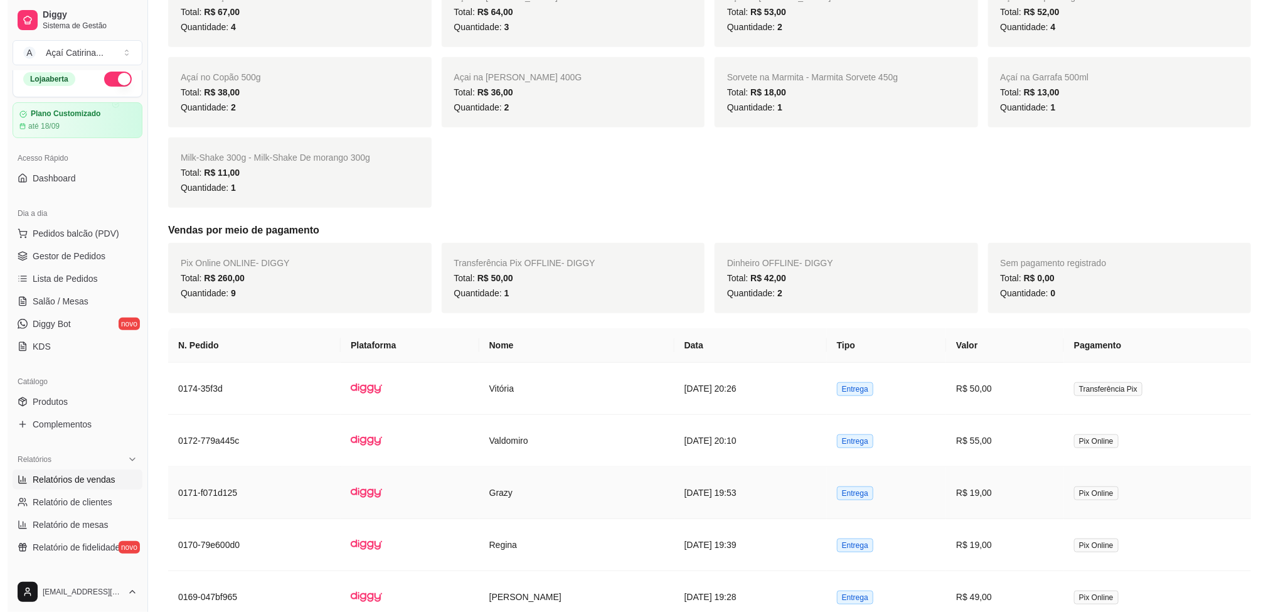
scroll to position [253, 0]
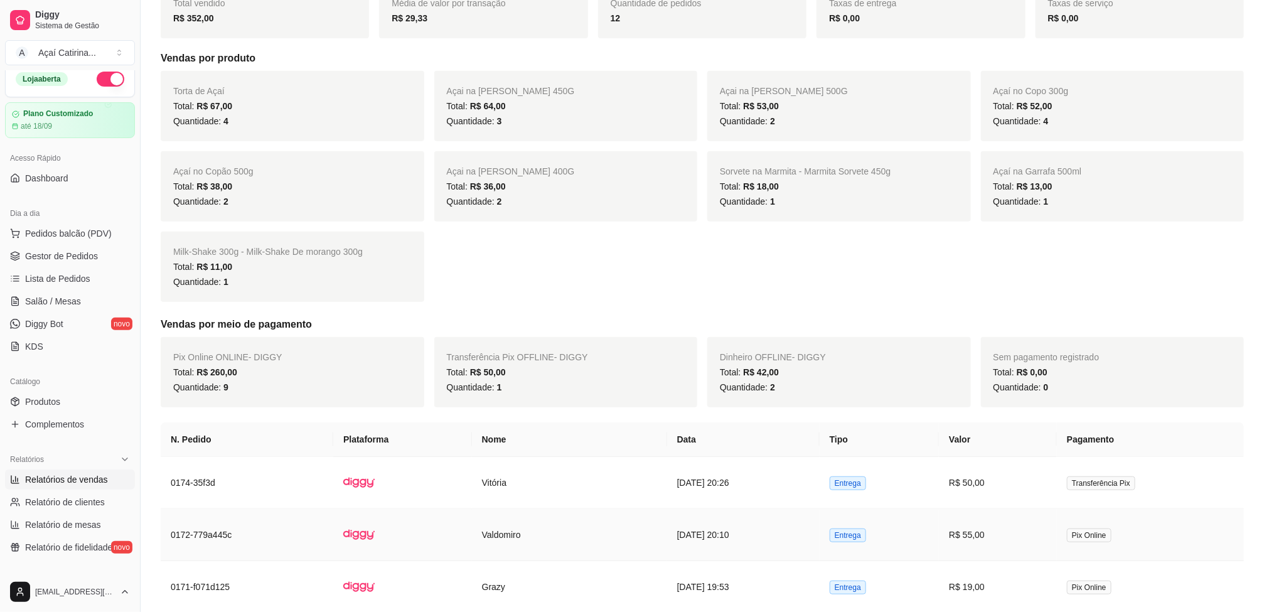
click at [698, 535] on td "[DATE] 20:10" at bounding box center [743, 535] width 152 height 52
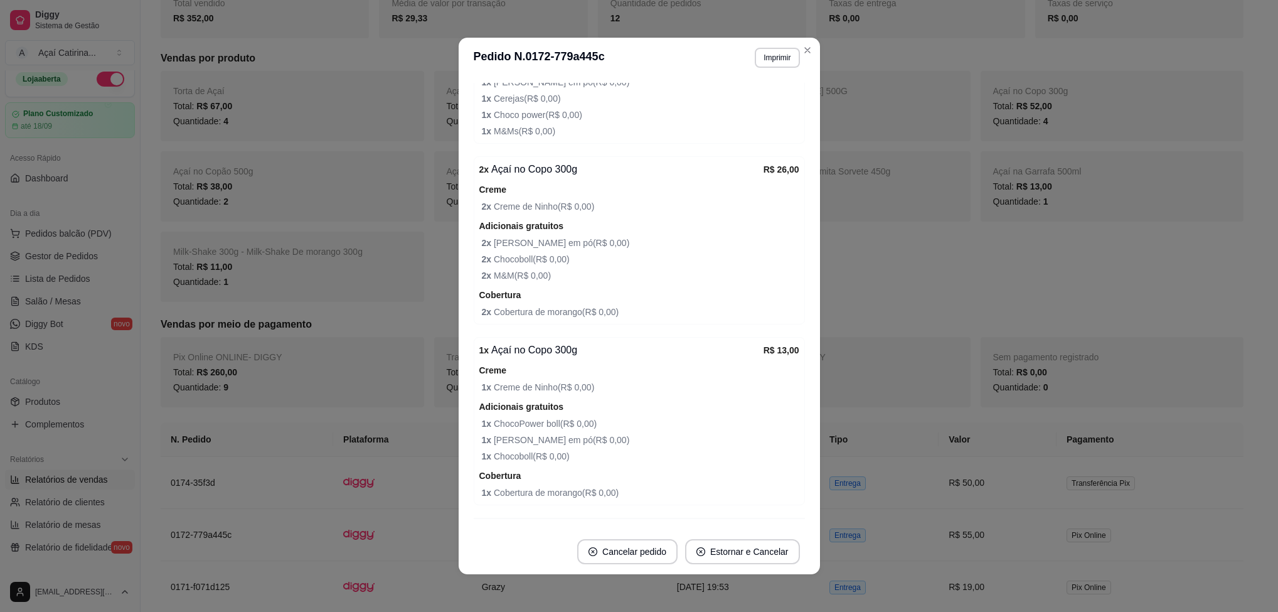
scroll to position [506, 0]
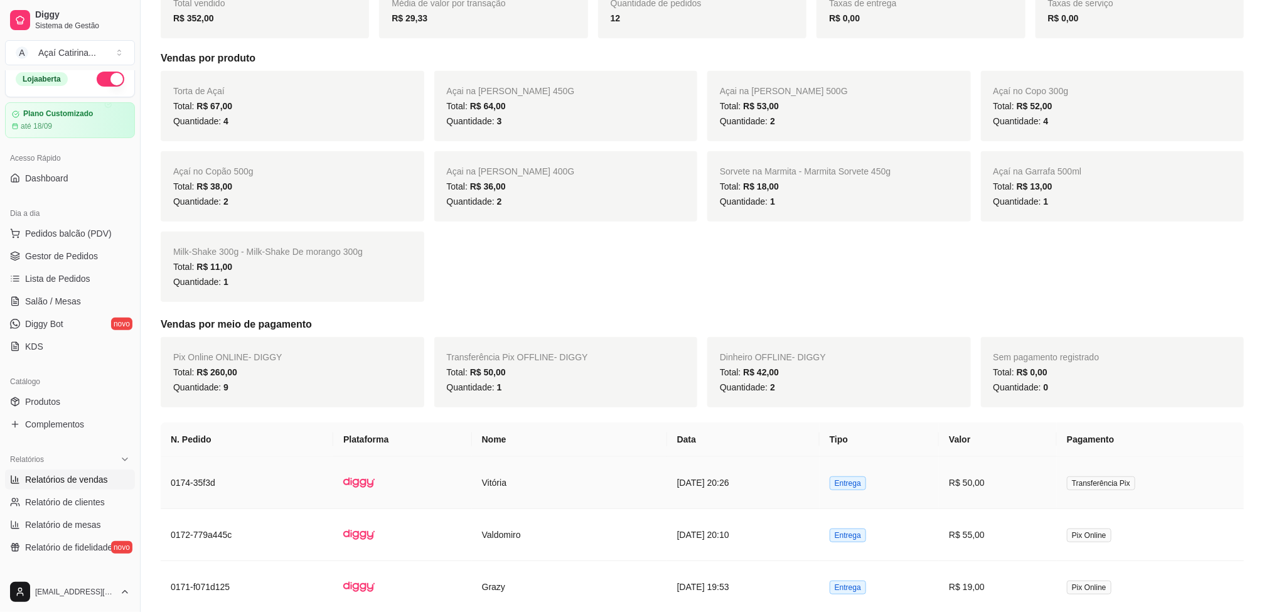
click at [540, 491] on td "Vitória" at bounding box center [569, 483] width 195 height 52
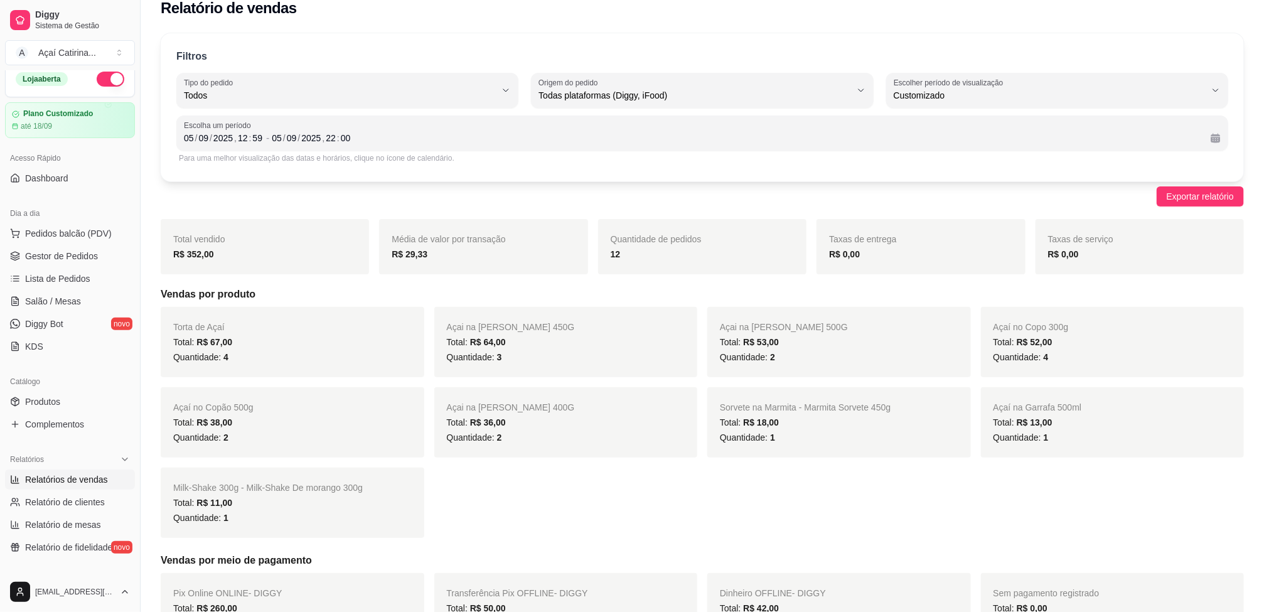
scroll to position [0, 0]
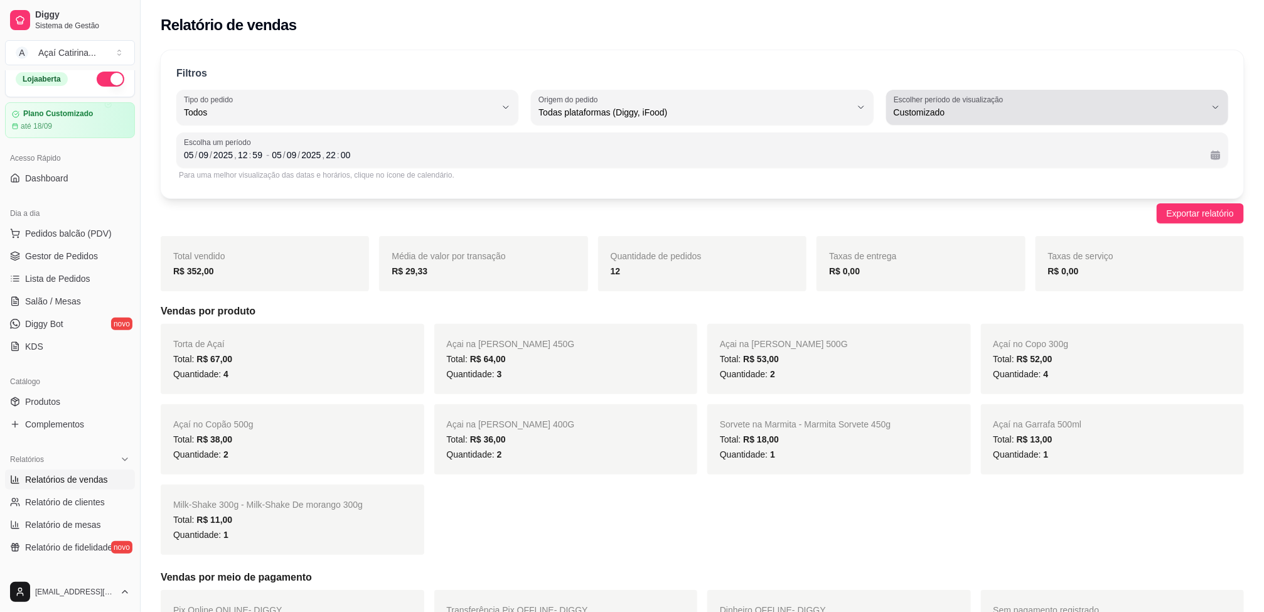
click at [931, 95] on label "Escolher período de visualização" at bounding box center [951, 99] width 114 height 11
drag, startPoint x: 943, startPoint y: 329, endPoint x: 1120, endPoint y: 216, distance: 209.9
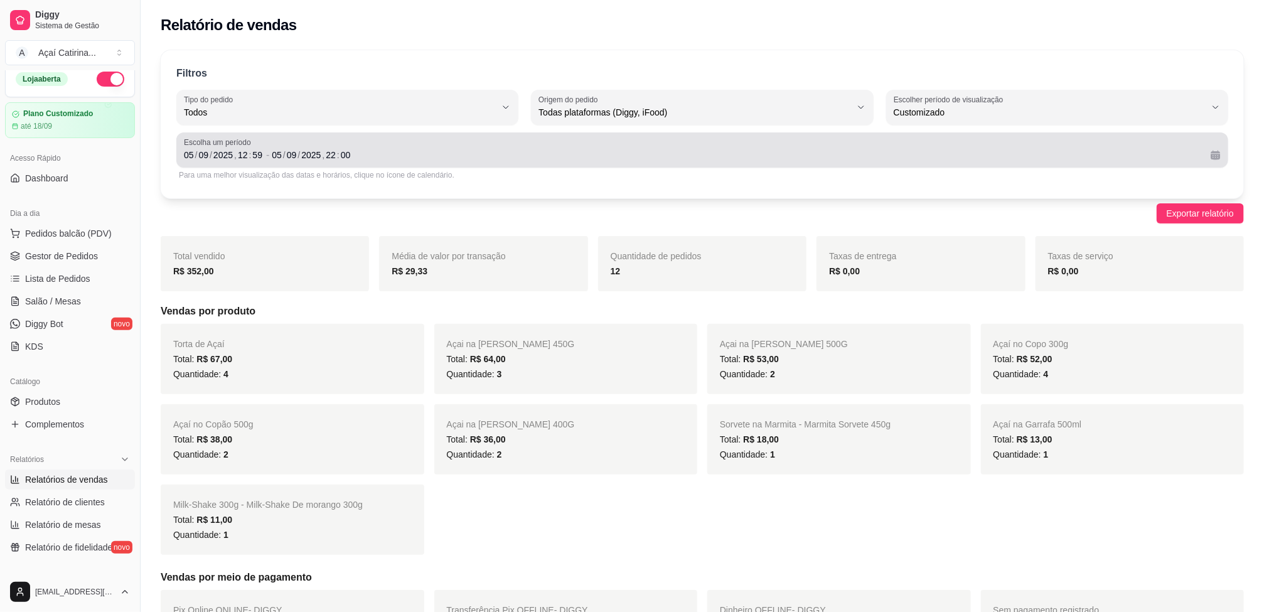
click at [1173, 144] on span "Escolha um período" at bounding box center [702, 142] width 1037 height 10
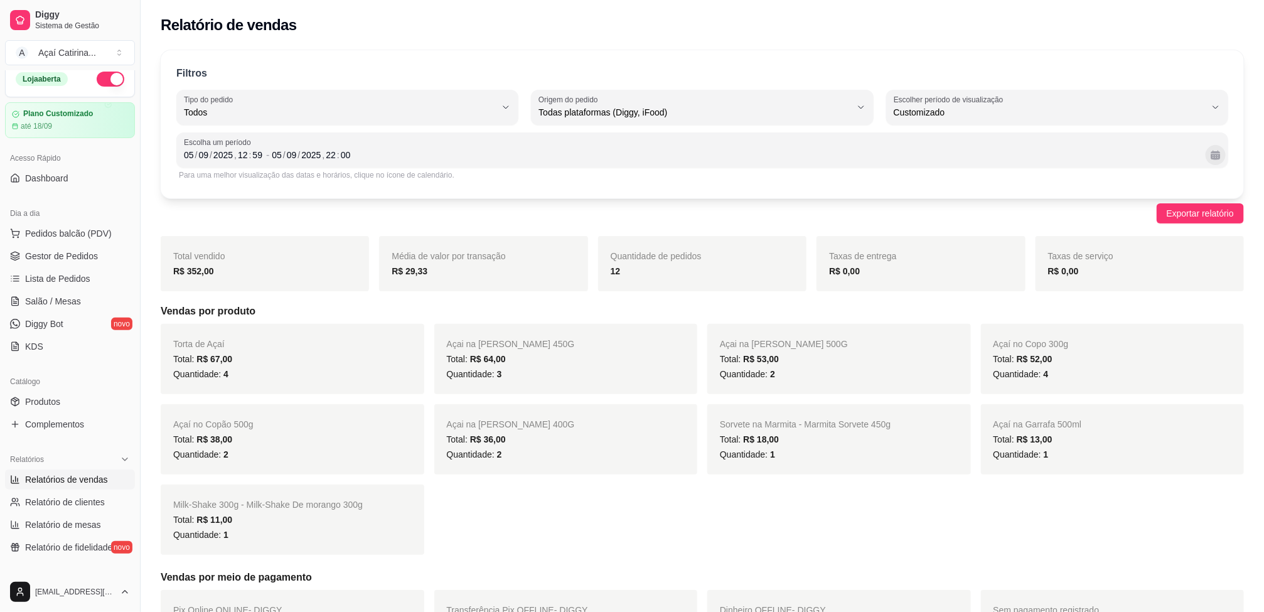
click at [1207, 151] on div "[DATE] 12 : 59 - [DATE] 22 : 00" at bounding box center [702, 154] width 1037 height 15
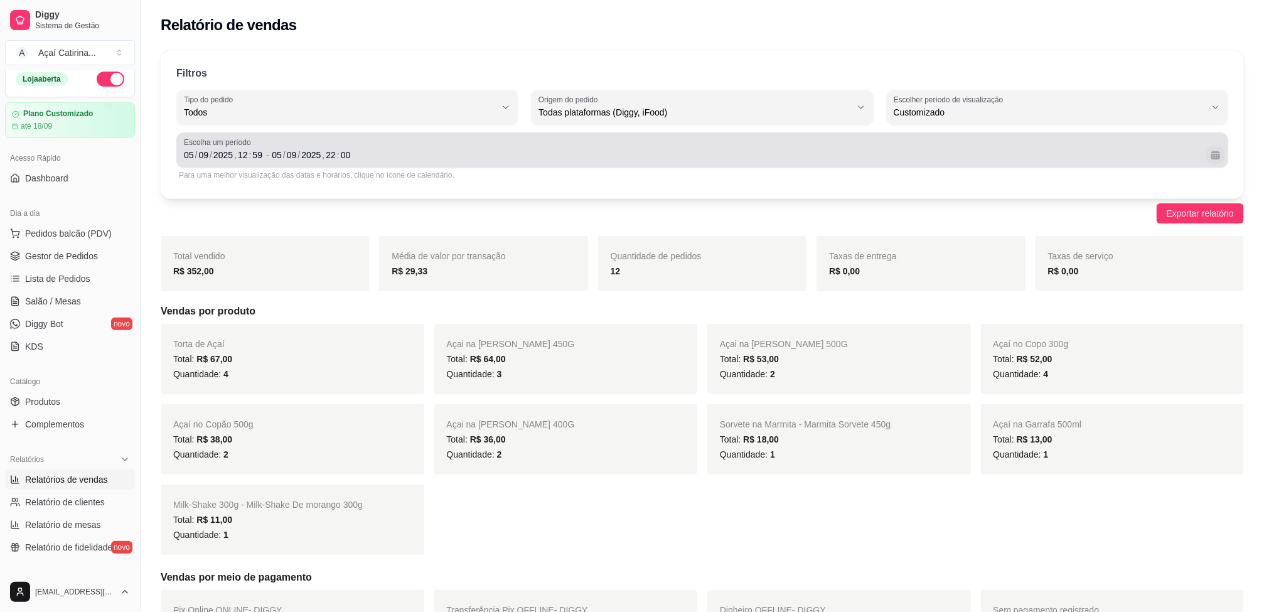
click at [1215, 151] on button "Calendário" at bounding box center [1214, 154] width 19 height 19
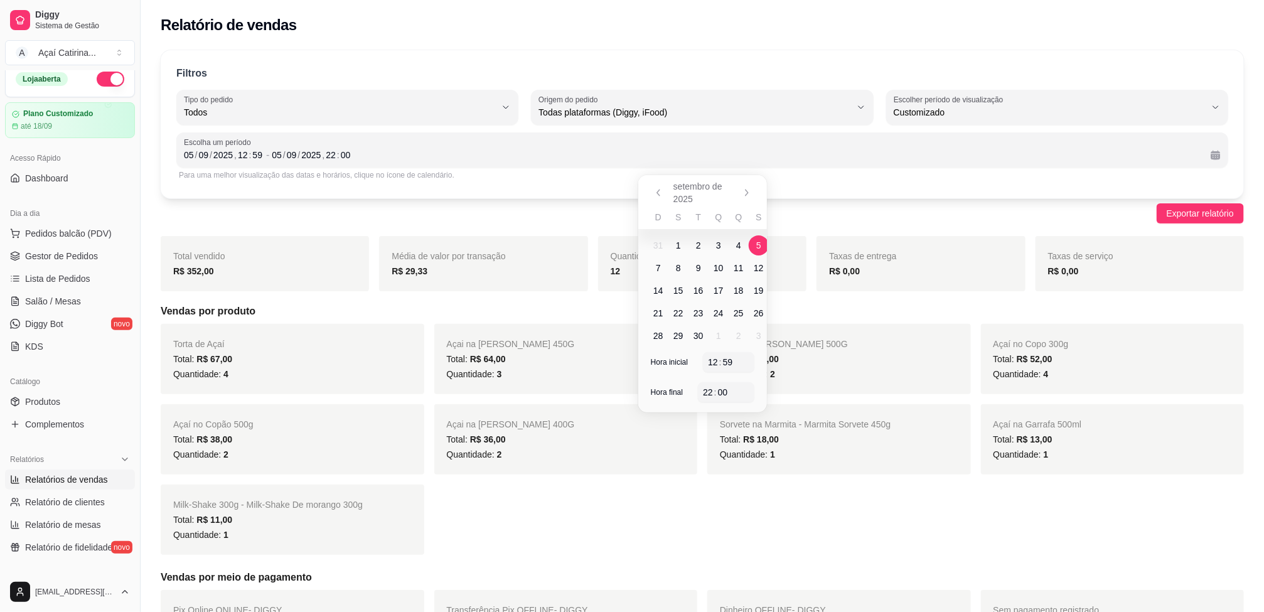
click at [772, 508] on div "Torta de Açaí Total: R$ 67,00 Quantidade: 4 Açai na Marmita - Marmita Açaí 450G…" at bounding box center [702, 439] width 1083 height 231
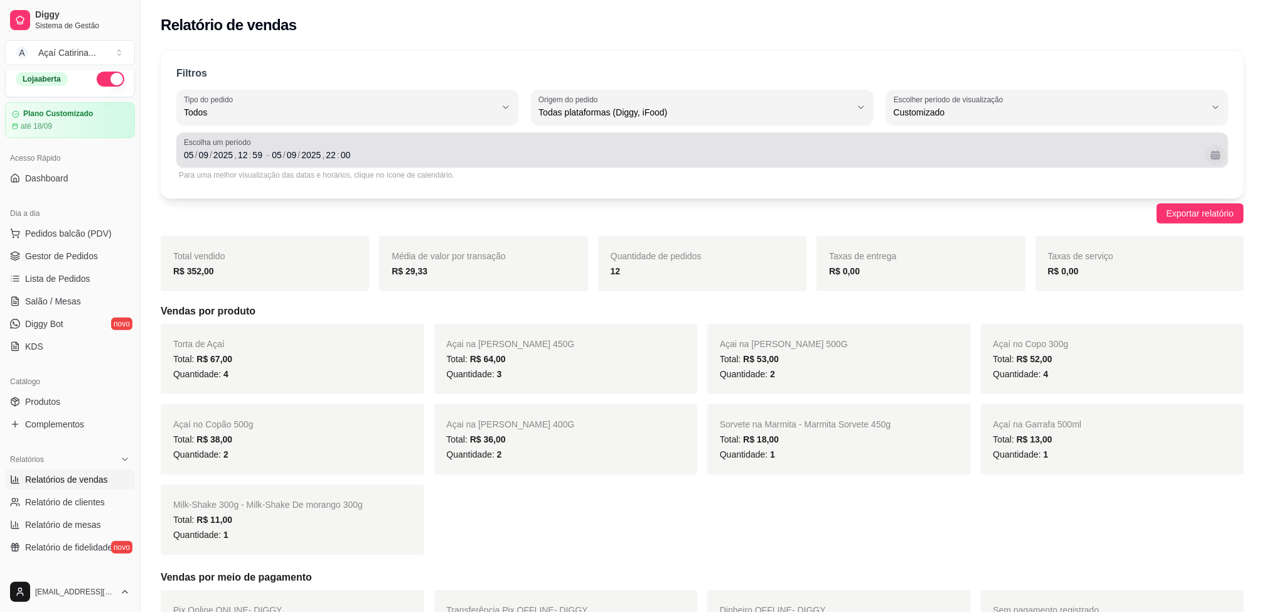
click at [1205, 149] on div "[DATE] 12 : 59 - [DATE] 22 : 00" at bounding box center [702, 154] width 1037 height 15
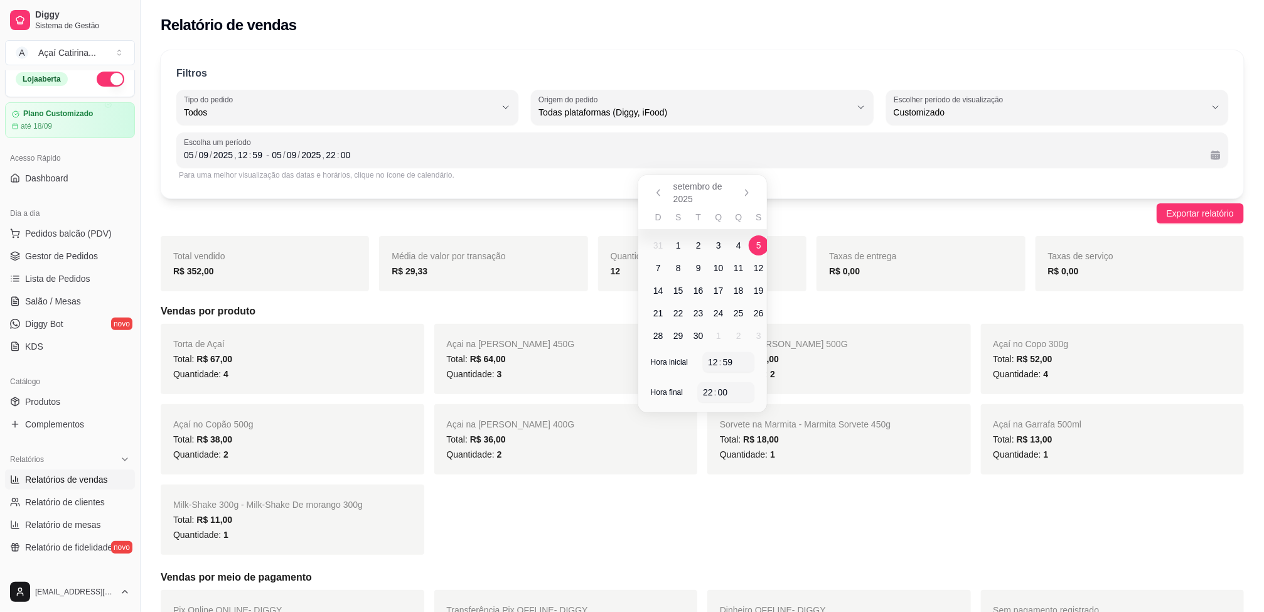
click at [766, 237] on div "Quantidade de pedidos 12" at bounding box center [702, 263] width 208 height 55
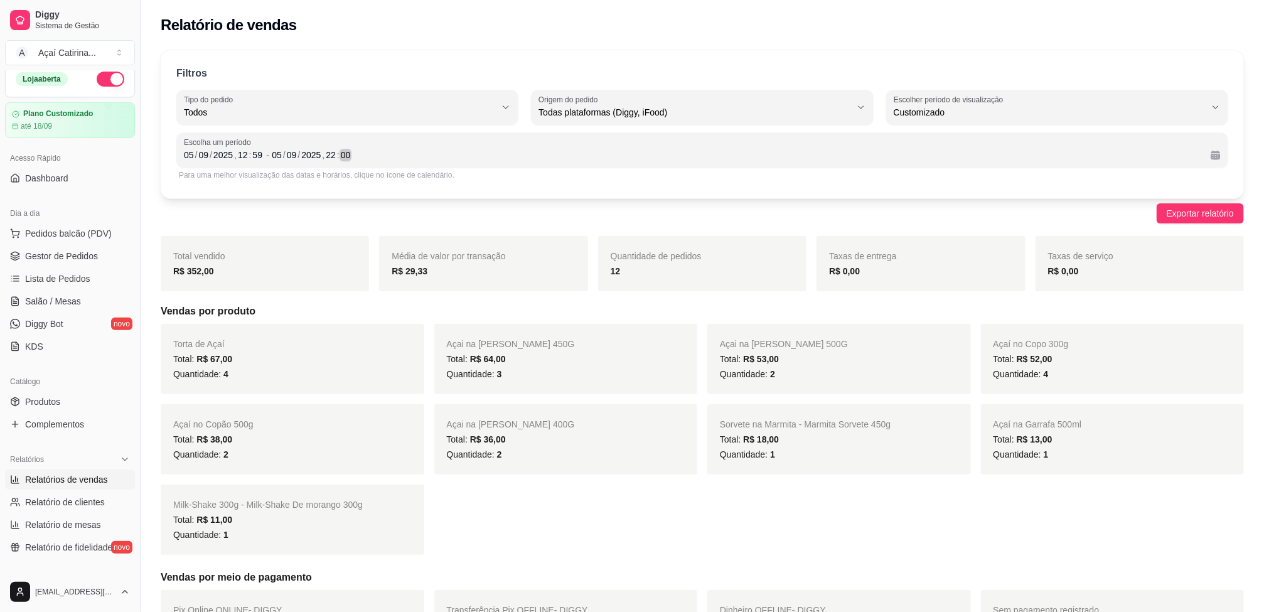
click at [1166, 157] on div "[DATE] 22 : 00" at bounding box center [736, 154] width 929 height 15
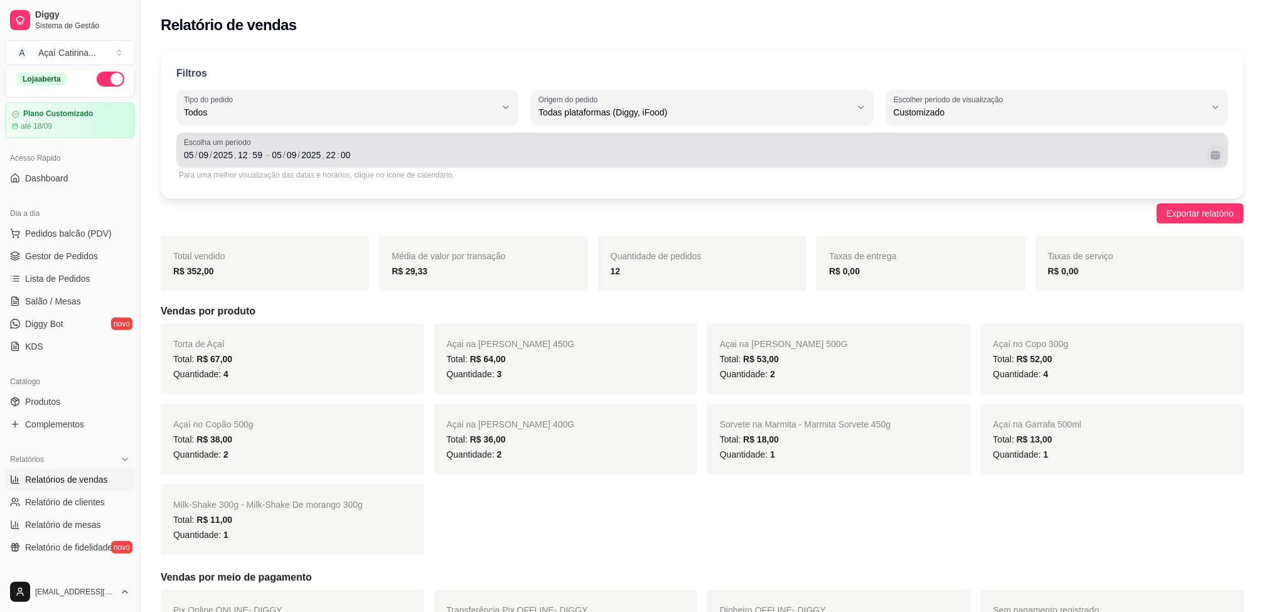
click at [1218, 160] on button "Calendário" at bounding box center [1214, 154] width 19 height 19
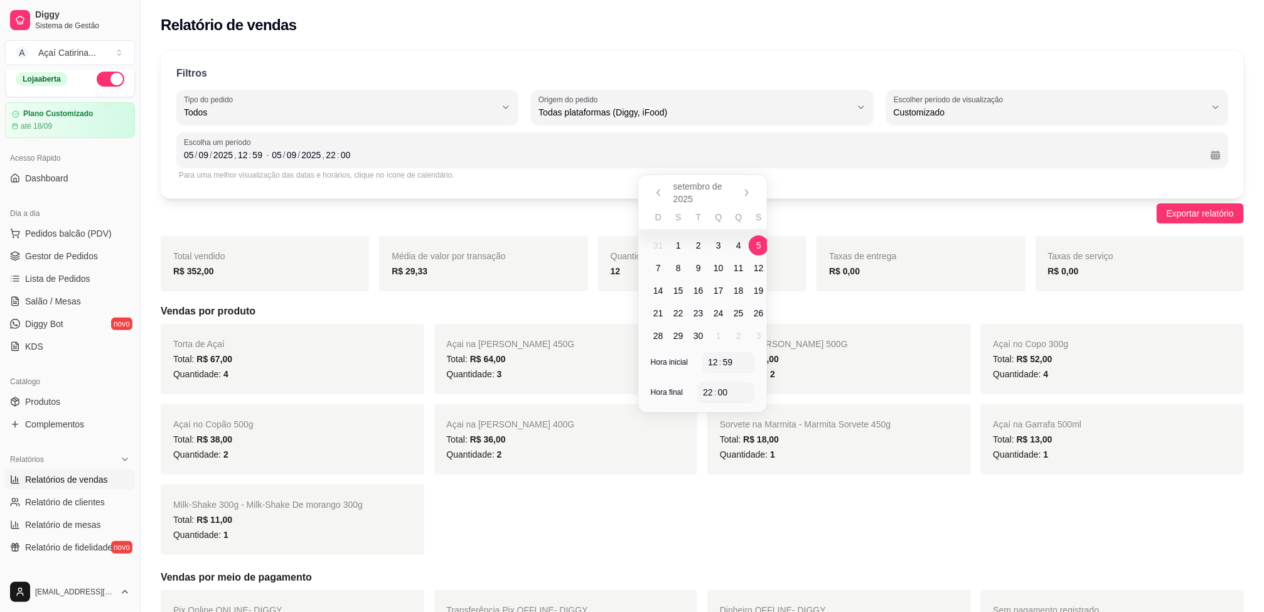
click at [658, 272] on span "7" at bounding box center [658, 268] width 5 height 13
click at [762, 247] on span "5" at bounding box center [759, 245] width 20 height 20
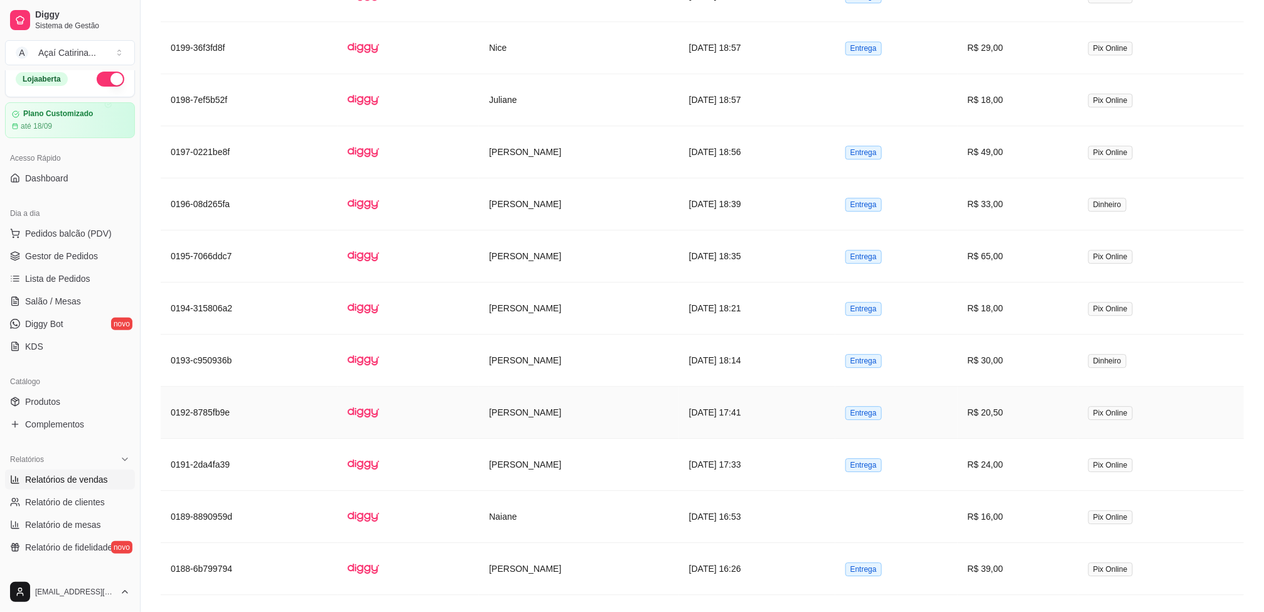
scroll to position [1922, 0]
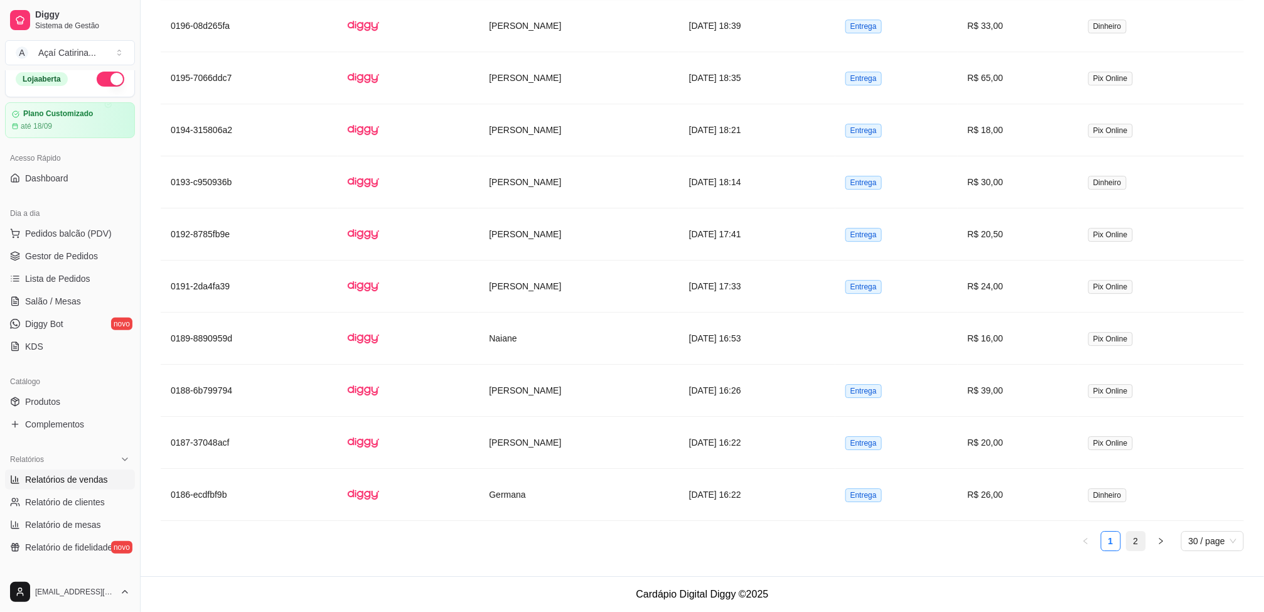
drag, startPoint x: 1145, startPoint y: 539, endPoint x: 1135, endPoint y: 533, distance: 11.8
click at [1136, 533] on ul "1 2 30 / page" at bounding box center [702, 541] width 1083 height 20
click at [1134, 531] on link "2" at bounding box center [1135, 540] width 19 height 19
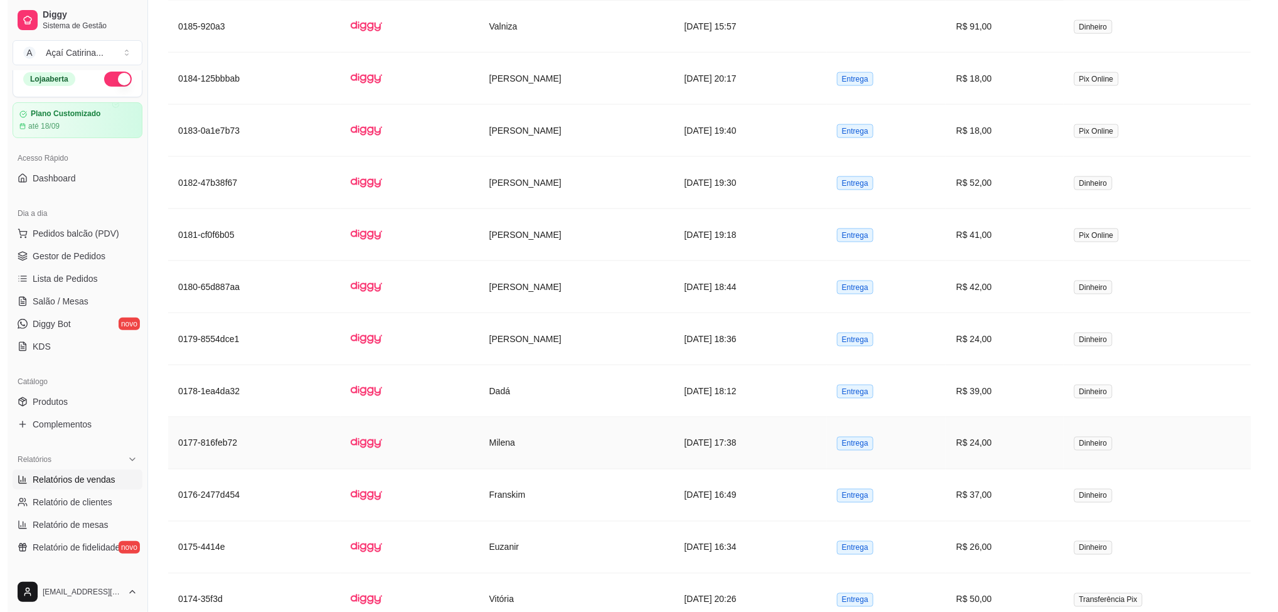
scroll to position [896, 0]
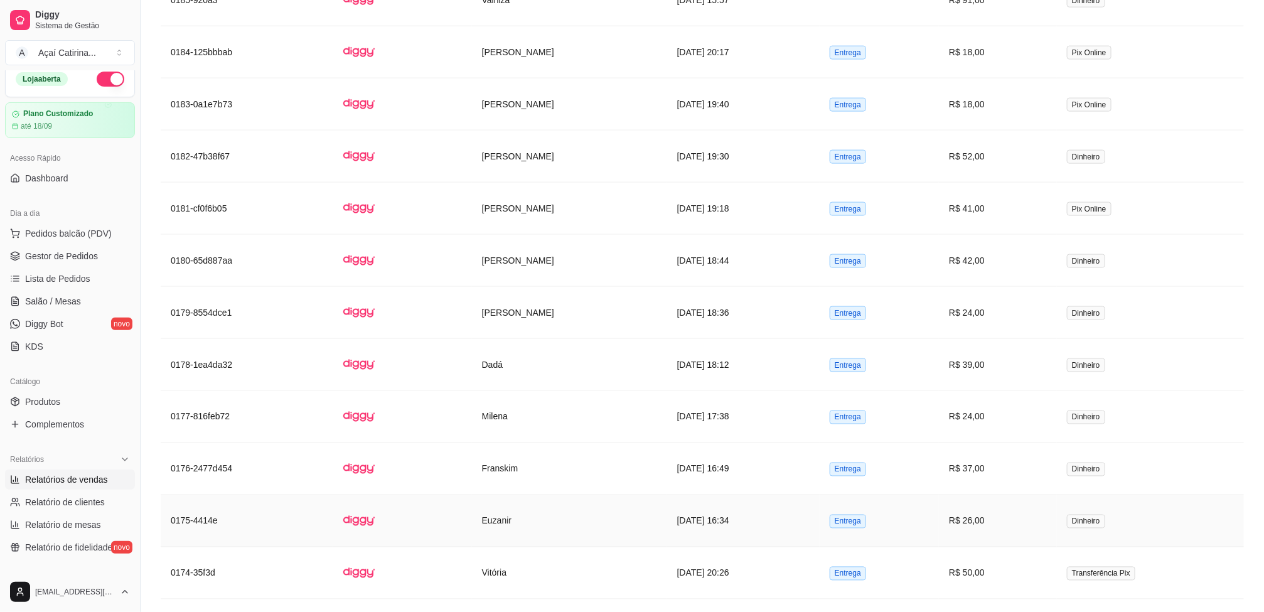
click at [716, 520] on td "[DATE] 16:34" at bounding box center [743, 521] width 152 height 52
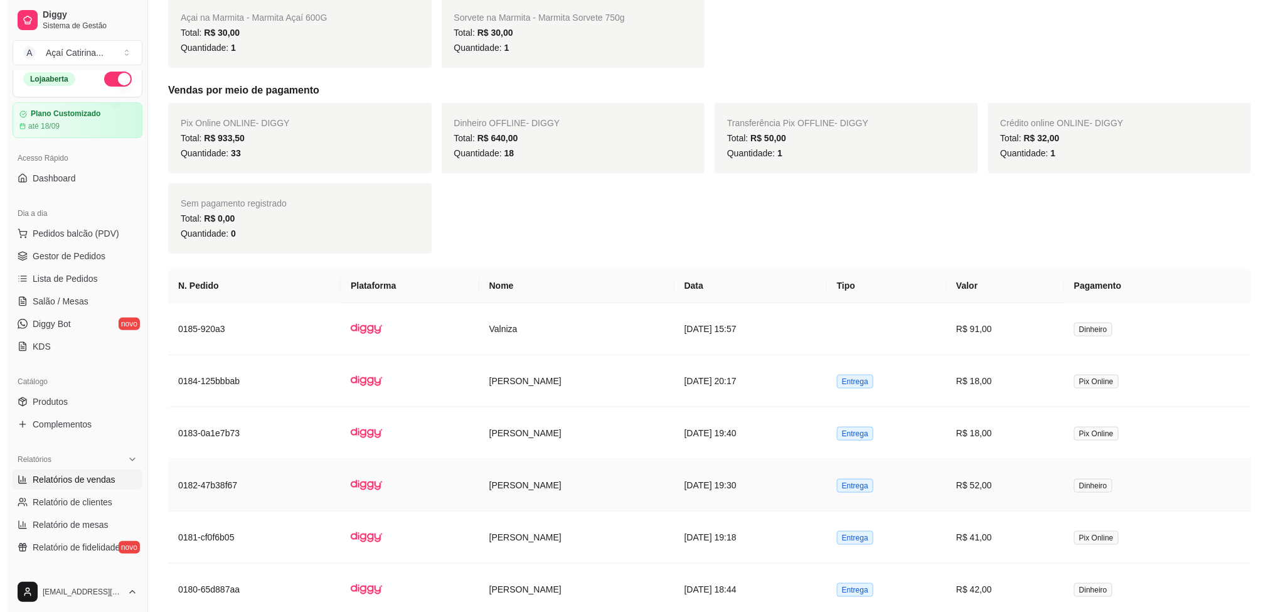
scroll to position [614, 0]
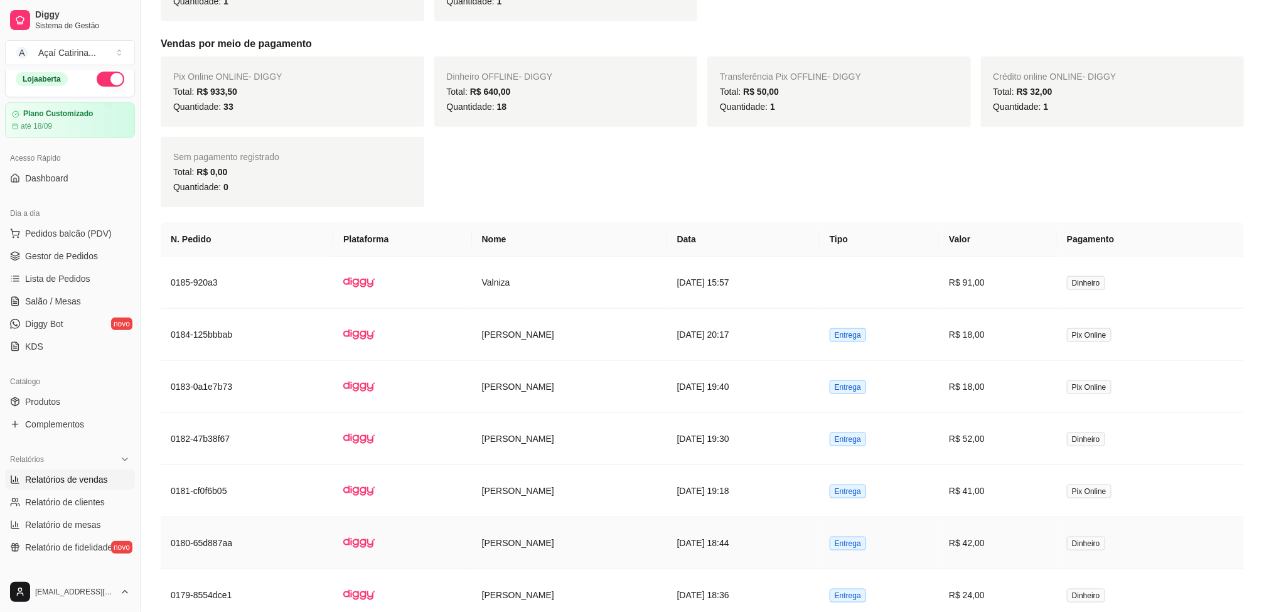
click at [707, 544] on td "[DATE] 18:44" at bounding box center [743, 543] width 152 height 52
click at [667, 545] on td "[DATE] 18:44" at bounding box center [743, 543] width 152 height 52
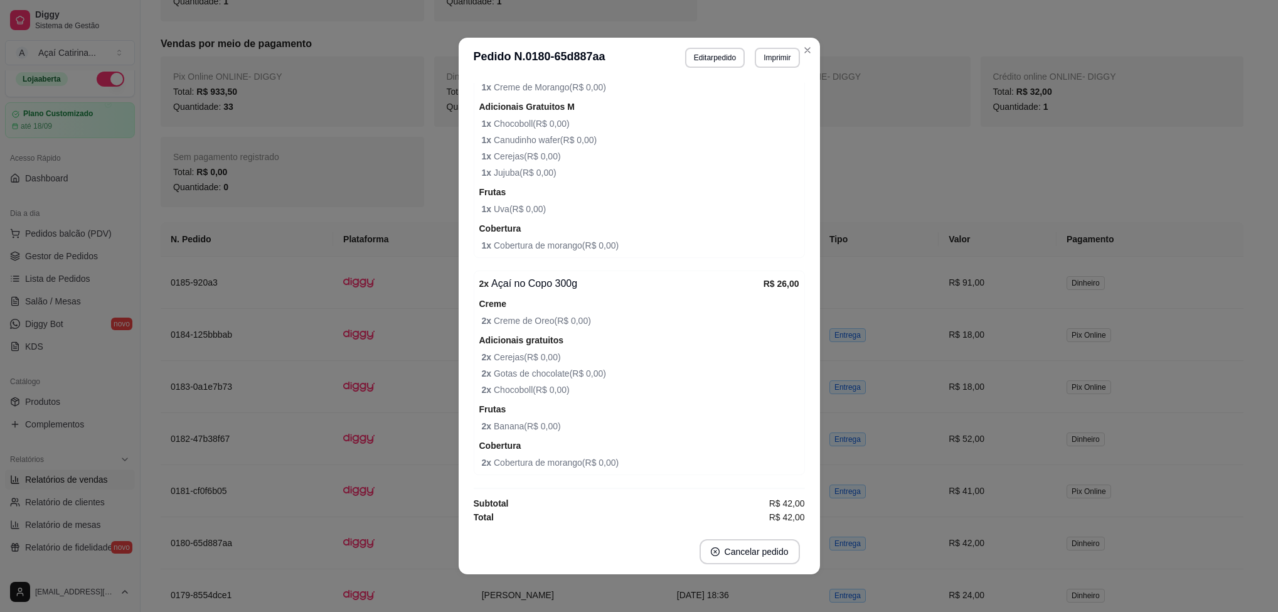
scroll to position [3, 0]
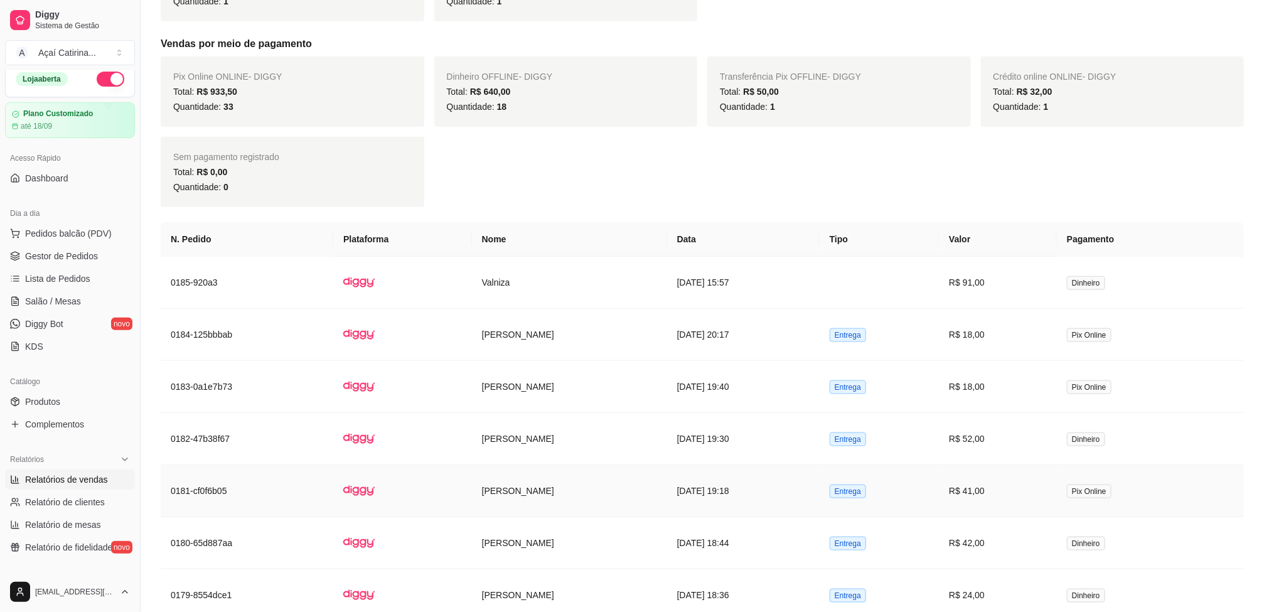
click at [693, 489] on td "[DATE] 19:18" at bounding box center [743, 491] width 152 height 52
click at [704, 442] on td "[DATE] 19:30" at bounding box center [743, 439] width 152 height 52
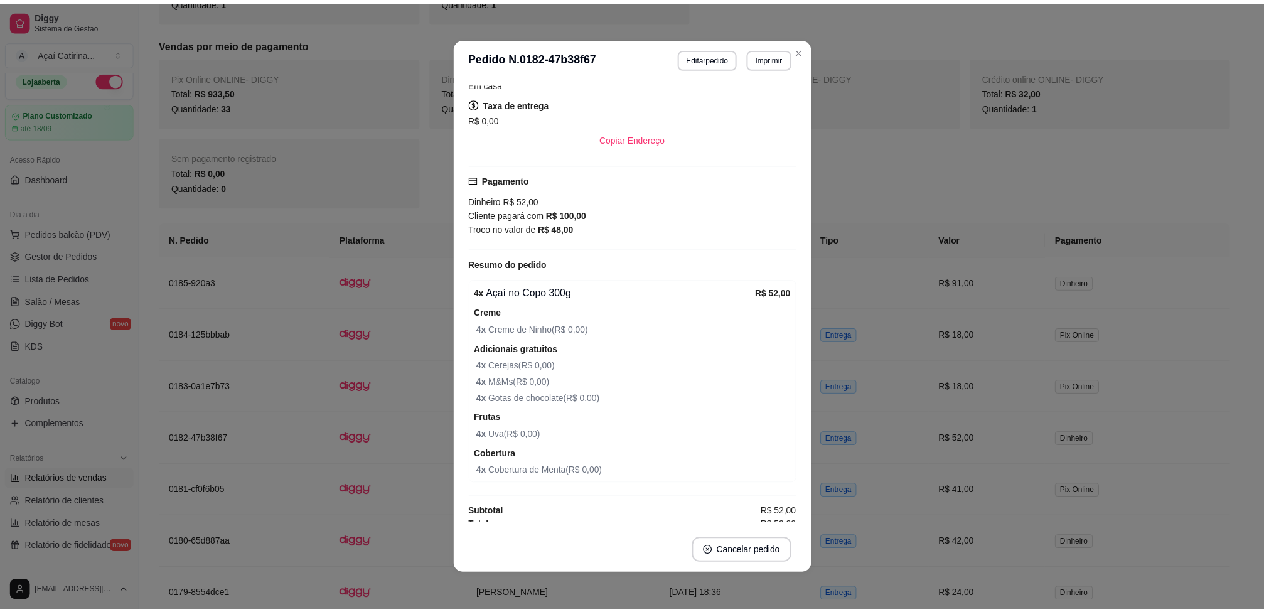
scroll to position [228, 0]
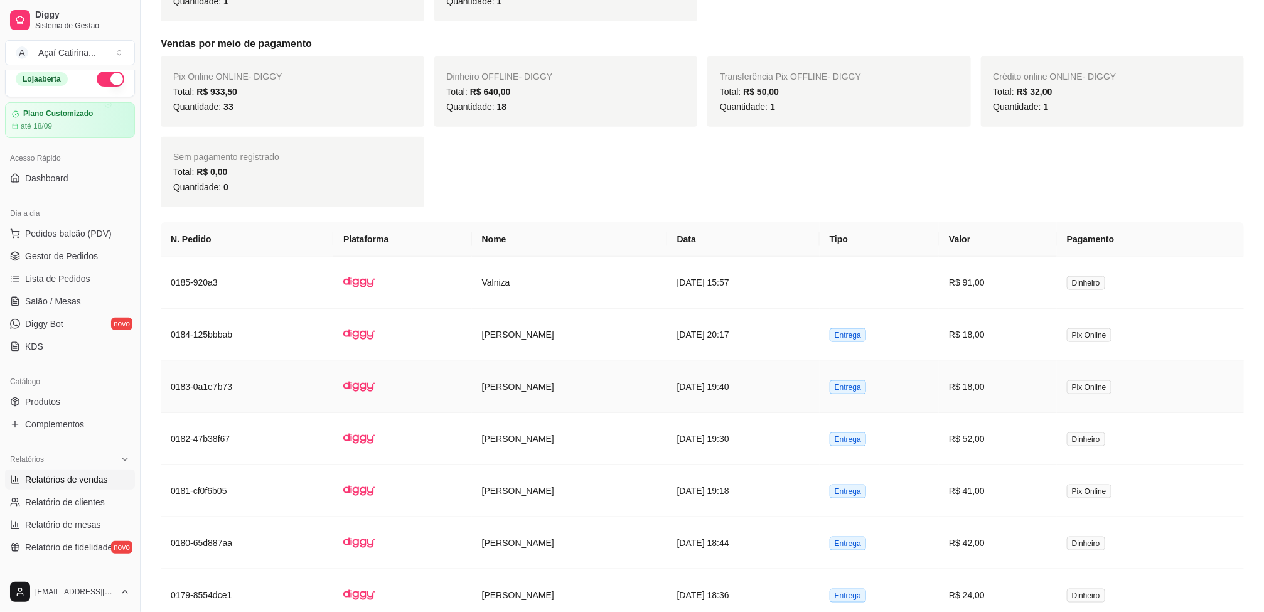
click at [667, 392] on td "[DATE] 19:40" at bounding box center [743, 387] width 152 height 52
click at [683, 284] on td "[DATE] 15:57" at bounding box center [743, 283] width 152 height 52
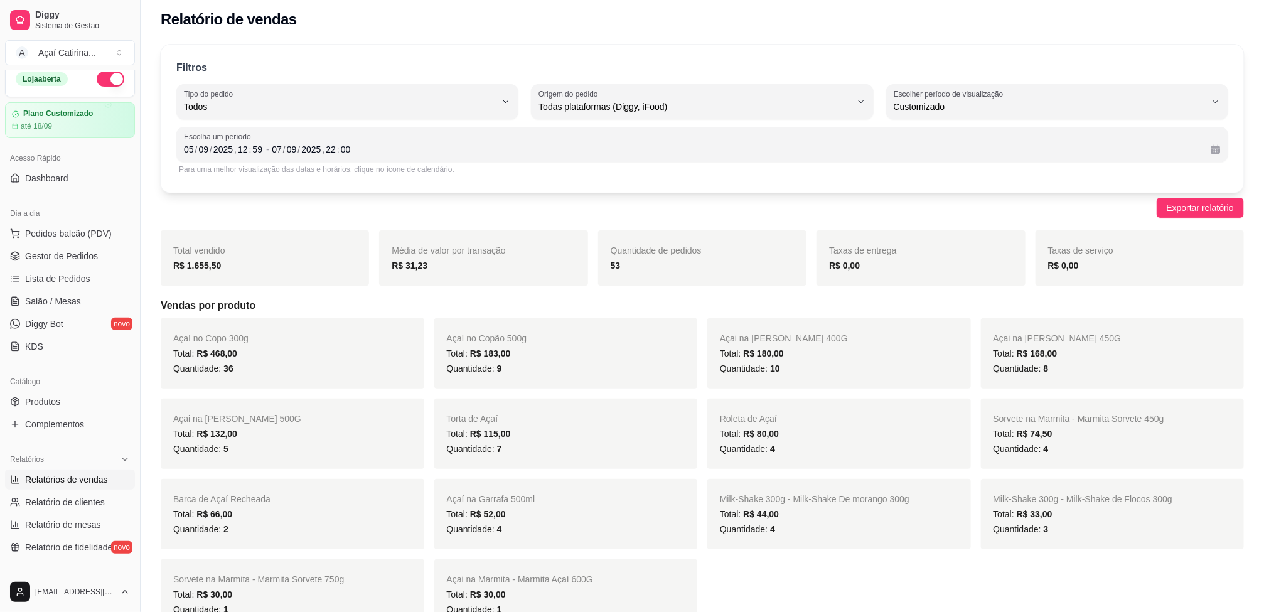
scroll to position [0, 0]
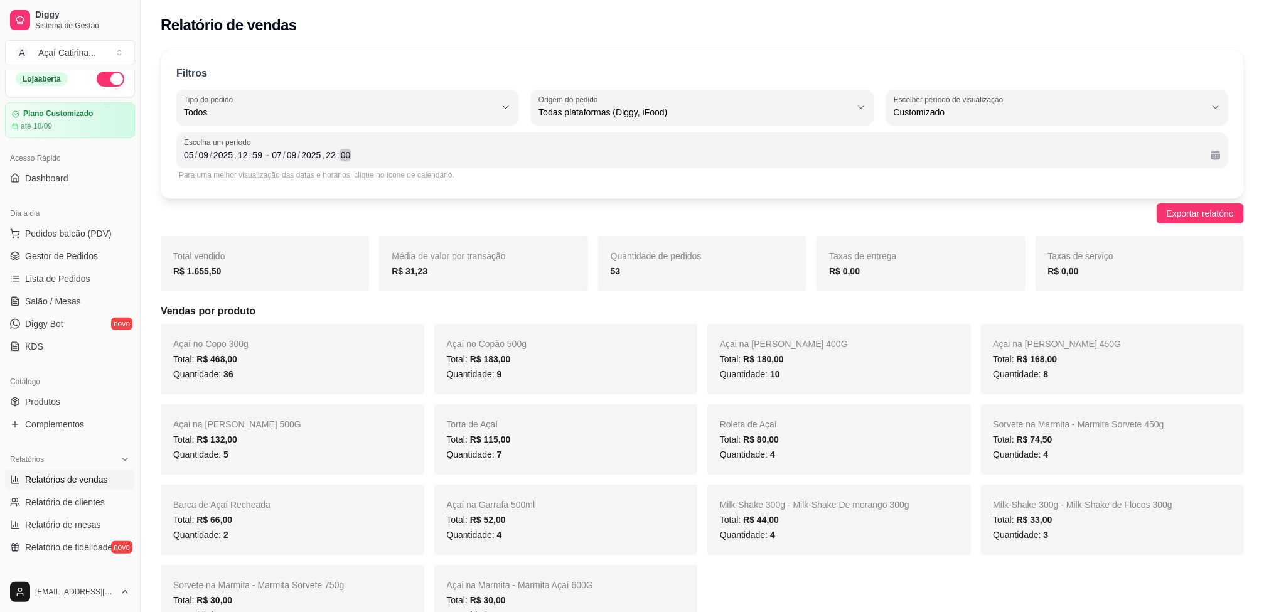
click at [1183, 151] on div "[DATE] 22 : 00" at bounding box center [736, 154] width 929 height 15
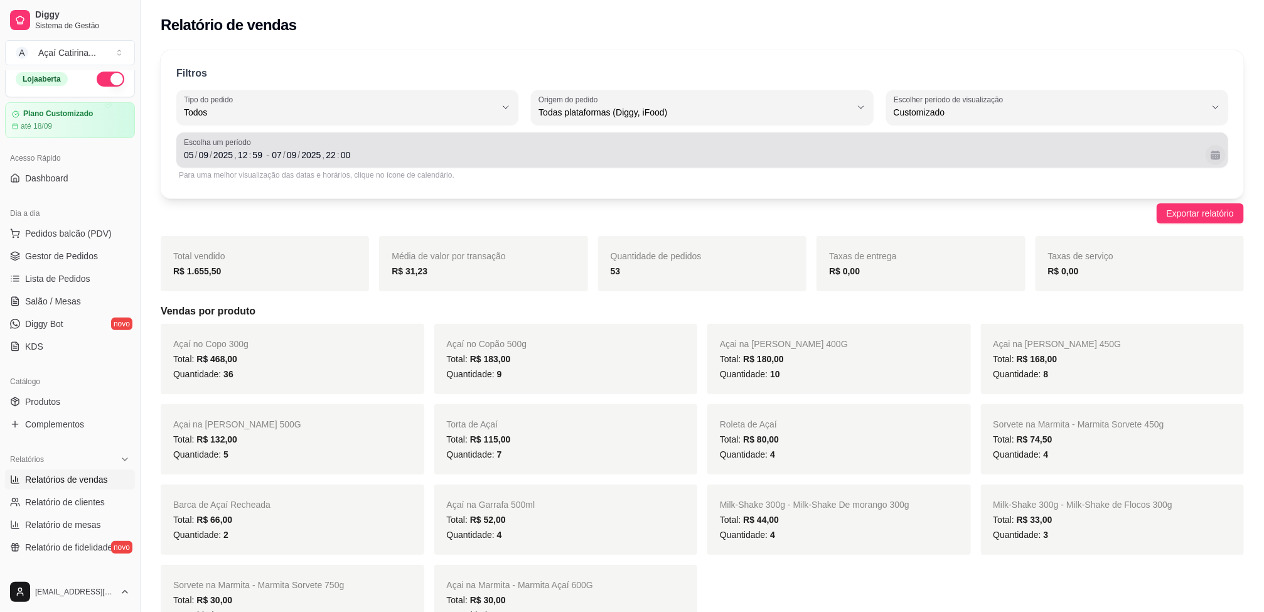
click at [1222, 147] on button "Calendário" at bounding box center [1215, 155] width 20 height 20
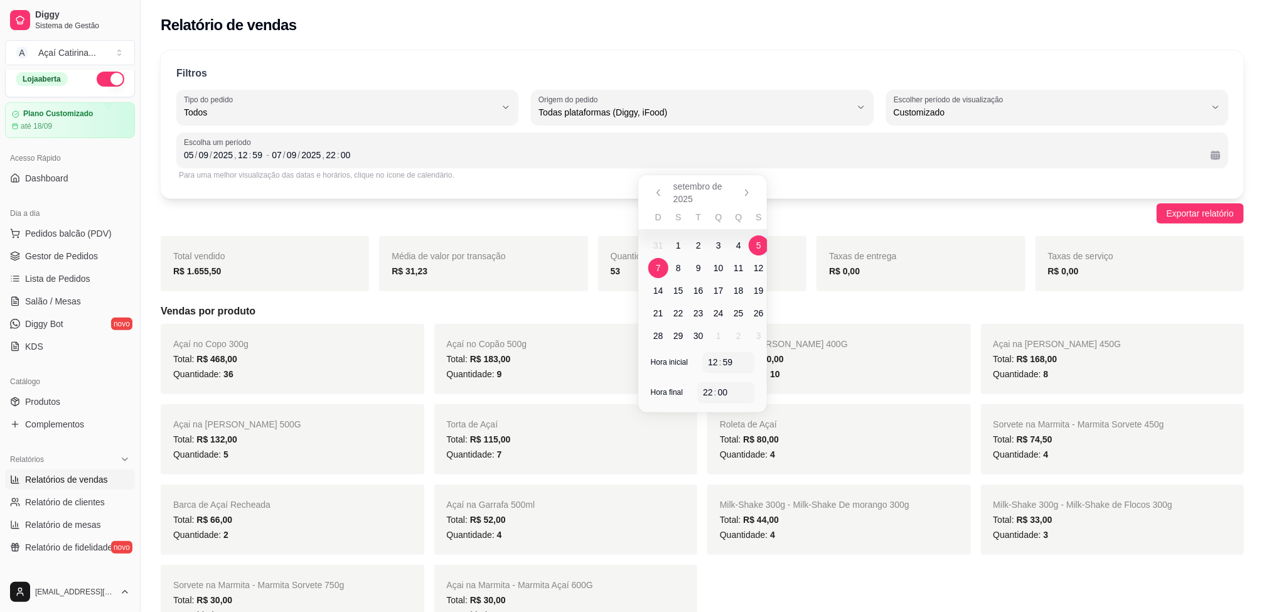
click at [659, 264] on span "7" at bounding box center [658, 268] width 5 height 13
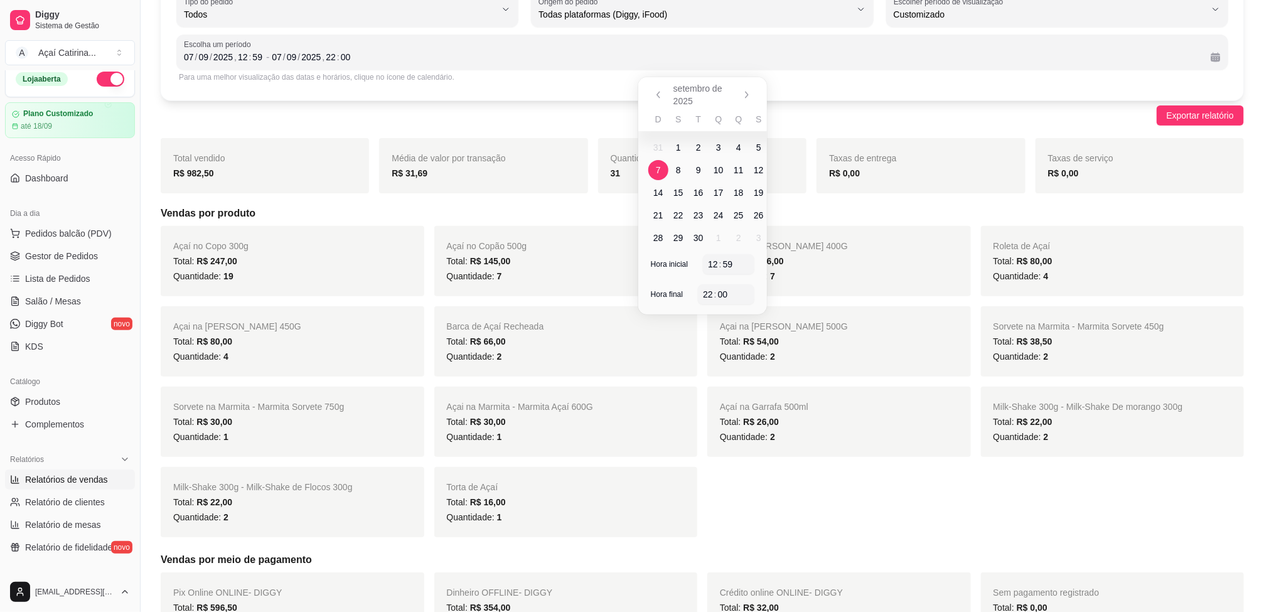
scroll to position [323, 0]
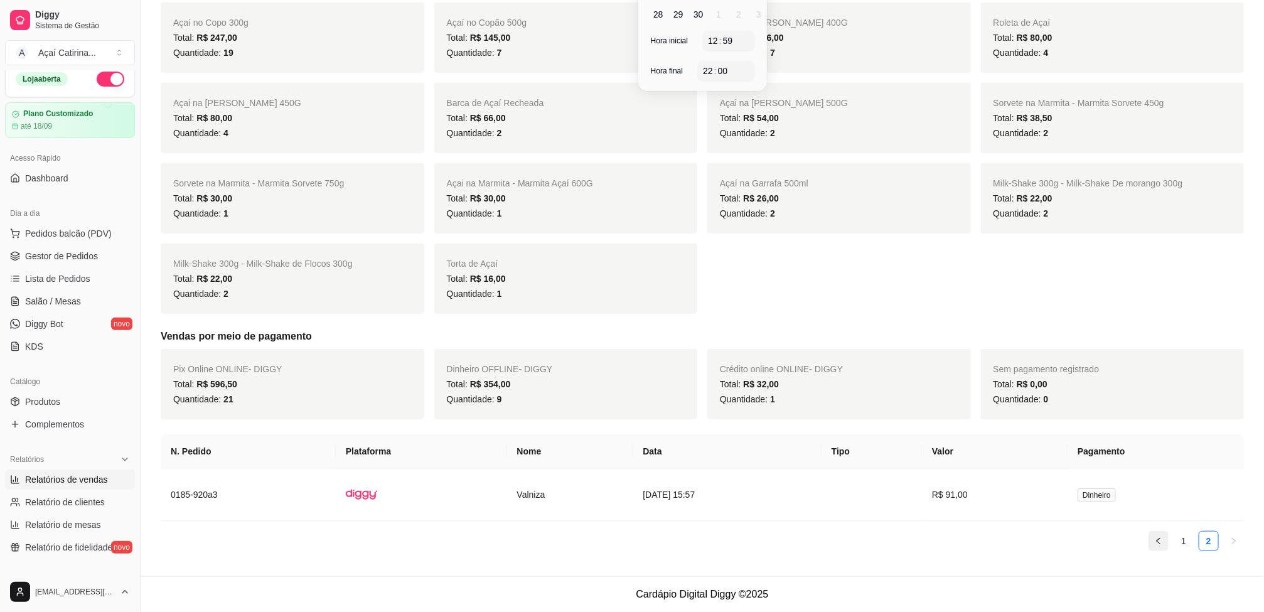
click at [1151, 539] on button "button" at bounding box center [1158, 541] width 20 height 20
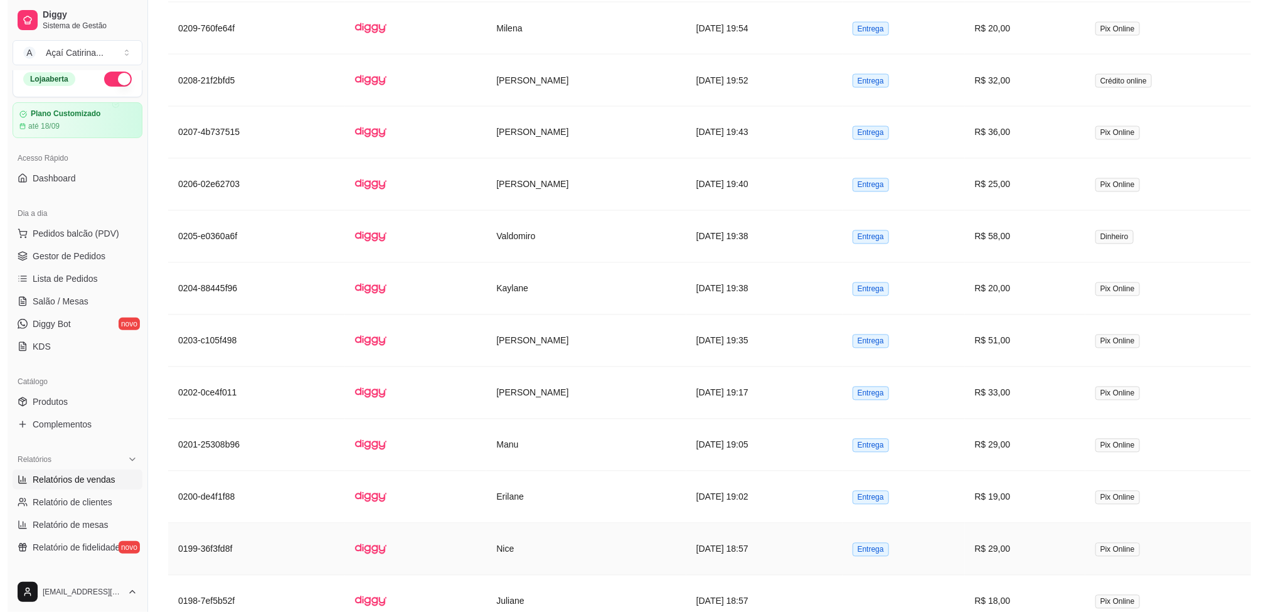
scroll to position [1182, 0]
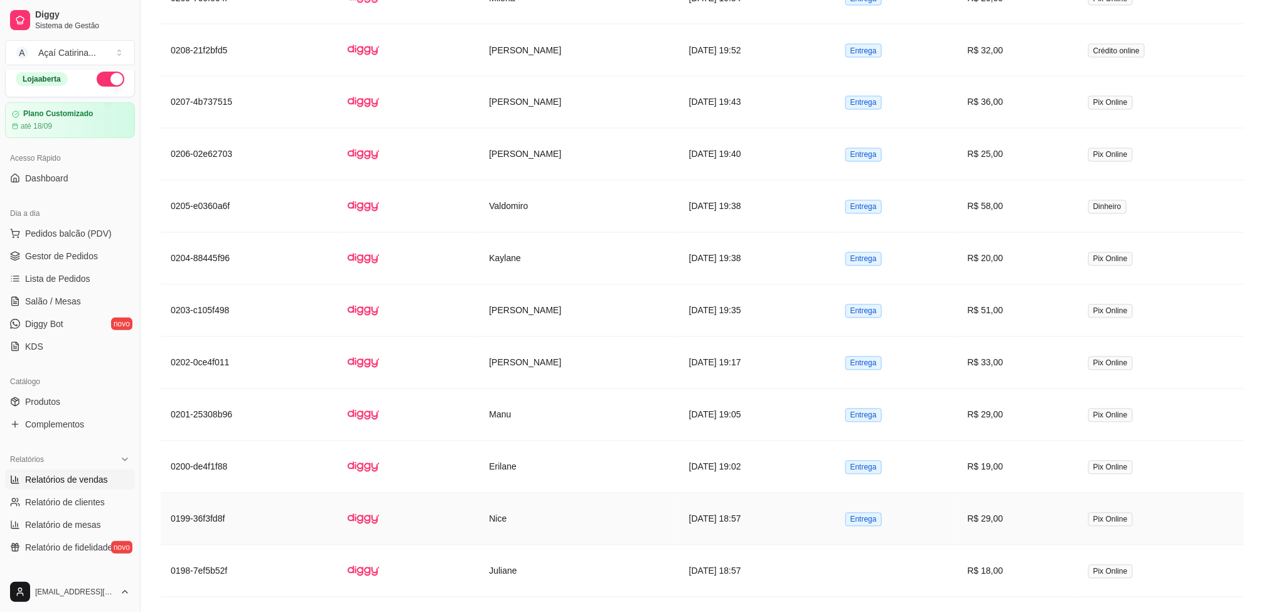
click at [737, 529] on td "[DATE] 18:57" at bounding box center [757, 519] width 156 height 52
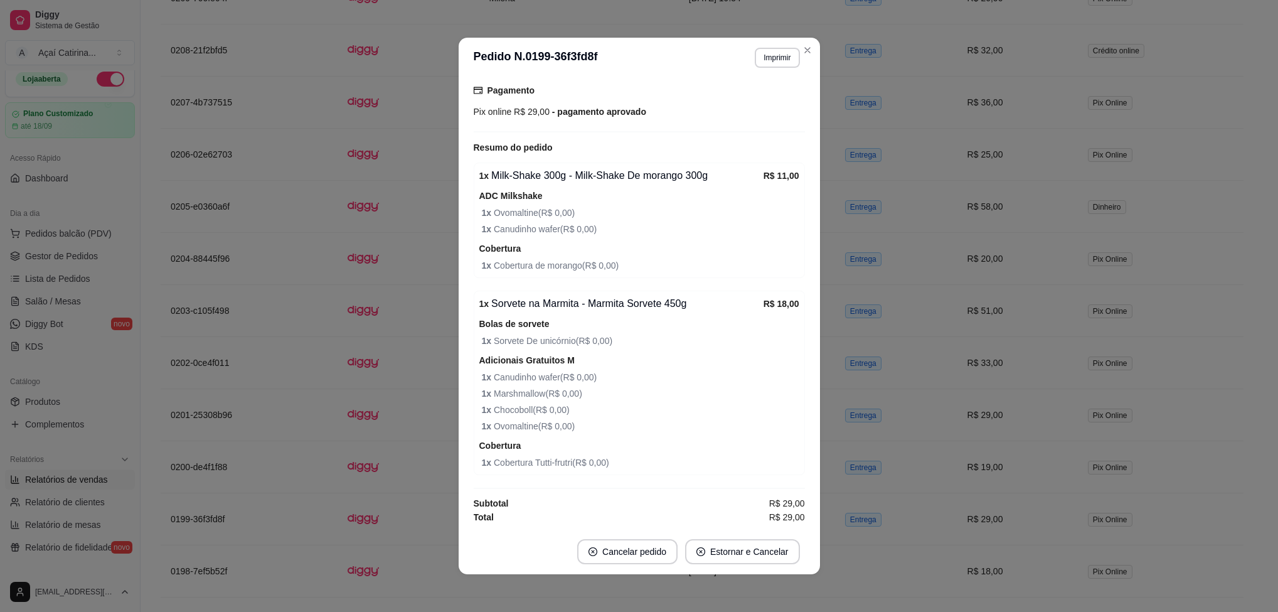
scroll to position [309, 0]
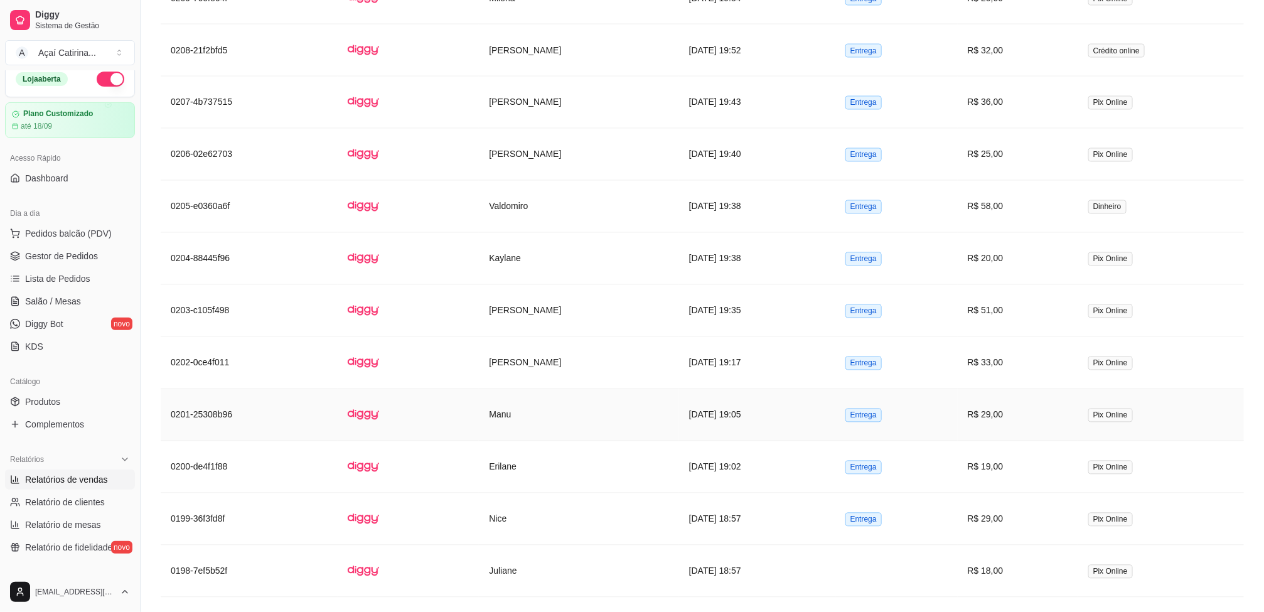
click at [612, 407] on td "Manu" at bounding box center [579, 415] width 200 height 52
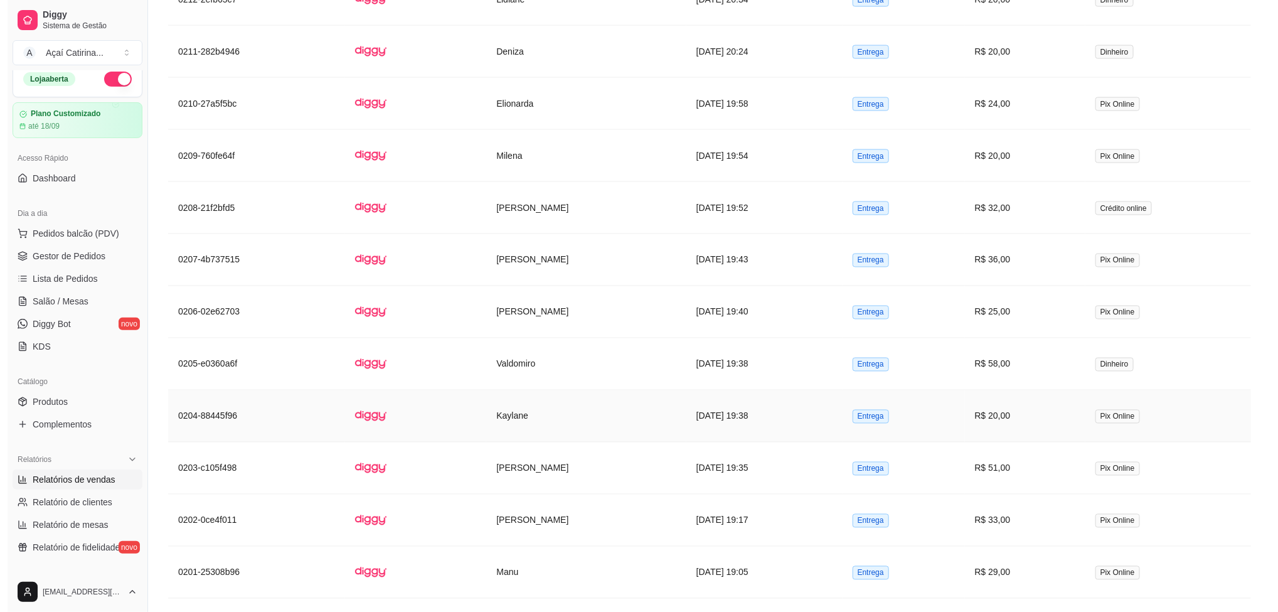
scroll to position [994, 0]
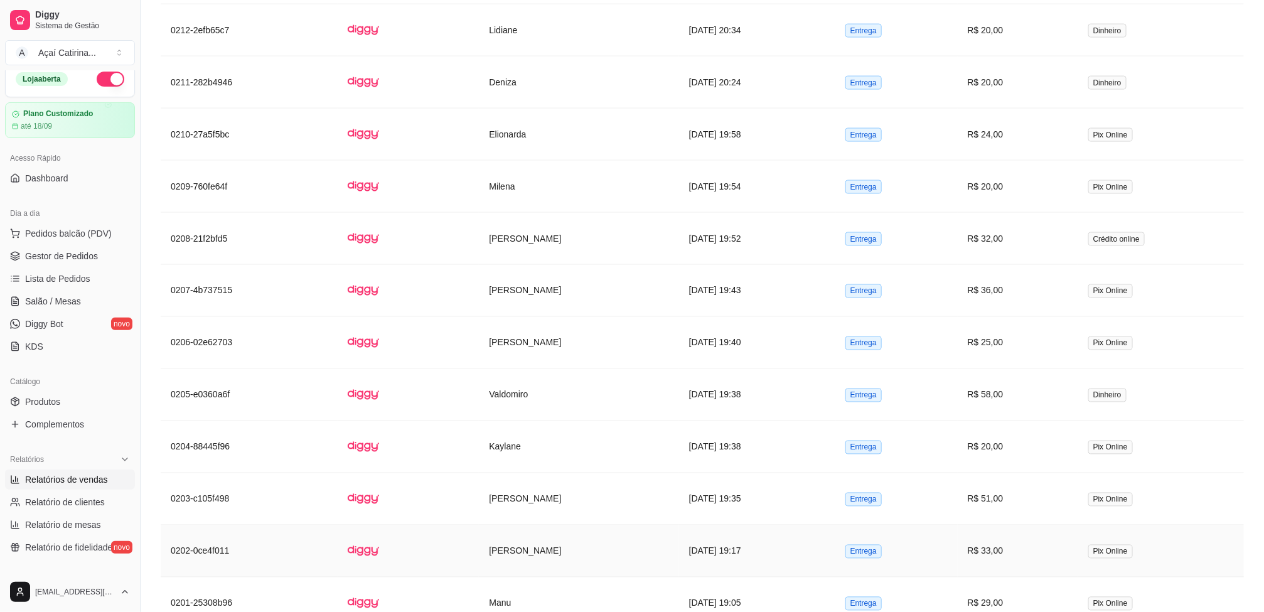
click at [526, 552] on td "[PERSON_NAME]" at bounding box center [579, 551] width 200 height 52
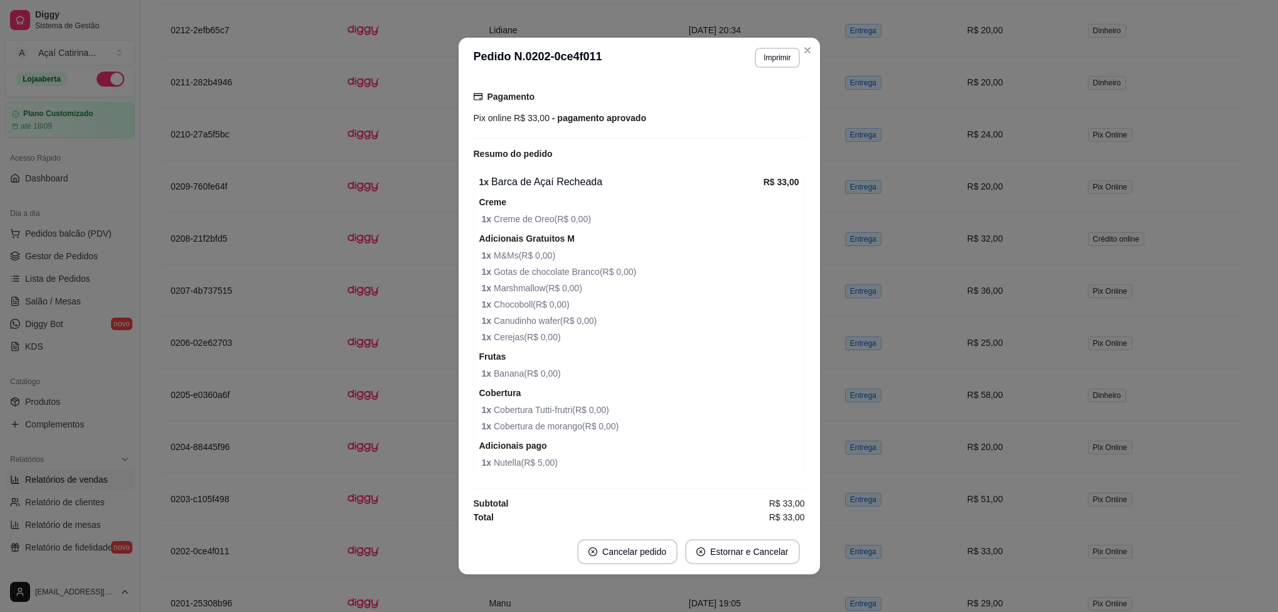
scroll to position [3, 0]
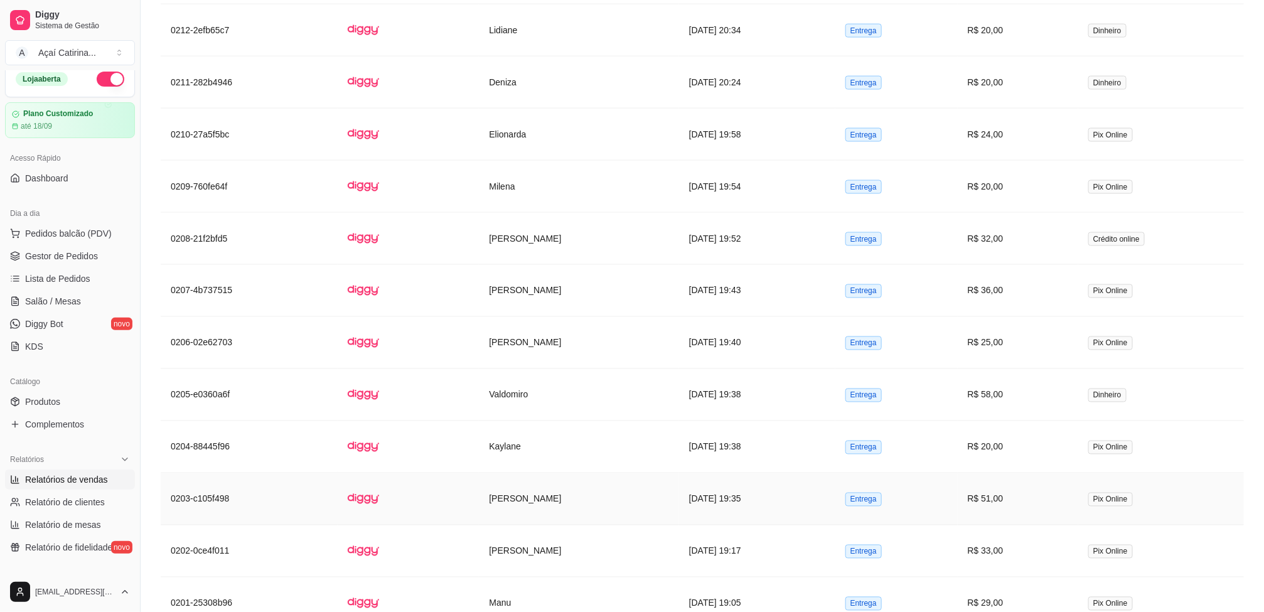
click at [573, 501] on td "[PERSON_NAME]" at bounding box center [579, 499] width 200 height 52
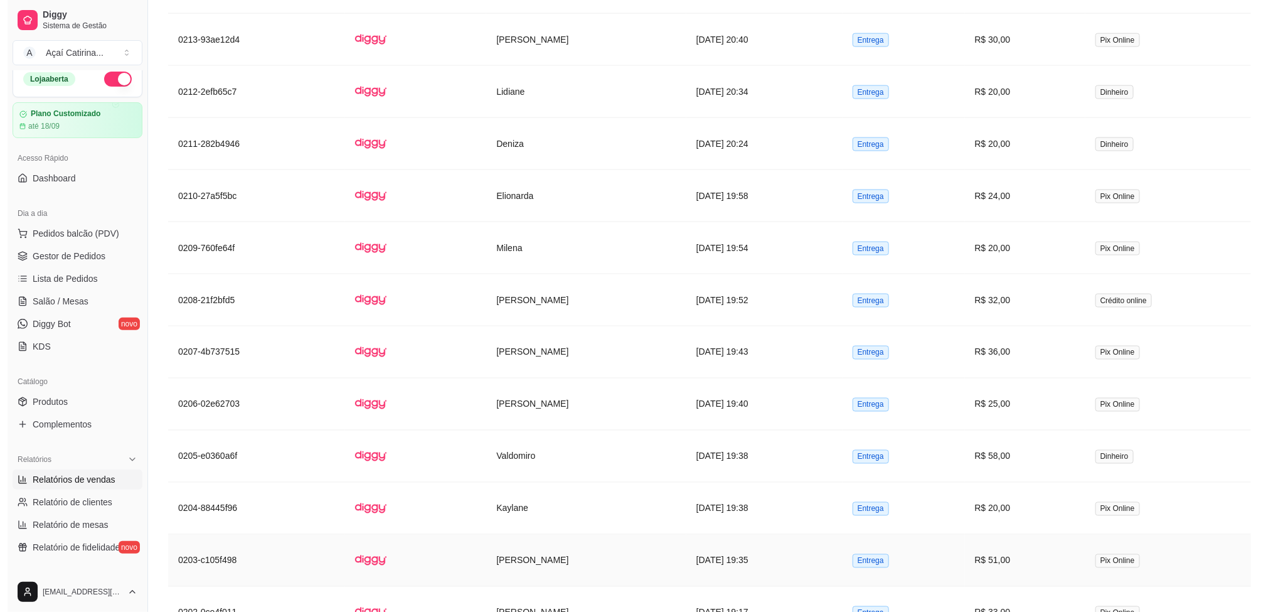
scroll to position [900, 0]
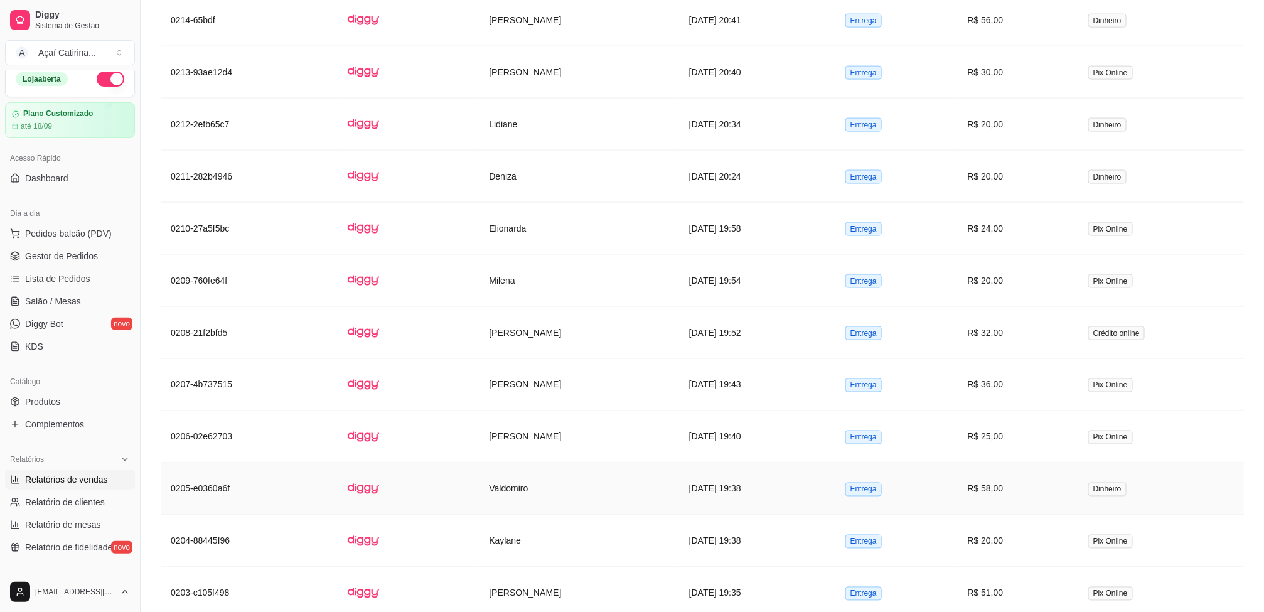
click at [524, 491] on td "Valdomiro" at bounding box center [579, 489] width 200 height 52
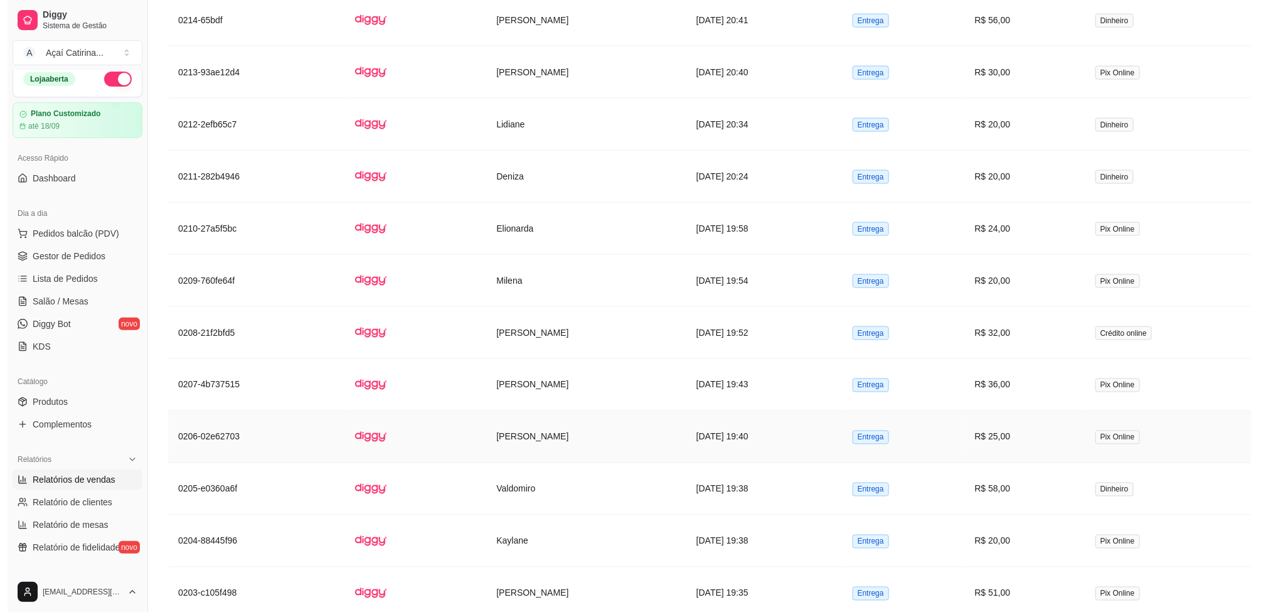
scroll to position [806, 0]
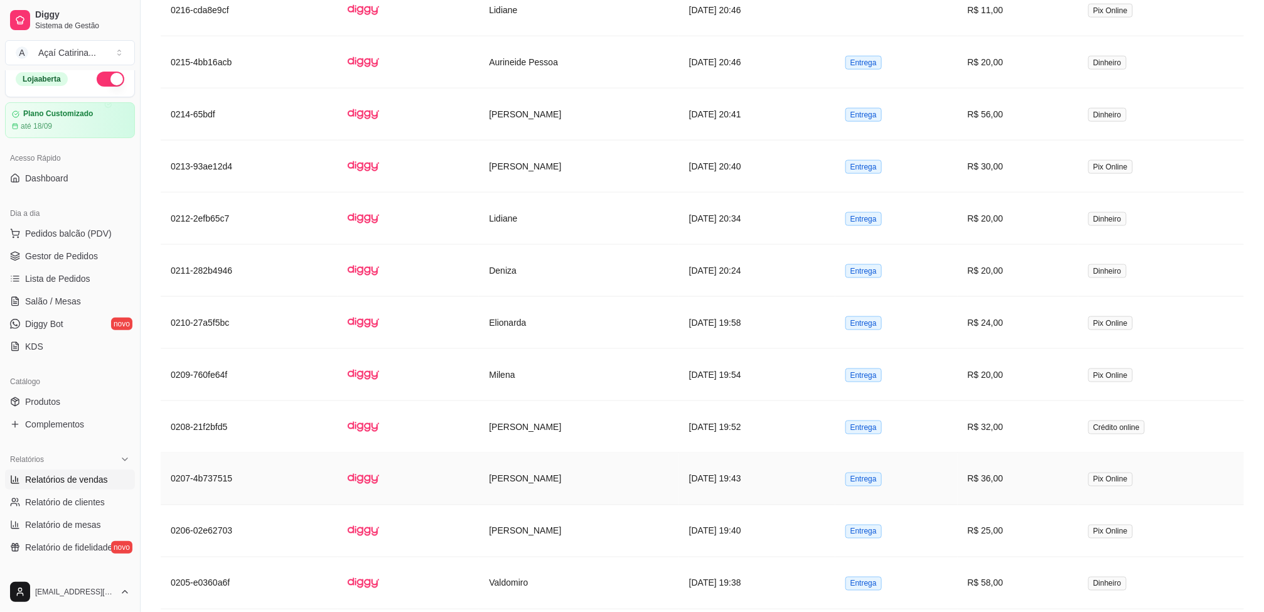
click at [599, 486] on td "[PERSON_NAME]" at bounding box center [579, 479] width 200 height 52
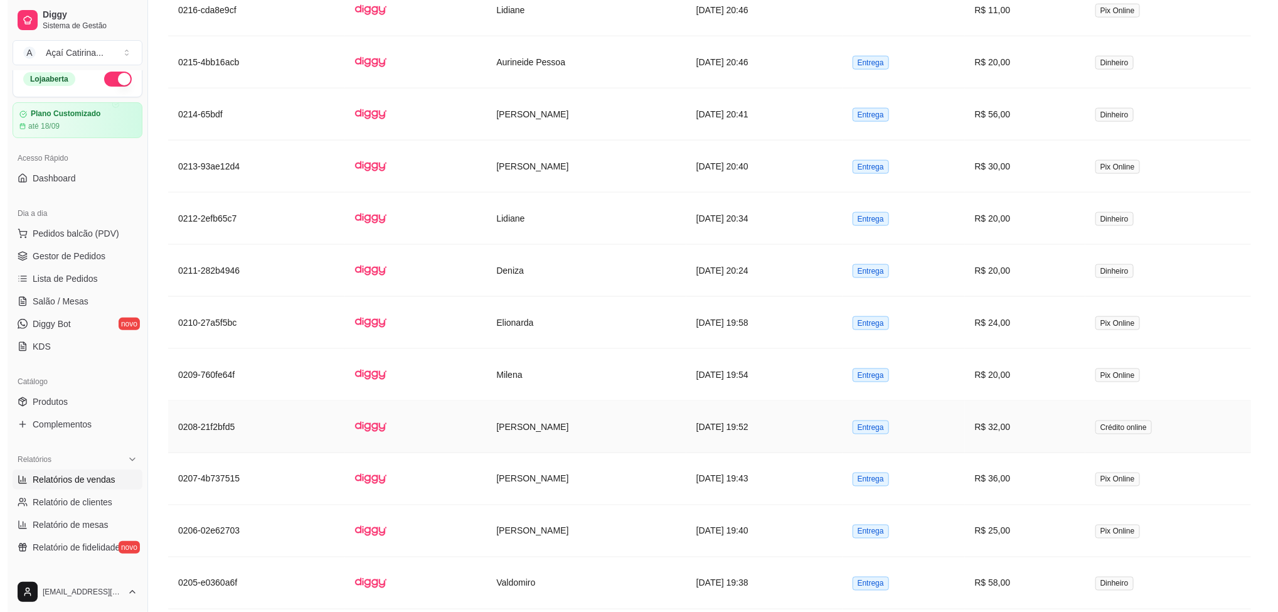
scroll to position [712, 0]
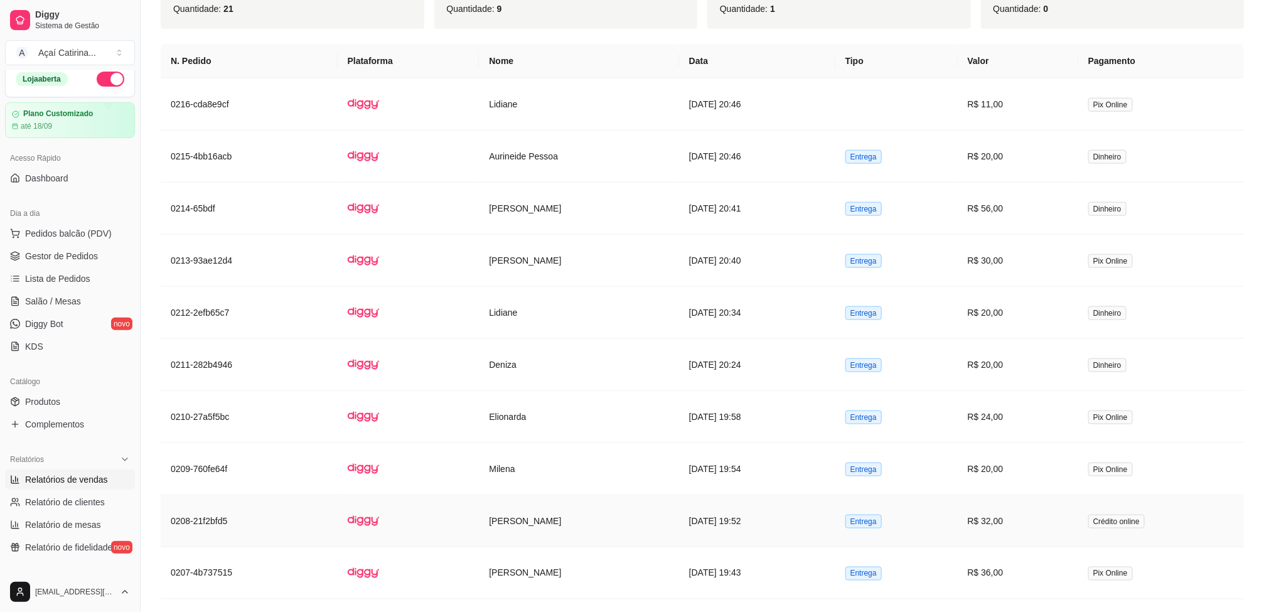
click at [762, 505] on td "[DATE] 19:52" at bounding box center [757, 521] width 156 height 52
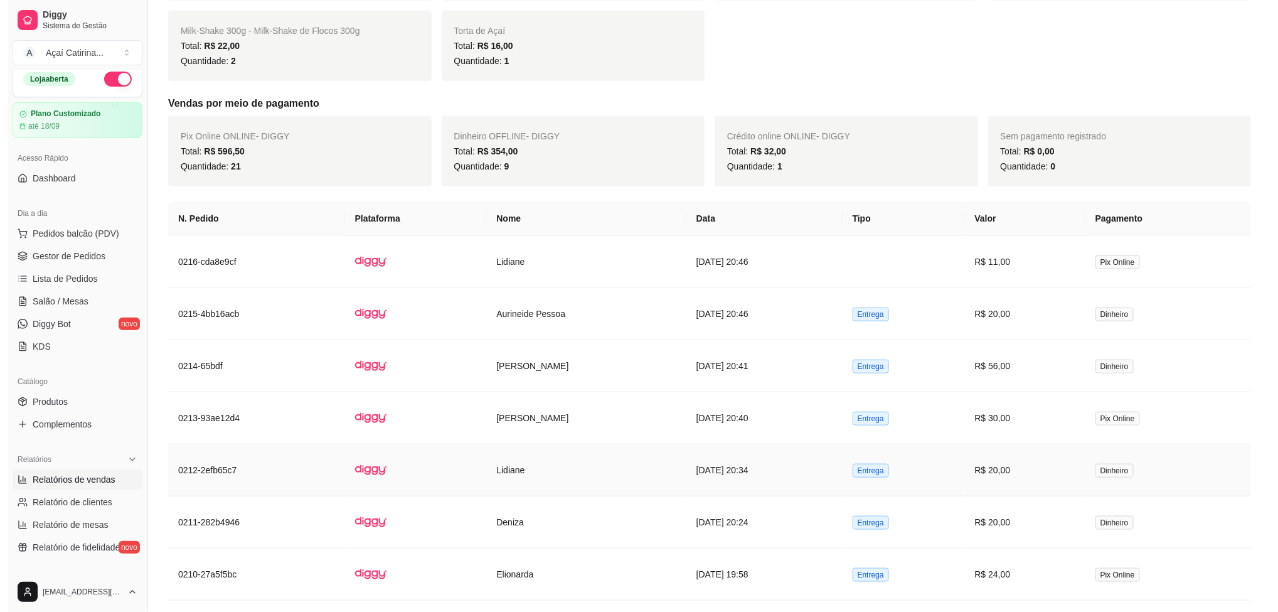
scroll to position [523, 0]
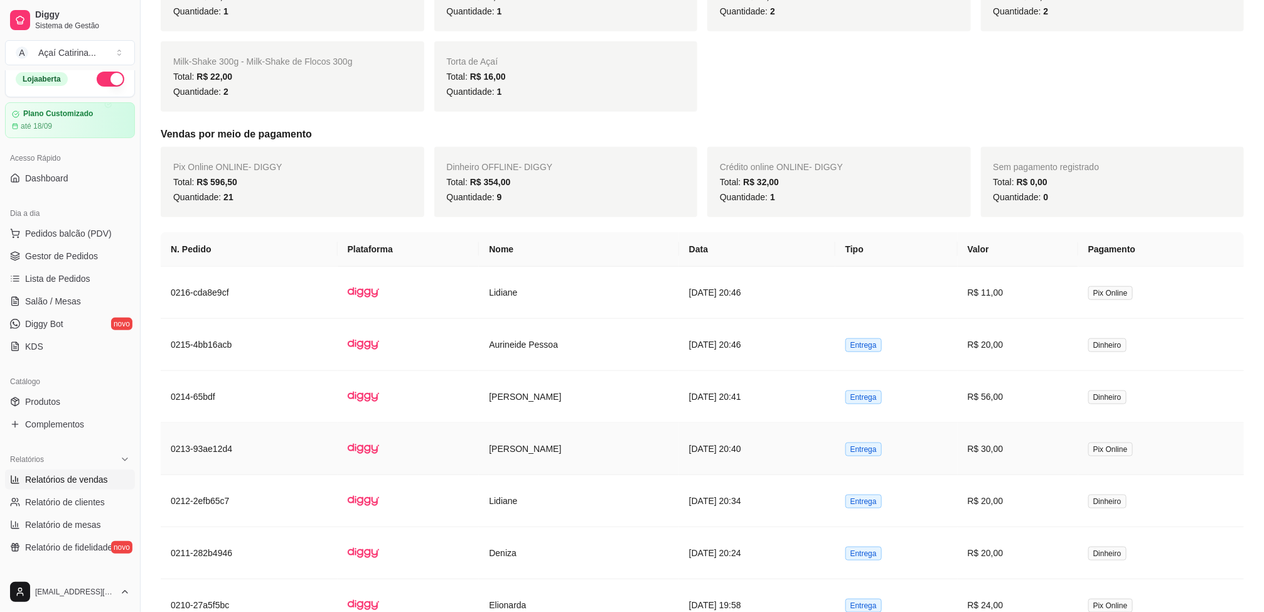
click at [752, 451] on td "[DATE] 20:40" at bounding box center [757, 449] width 156 height 52
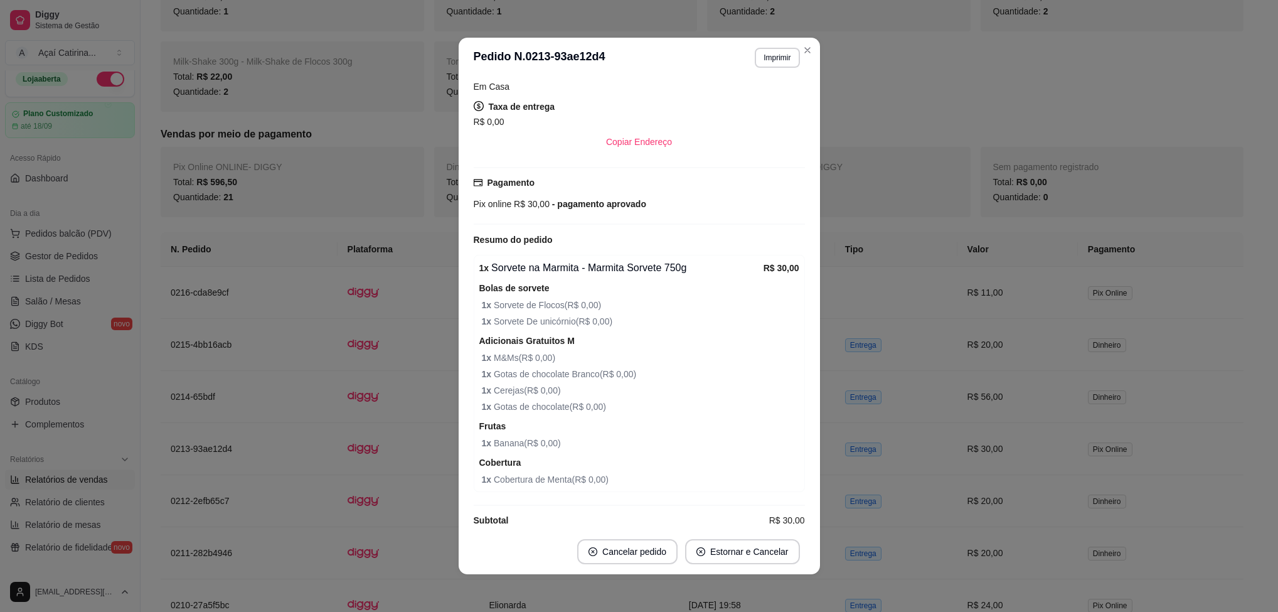
scroll to position [233, 0]
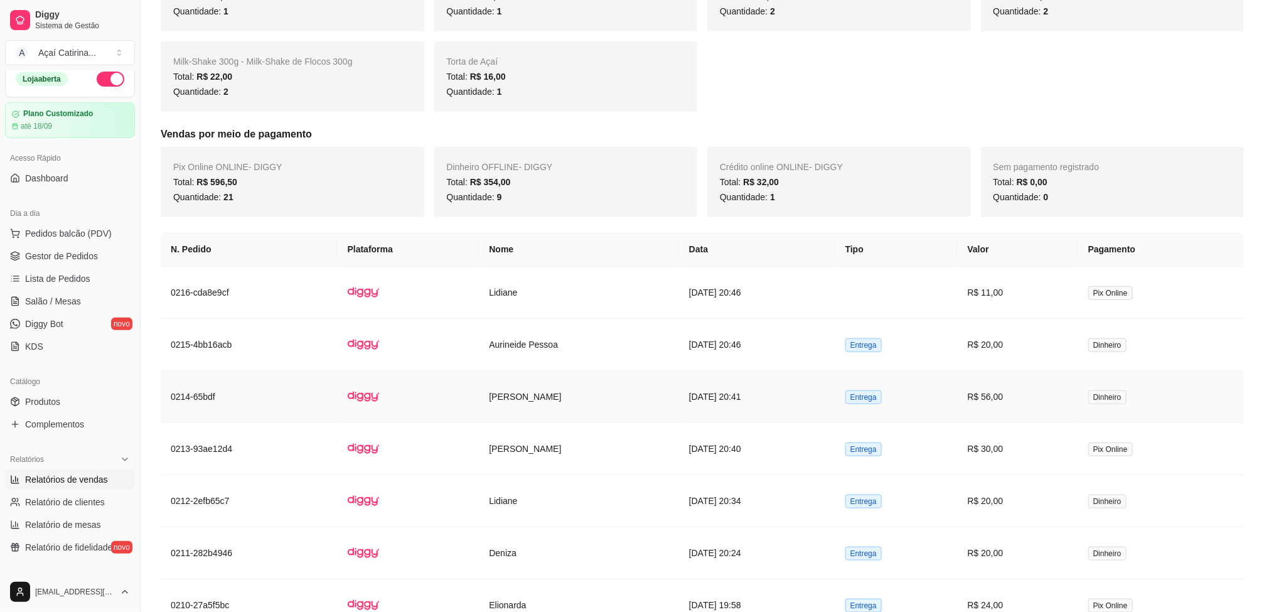
click at [740, 400] on td "[DATE] 20:41" at bounding box center [757, 397] width 156 height 52
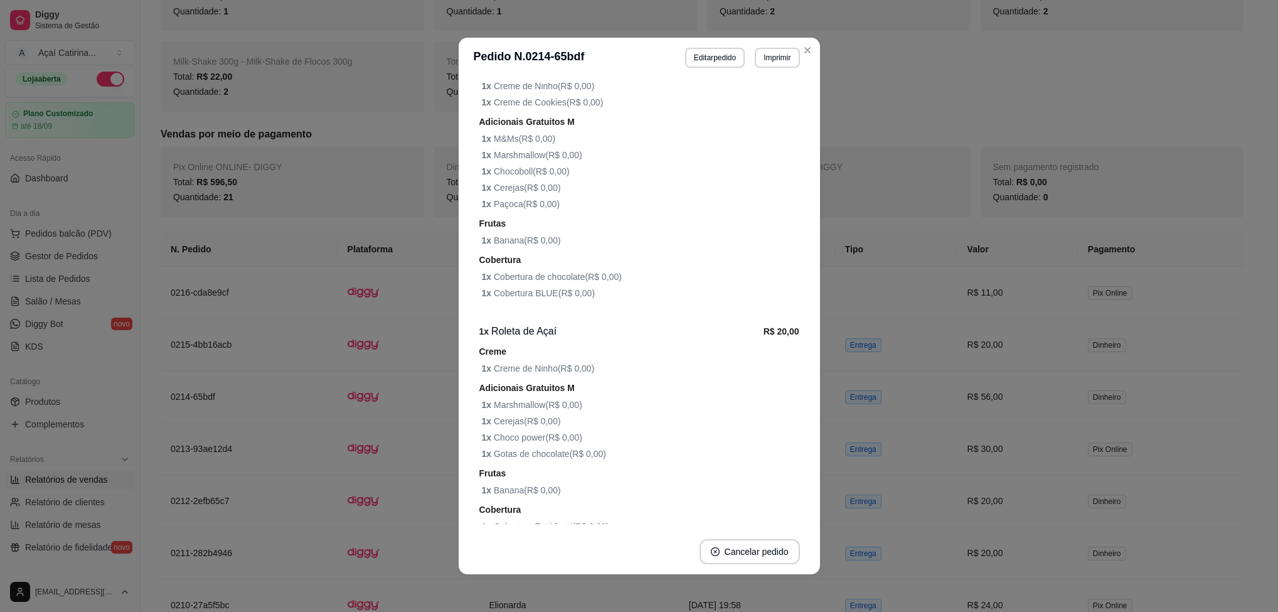
scroll to position [744, 0]
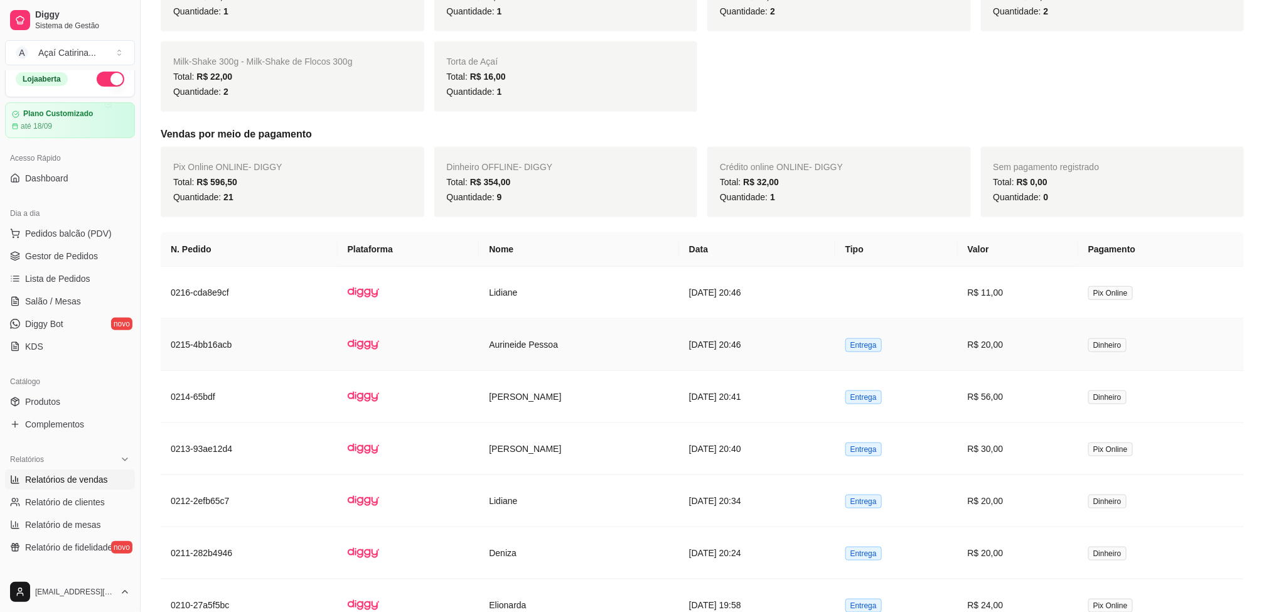
click at [703, 341] on td "[DATE] 20:46" at bounding box center [757, 345] width 156 height 52
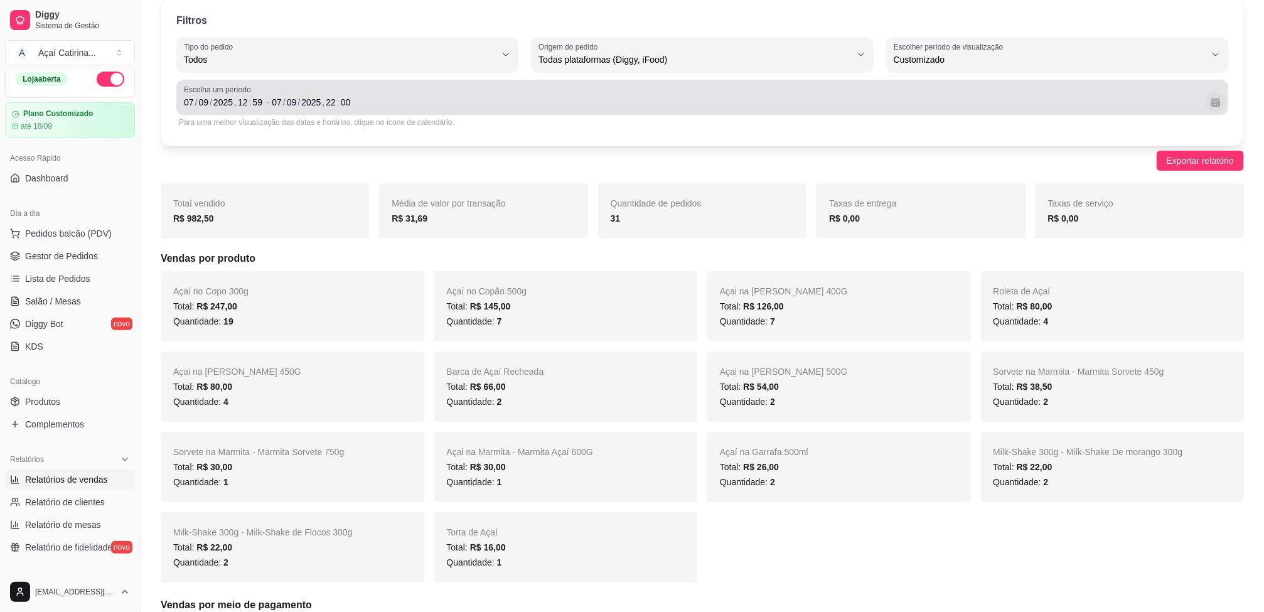
click at [1214, 100] on button "Calendário" at bounding box center [1215, 102] width 20 height 20
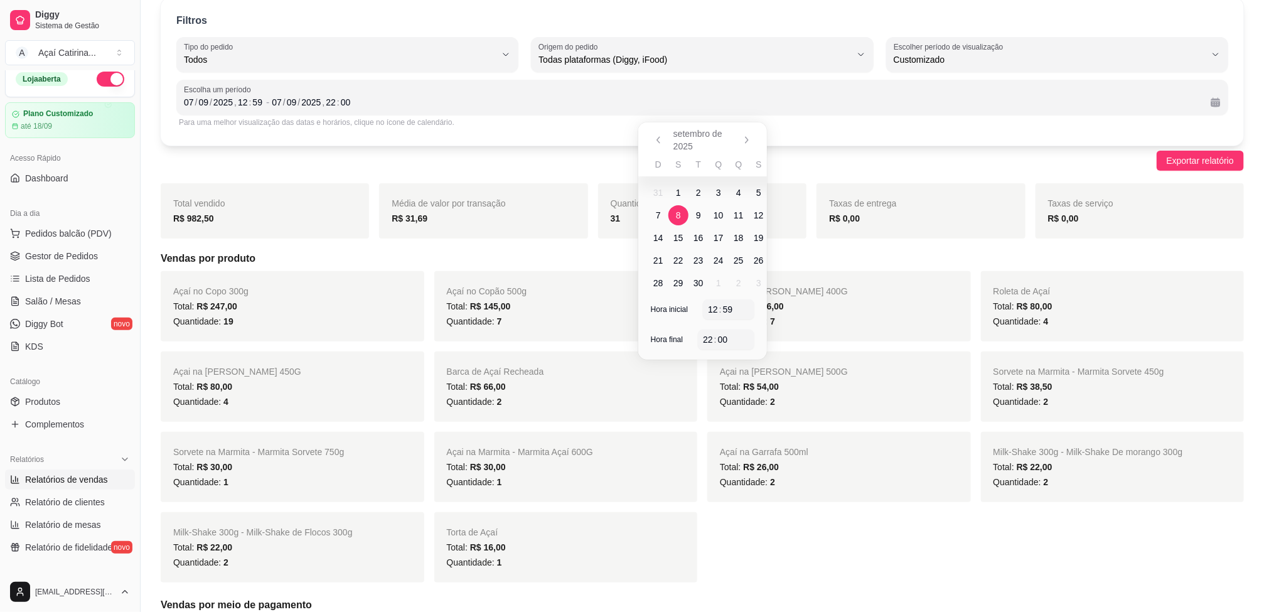
click at [683, 213] on span "8" at bounding box center [678, 215] width 20 height 20
click at [682, 211] on span "8" at bounding box center [678, 215] width 20 height 20
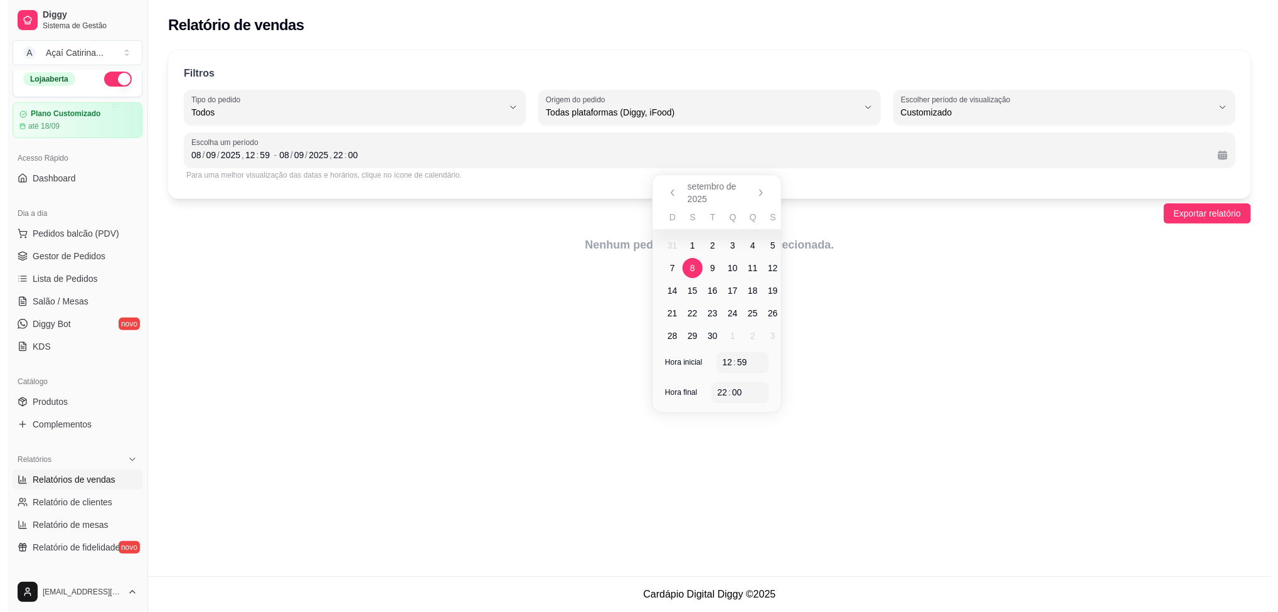
scroll to position [0, 0]
